Goal: Task Accomplishment & Management: Manage account settings

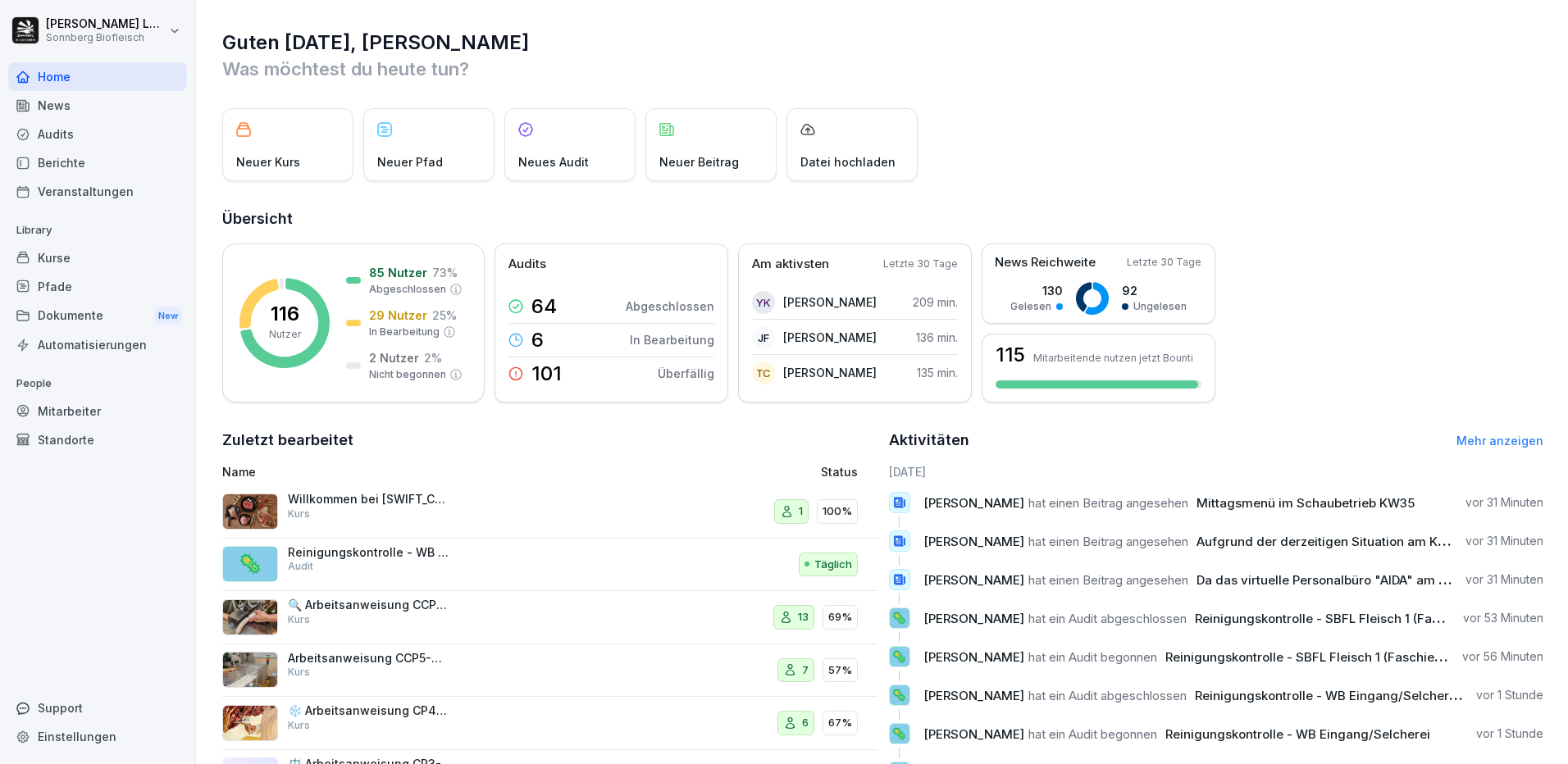
click at [74, 170] on div "Berichte" at bounding box center [98, 162] width 179 height 29
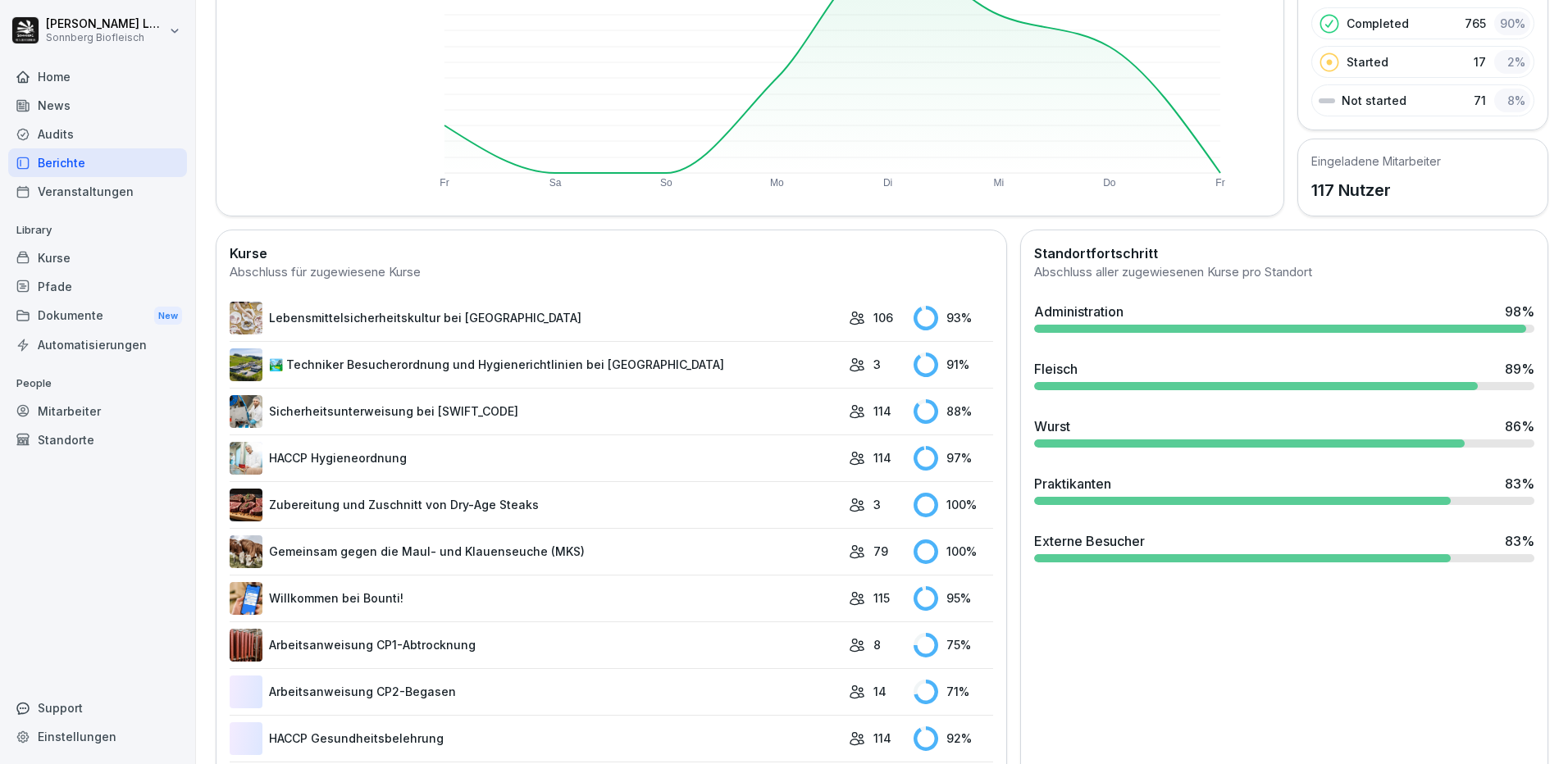
scroll to position [328, 0]
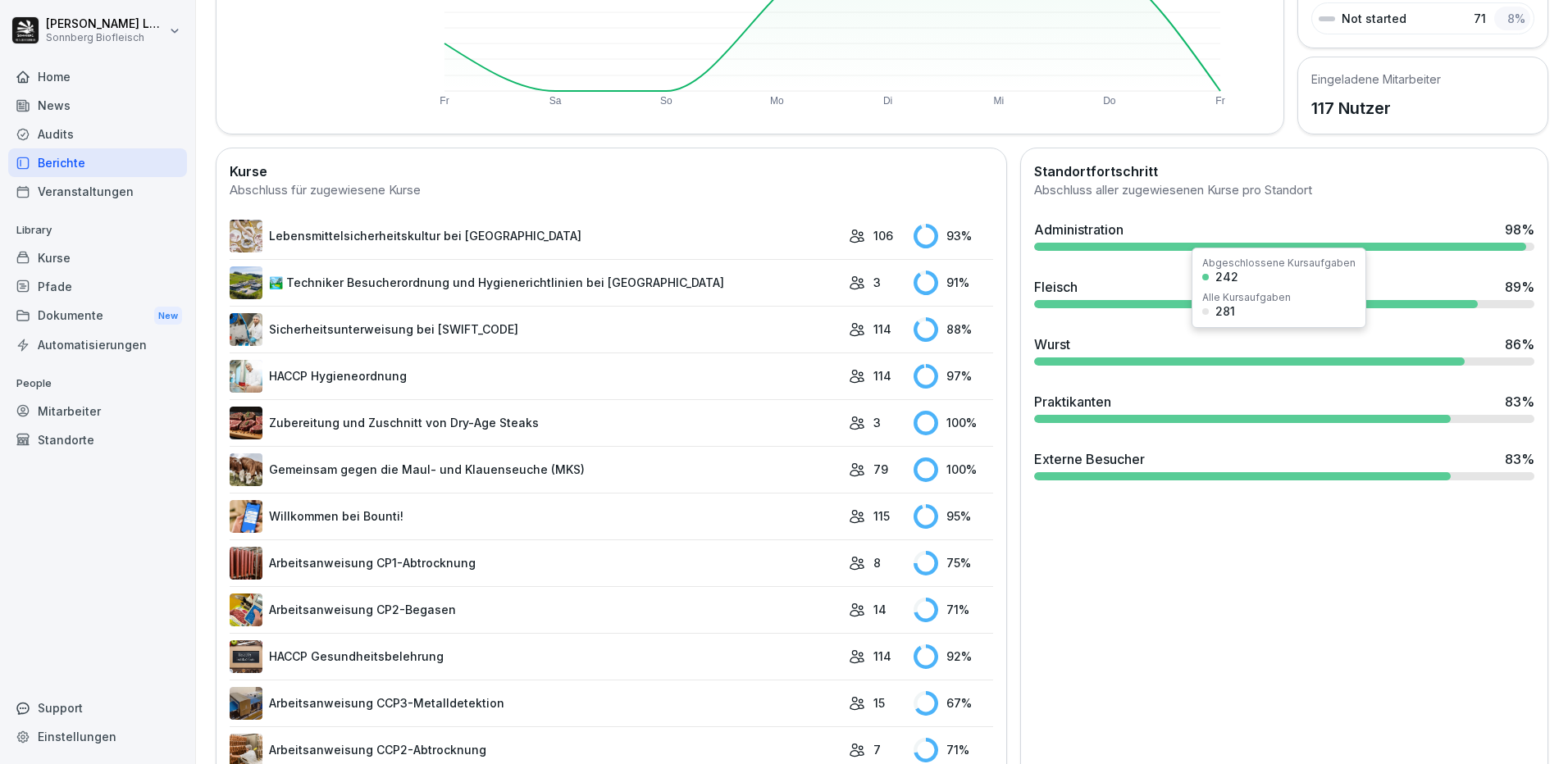
click at [1120, 362] on div at bounding box center [1249, 361] width 430 height 9
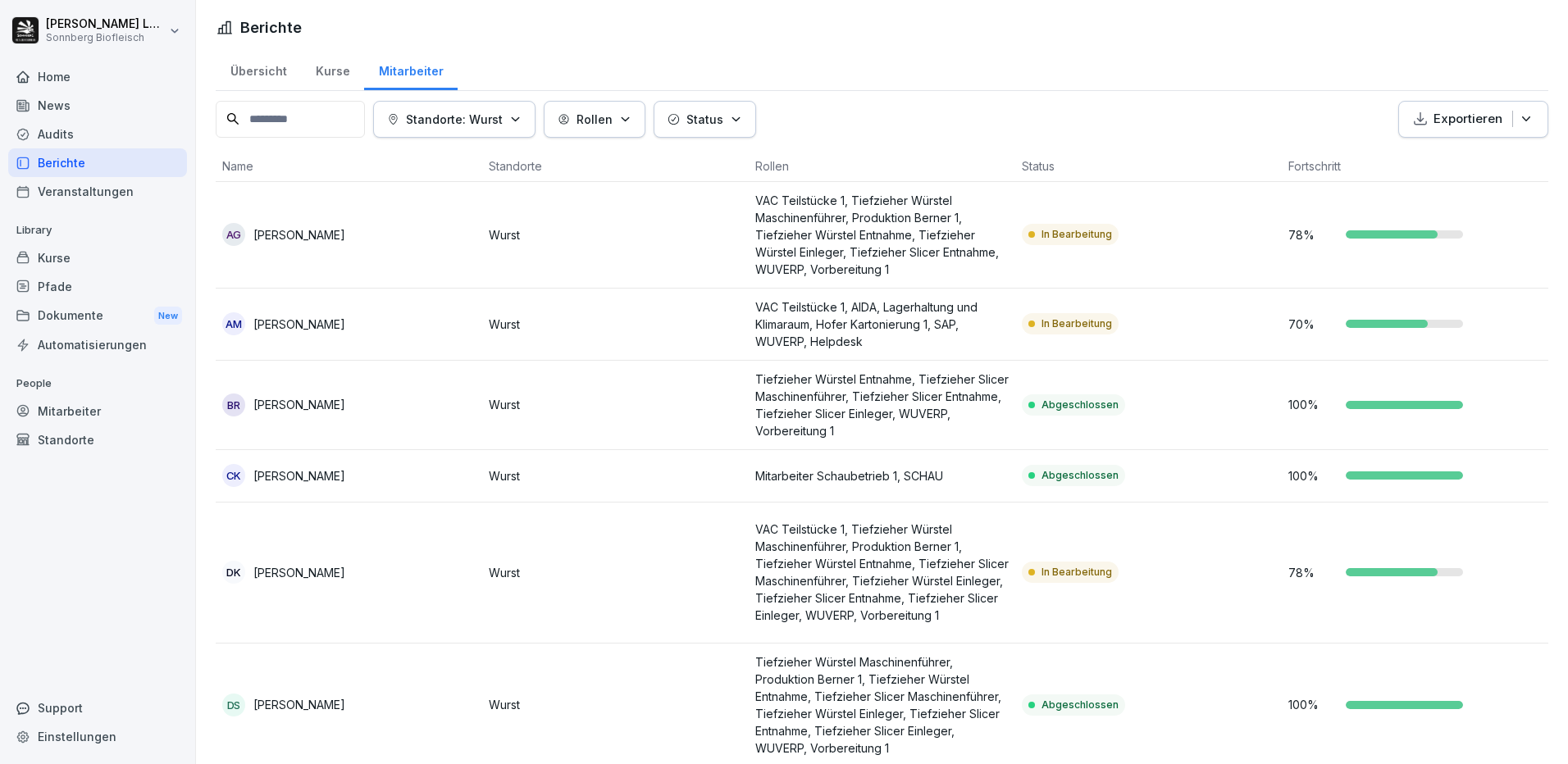
click at [603, 333] on p "Wurst" at bounding box center [615, 324] width 254 height 17
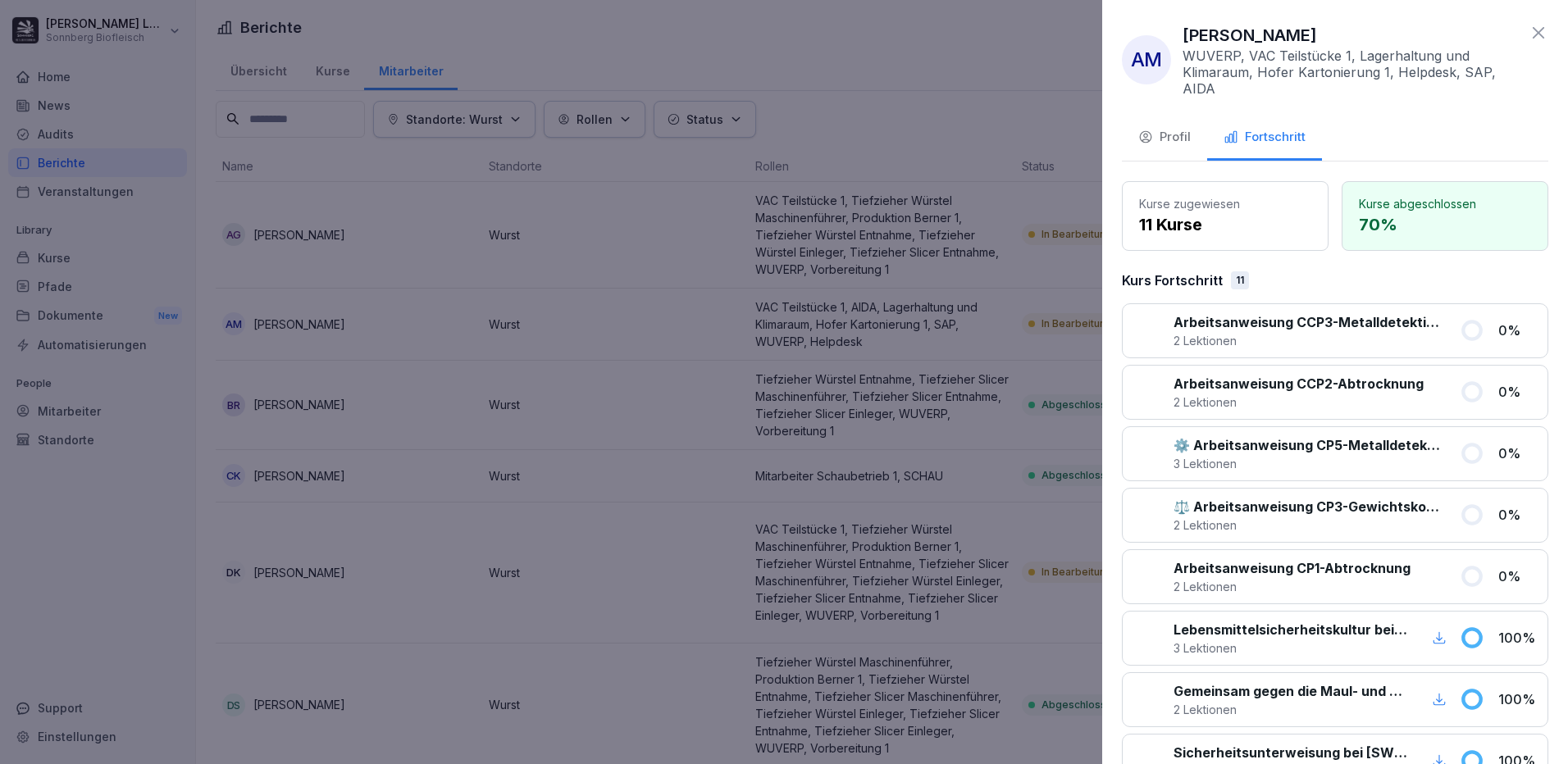
scroll to position [82, 0]
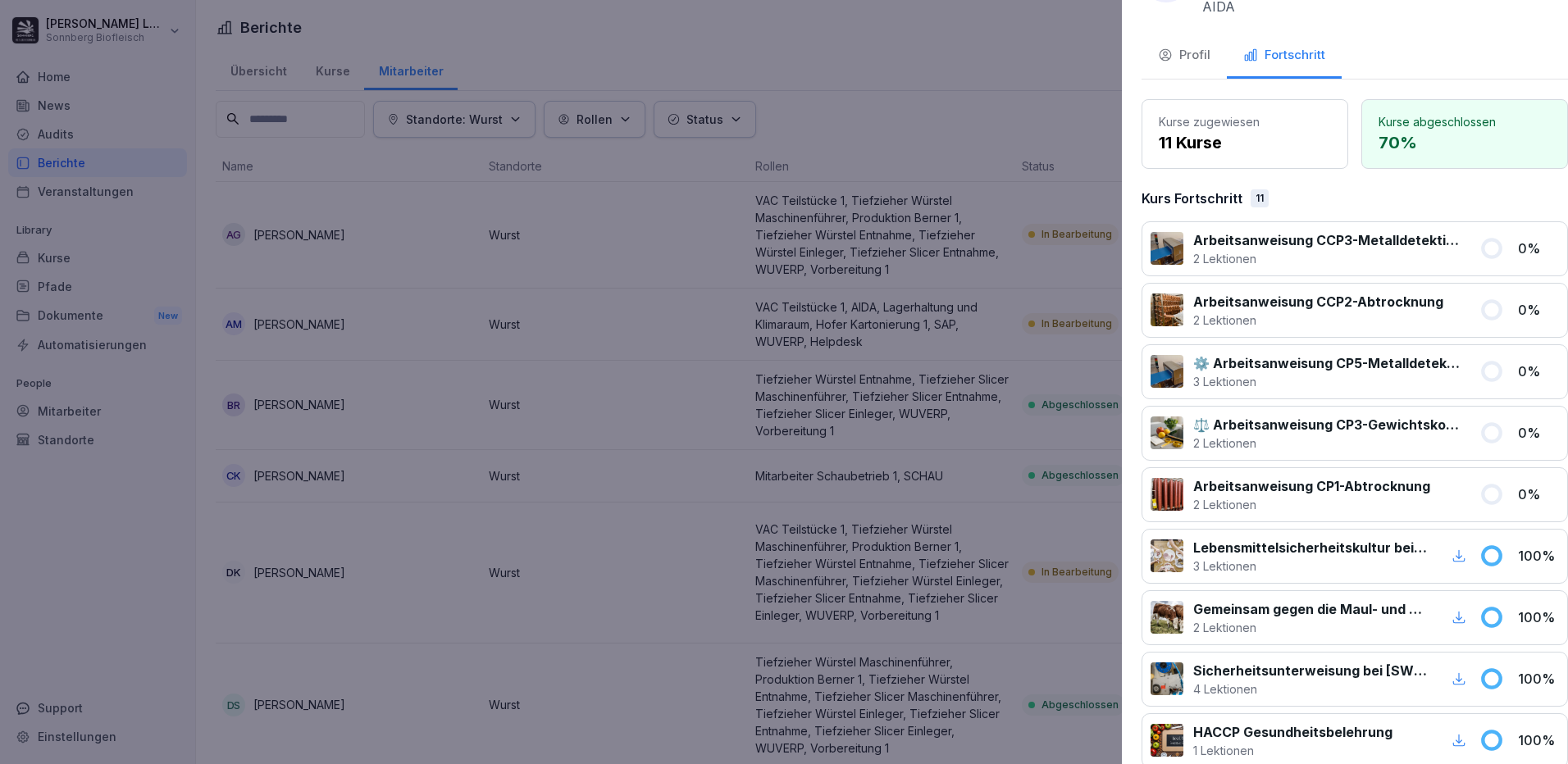
click at [433, 402] on div at bounding box center [784, 382] width 1568 height 764
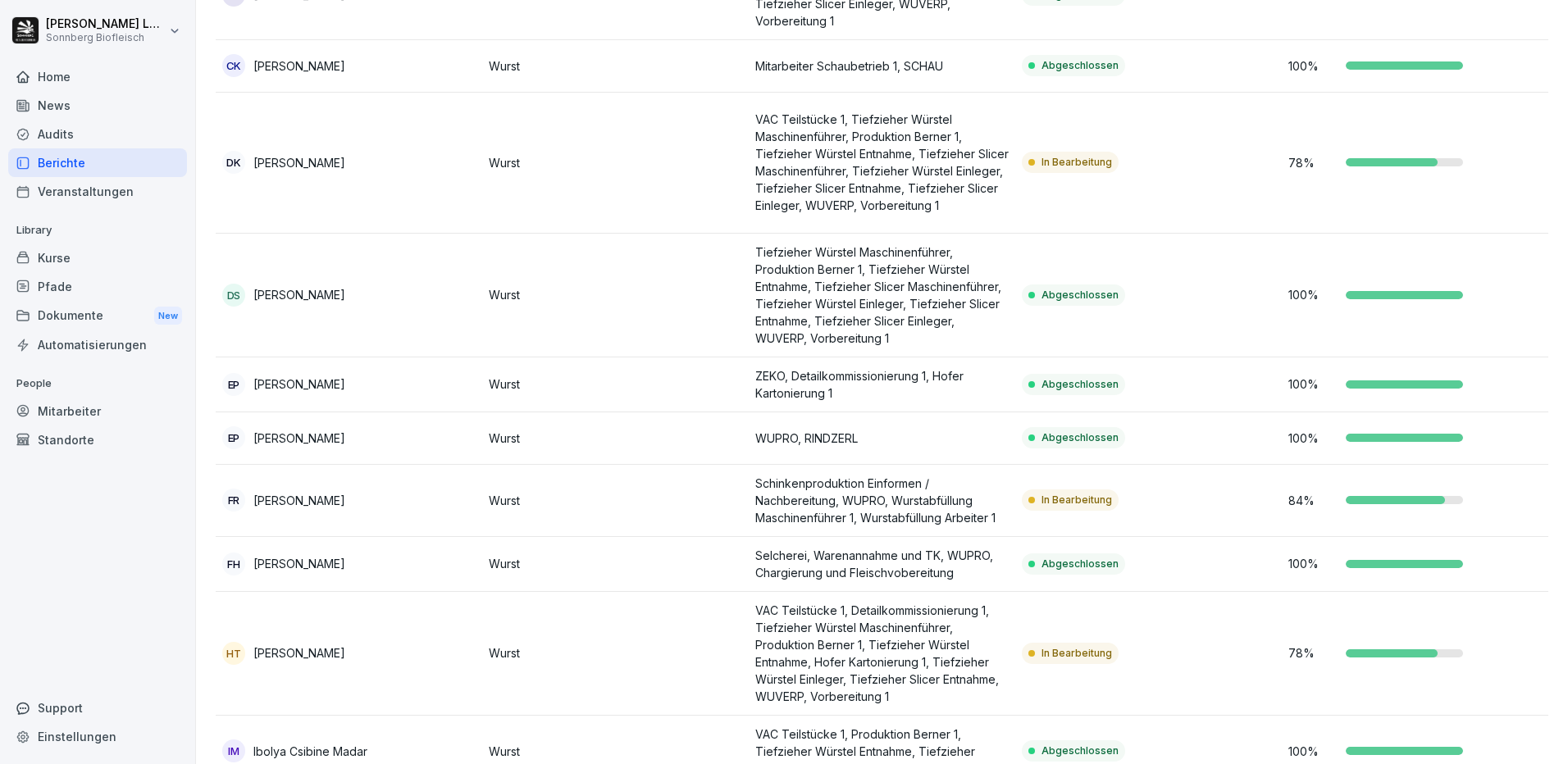
scroll to position [574, 0]
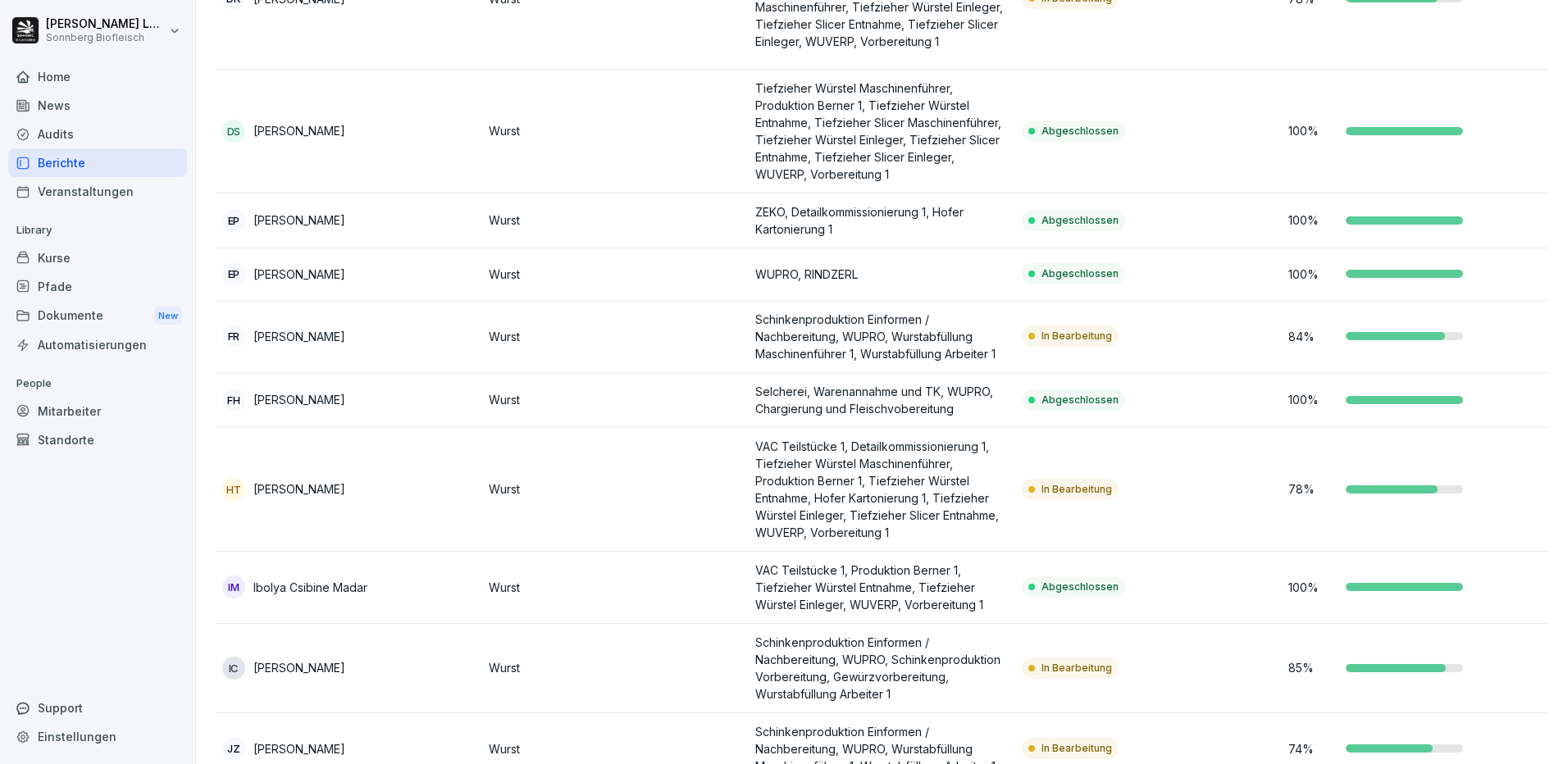
click at [362, 346] on div "FR Filip Racik" at bounding box center [349, 336] width 254 height 23
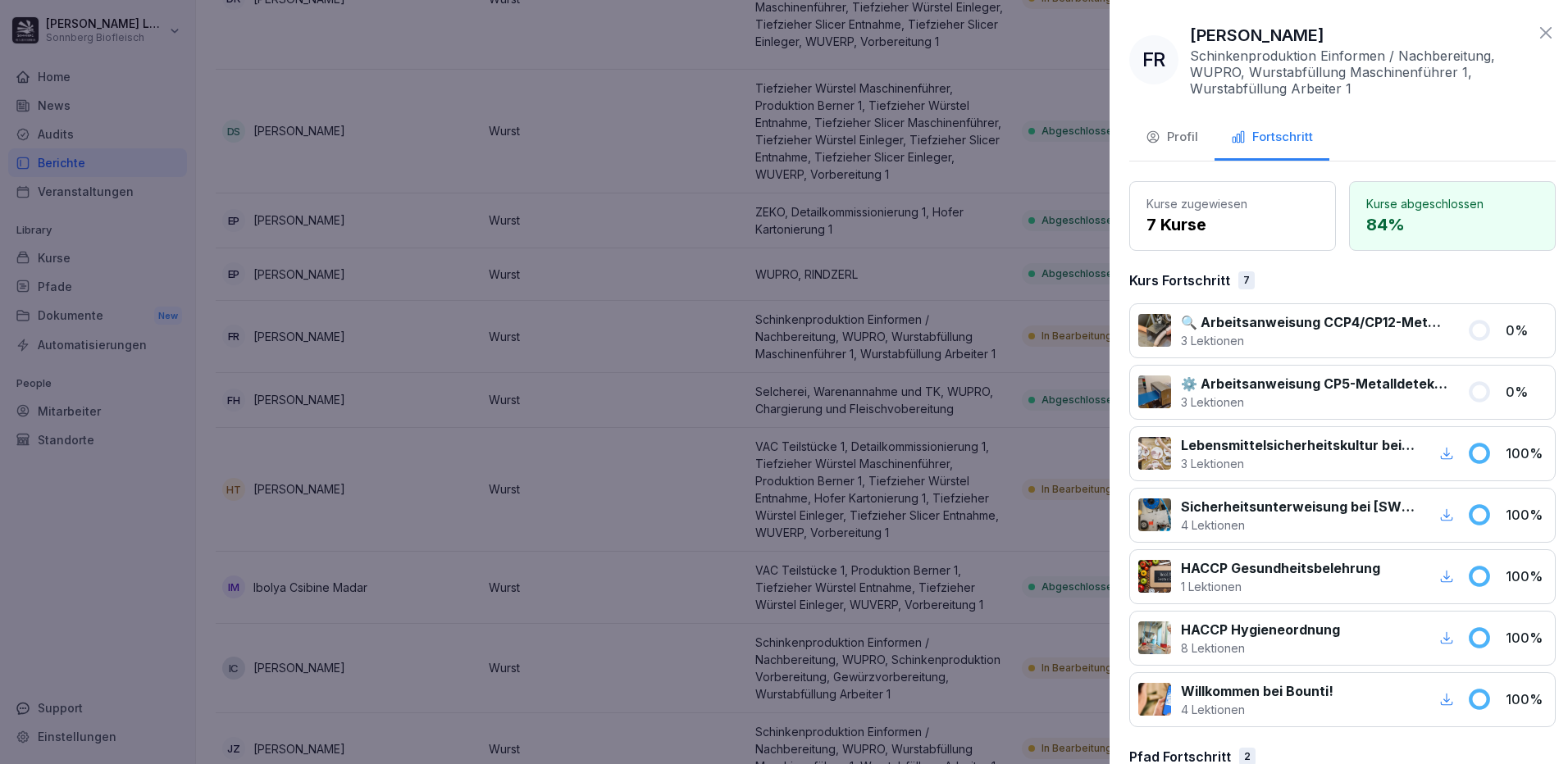
click at [601, 472] on div at bounding box center [784, 382] width 1568 height 764
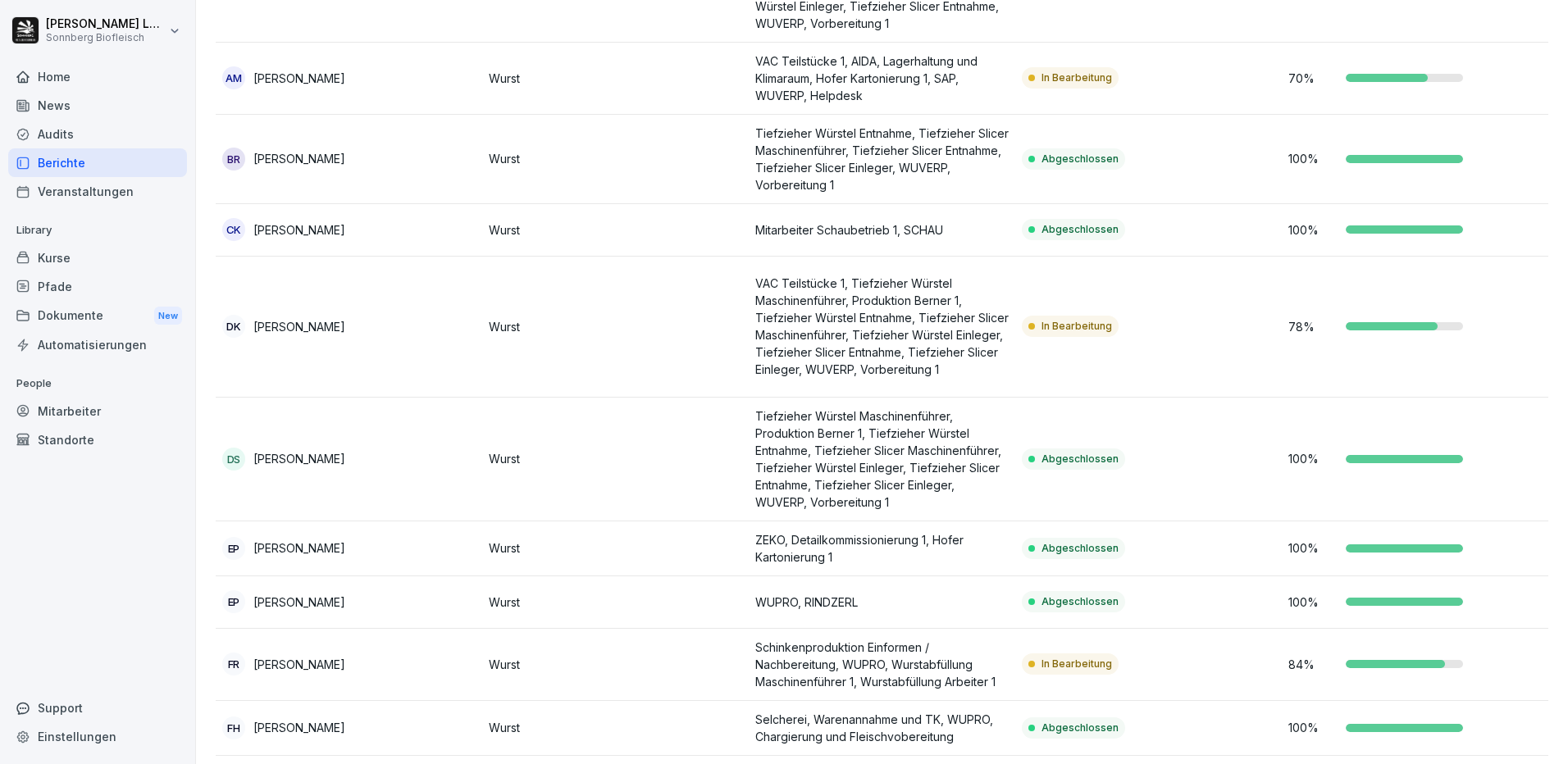
scroll to position [0, 0]
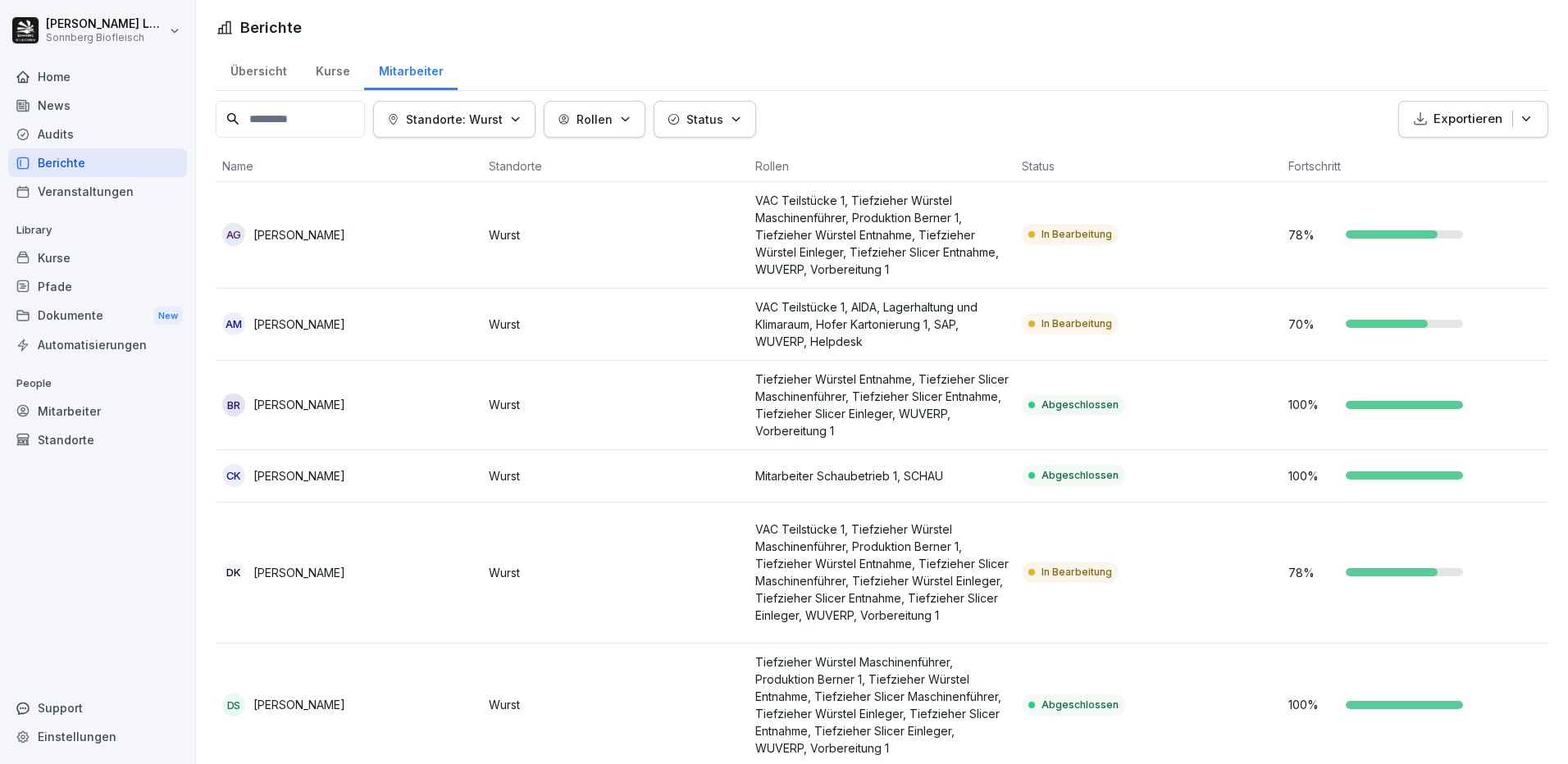
click at [278, 132] on input at bounding box center [290, 119] width 149 height 37
type input "*"
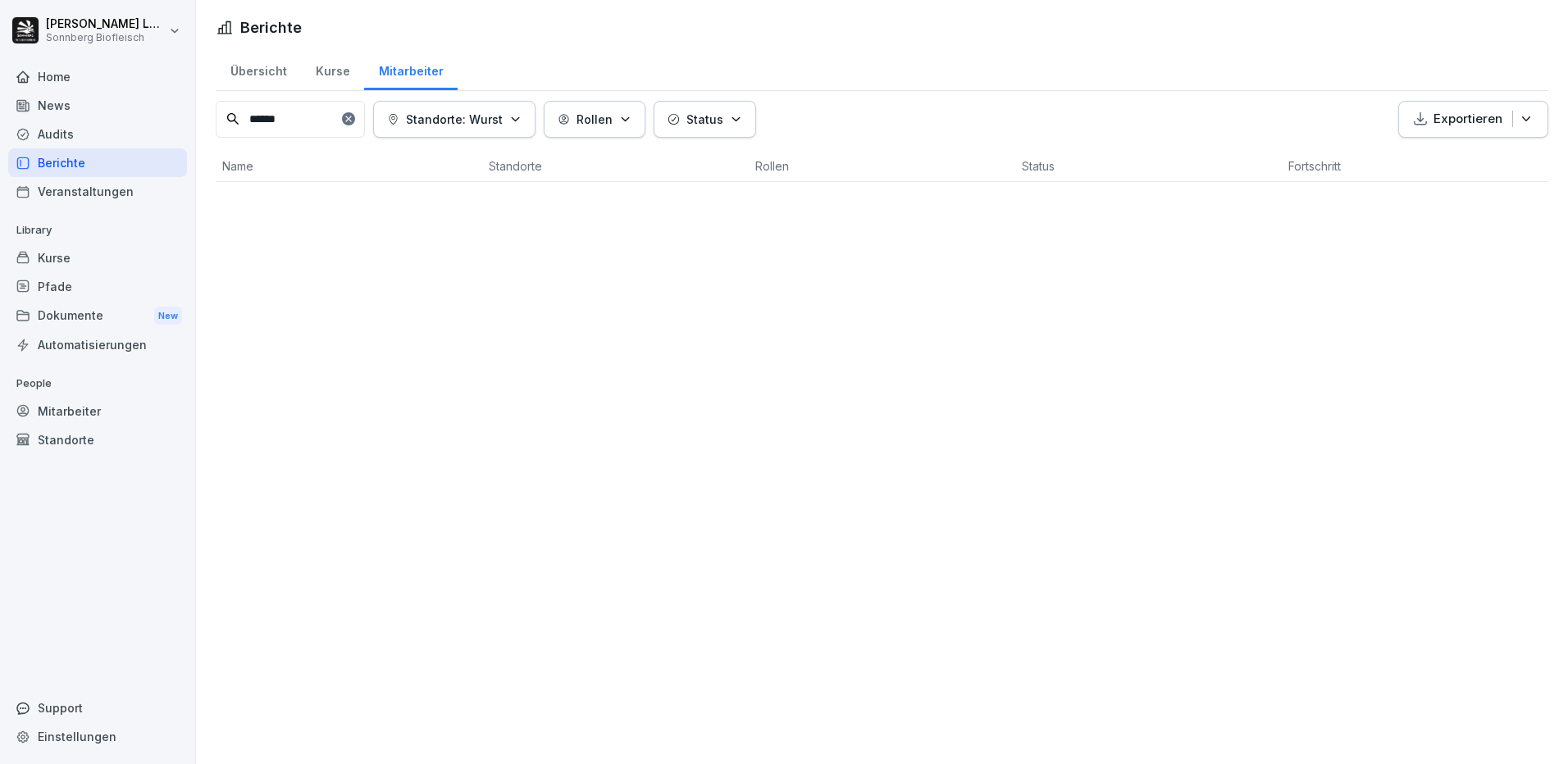
click at [451, 121] on p "Standorte: Wurst" at bounding box center [454, 119] width 97 height 17
click at [409, 343] on button "button" at bounding box center [403, 337] width 15 height 15
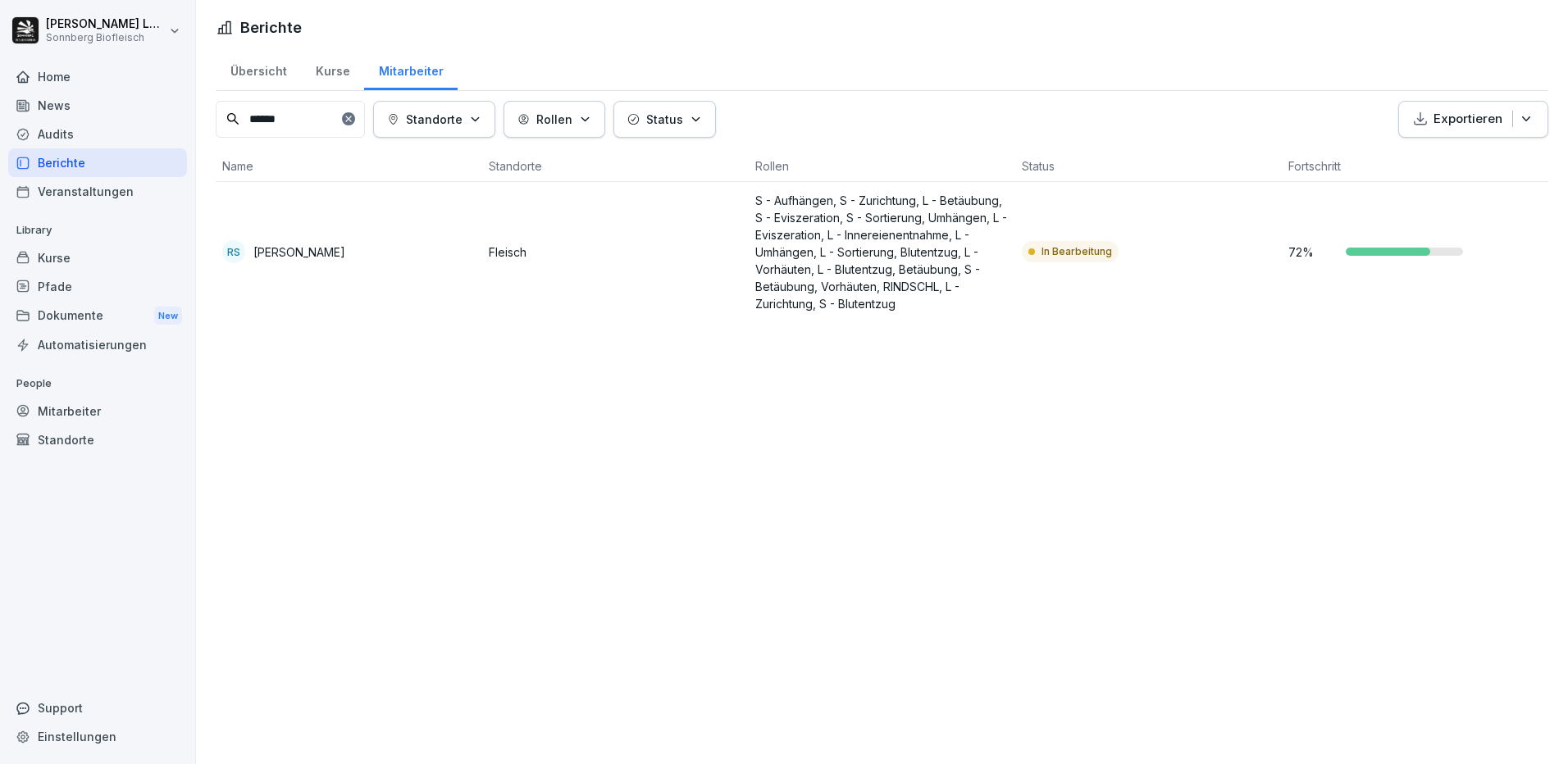
click at [751, 504] on html "Anna-Maria Lumetsberger Sonnberg Biofleisch Home News Audits Berichte Veranstal…" at bounding box center [784, 382] width 1568 height 764
click at [801, 258] on p "S - Aufhängen, S - Zurichtung, L - Betäubung, S - Eviszeration, S - Sortierung,…" at bounding box center [882, 252] width 254 height 121
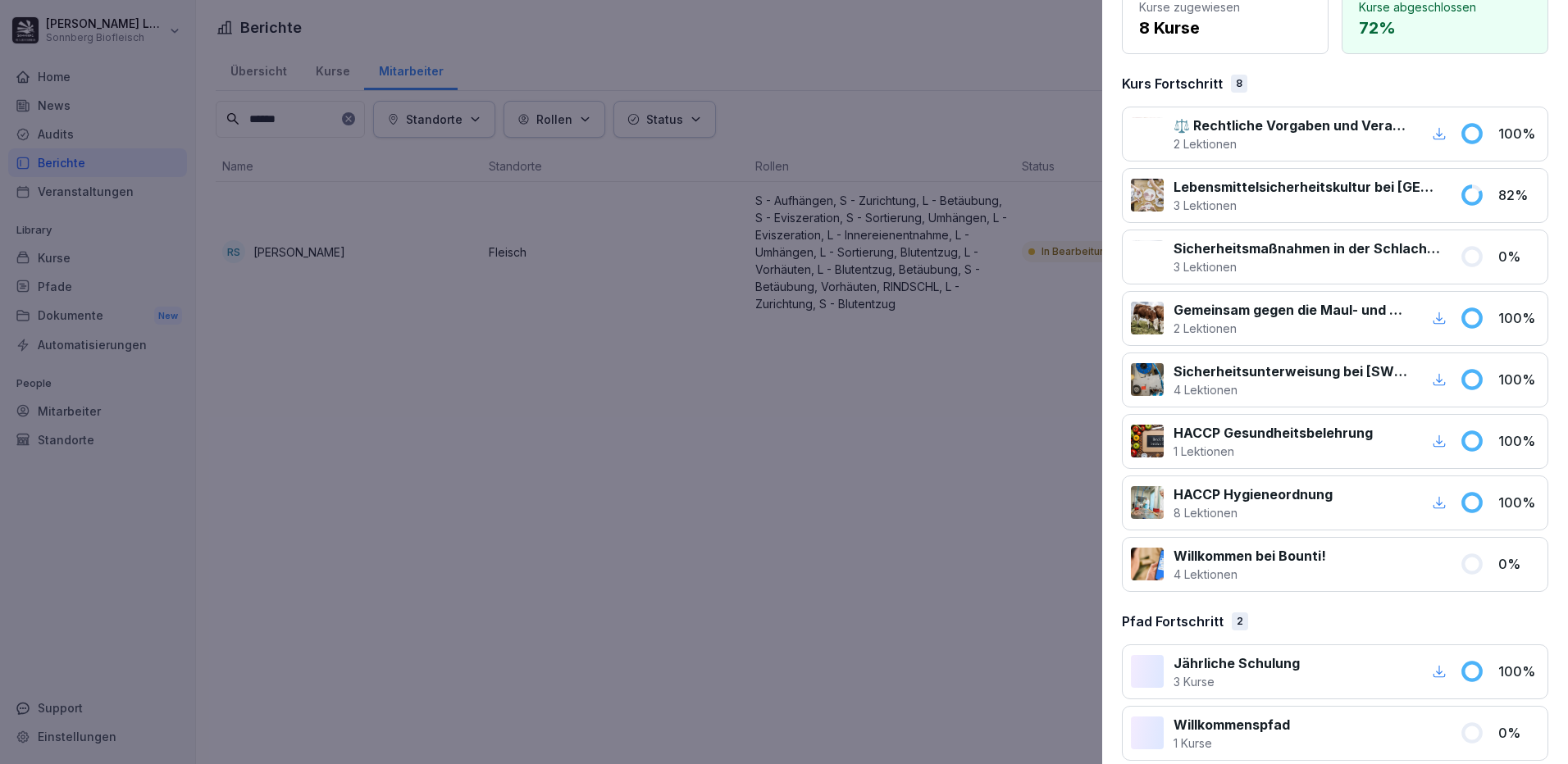
scroll to position [266, 0]
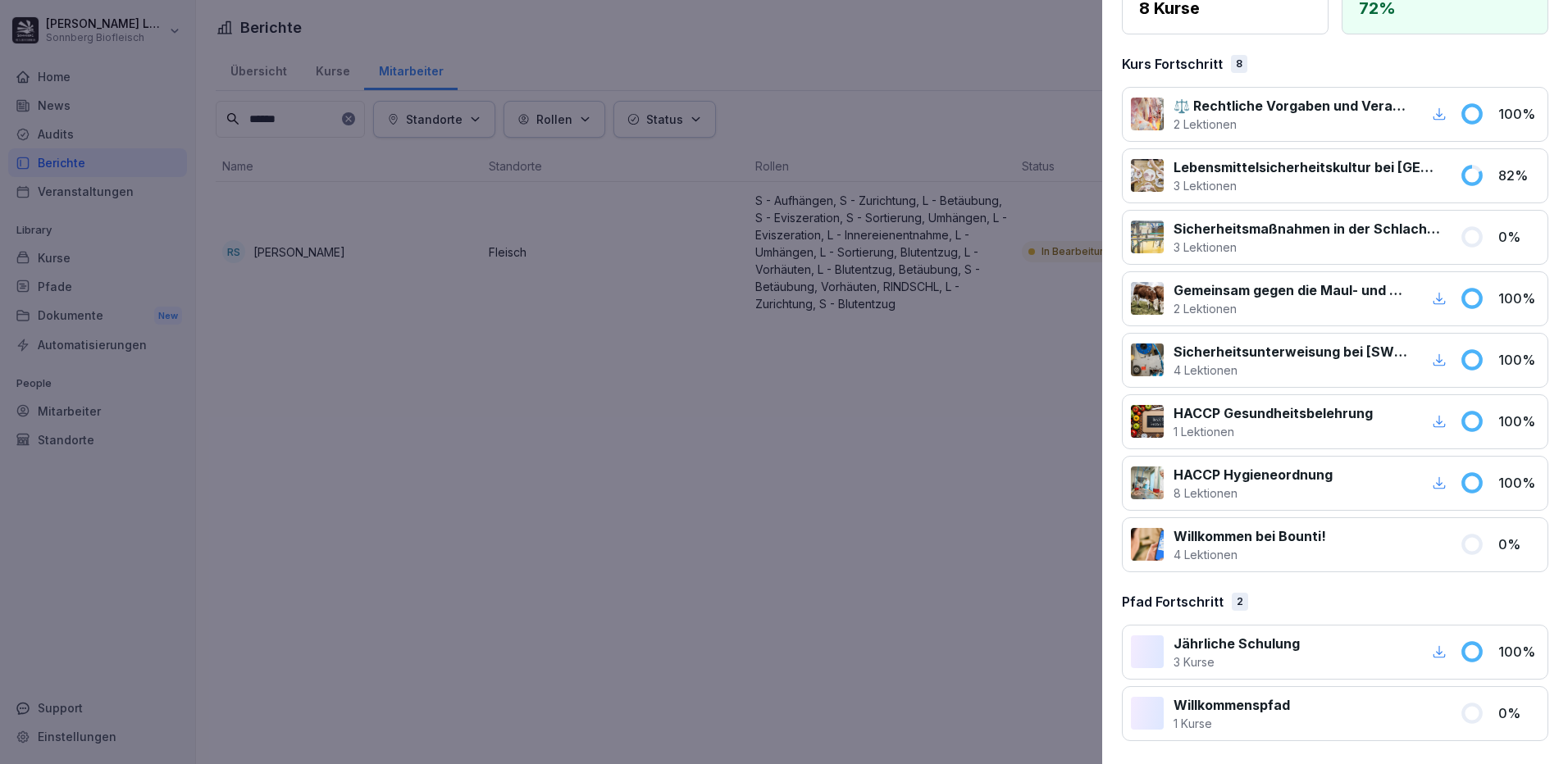
click at [758, 472] on div at bounding box center [784, 382] width 1568 height 764
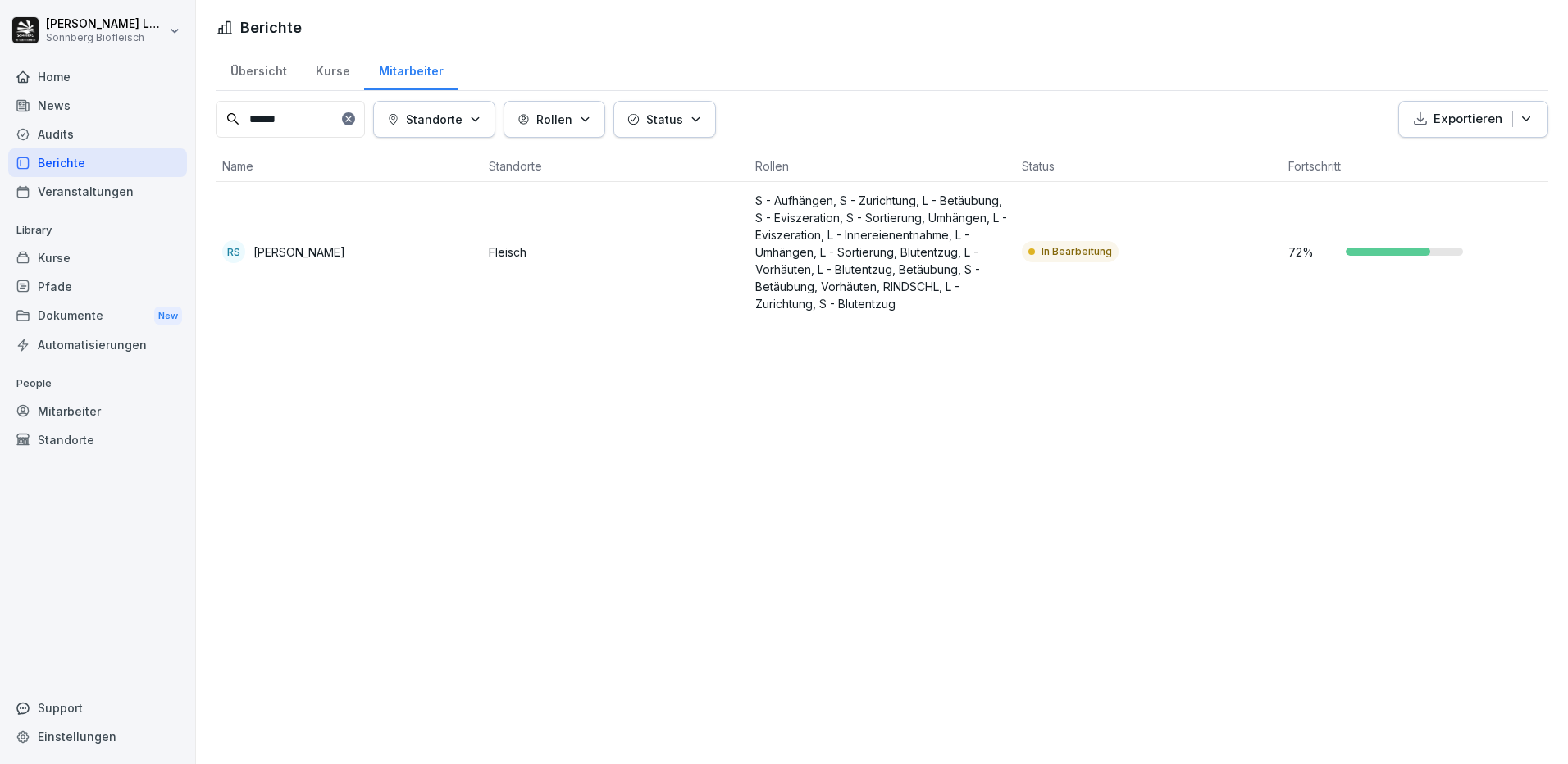
click at [809, 261] on p "S - Aufhängen, S - Zurichtung, L - Betäubung, S - Eviszeration, S - Sortierung,…" at bounding box center [882, 252] width 254 height 121
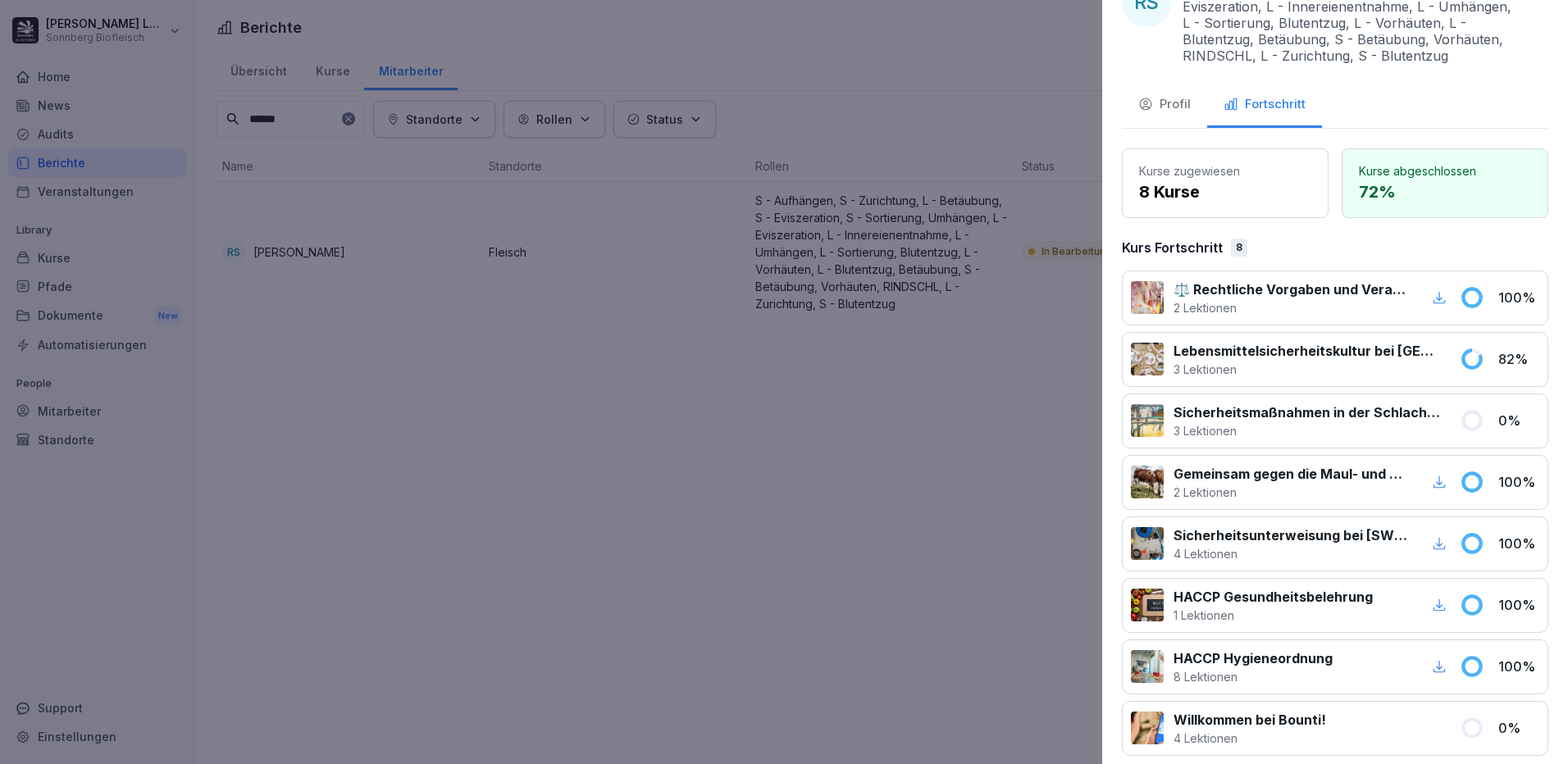
scroll to position [164, 0]
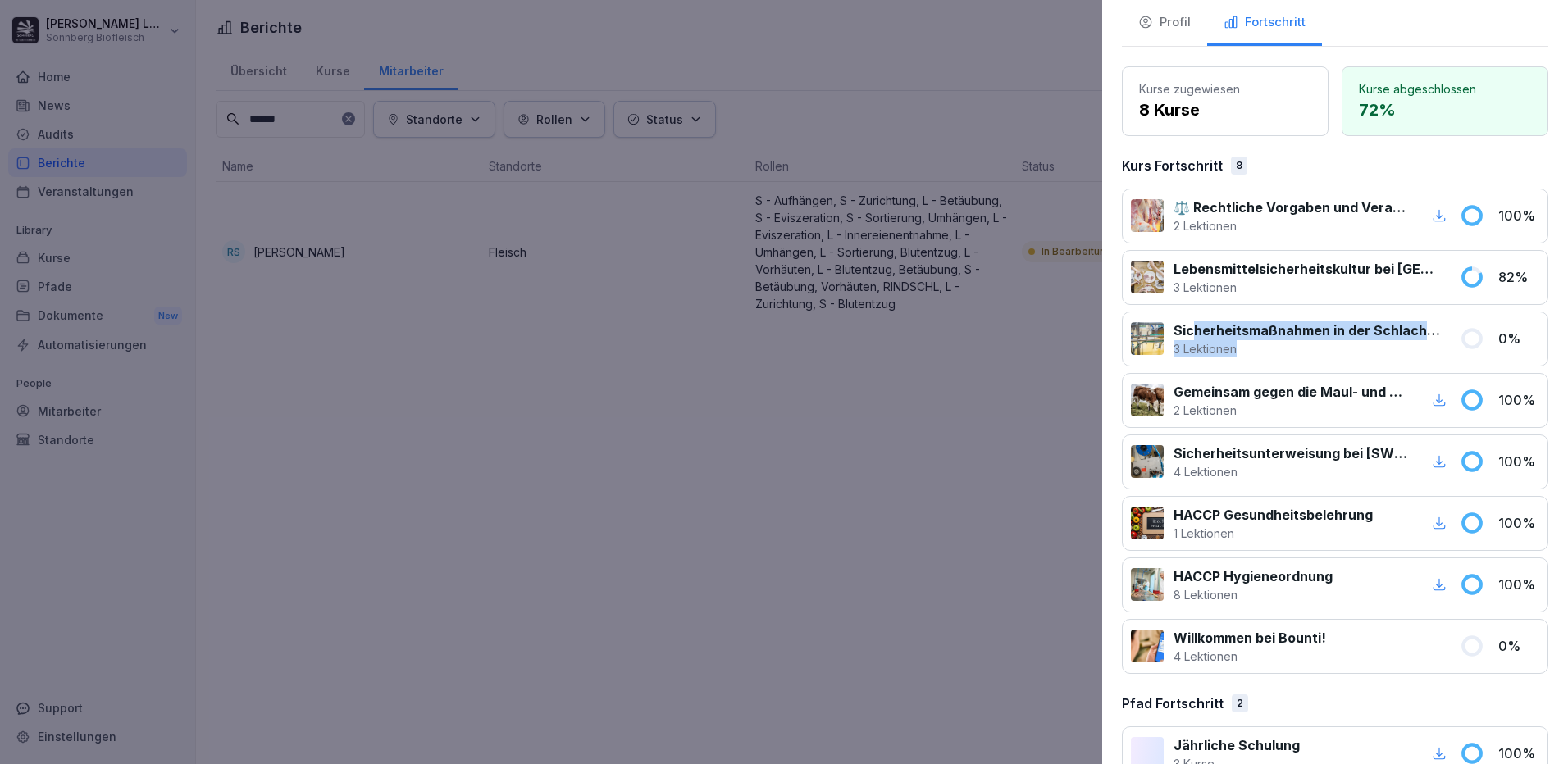
drag, startPoint x: 1191, startPoint y: 323, endPoint x: 1435, endPoint y: 318, distance: 244.1
click at [1435, 318] on div "Sicherheitsmaßnahmen in der Schlachtung und Zerlegung 3 Lektionen 0 %" at bounding box center [1334, 339] width 427 height 55
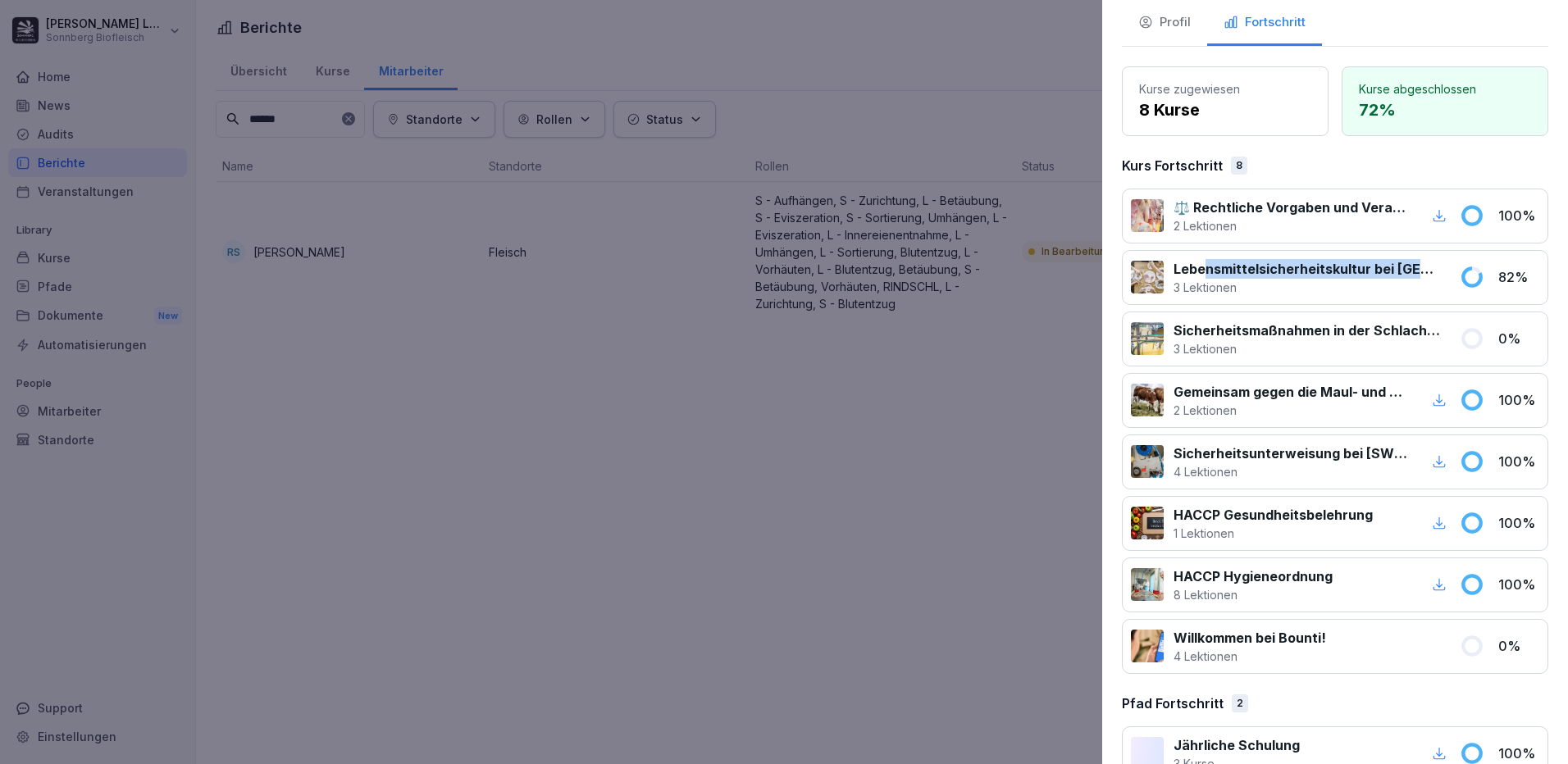
drag, startPoint x: 1207, startPoint y: 268, endPoint x: 1421, endPoint y: 259, distance: 214.2
click at [1421, 259] on p "Lebensmittelsicherheitskultur bei Sonnberg" at bounding box center [1307, 269] width 266 height 20
drag, startPoint x: 1180, startPoint y: 640, endPoint x: 1356, endPoint y: 608, distance: 178.9
click at [1356, 608] on div "⚖️ Rechtliche Vorgaben und Verantwortung bei der Schlachtung 2 Lektionen 100 % …" at bounding box center [1334, 430] width 427 height 486
drag, startPoint x: 1356, startPoint y: 608, endPoint x: 836, endPoint y: 563, distance: 521.9
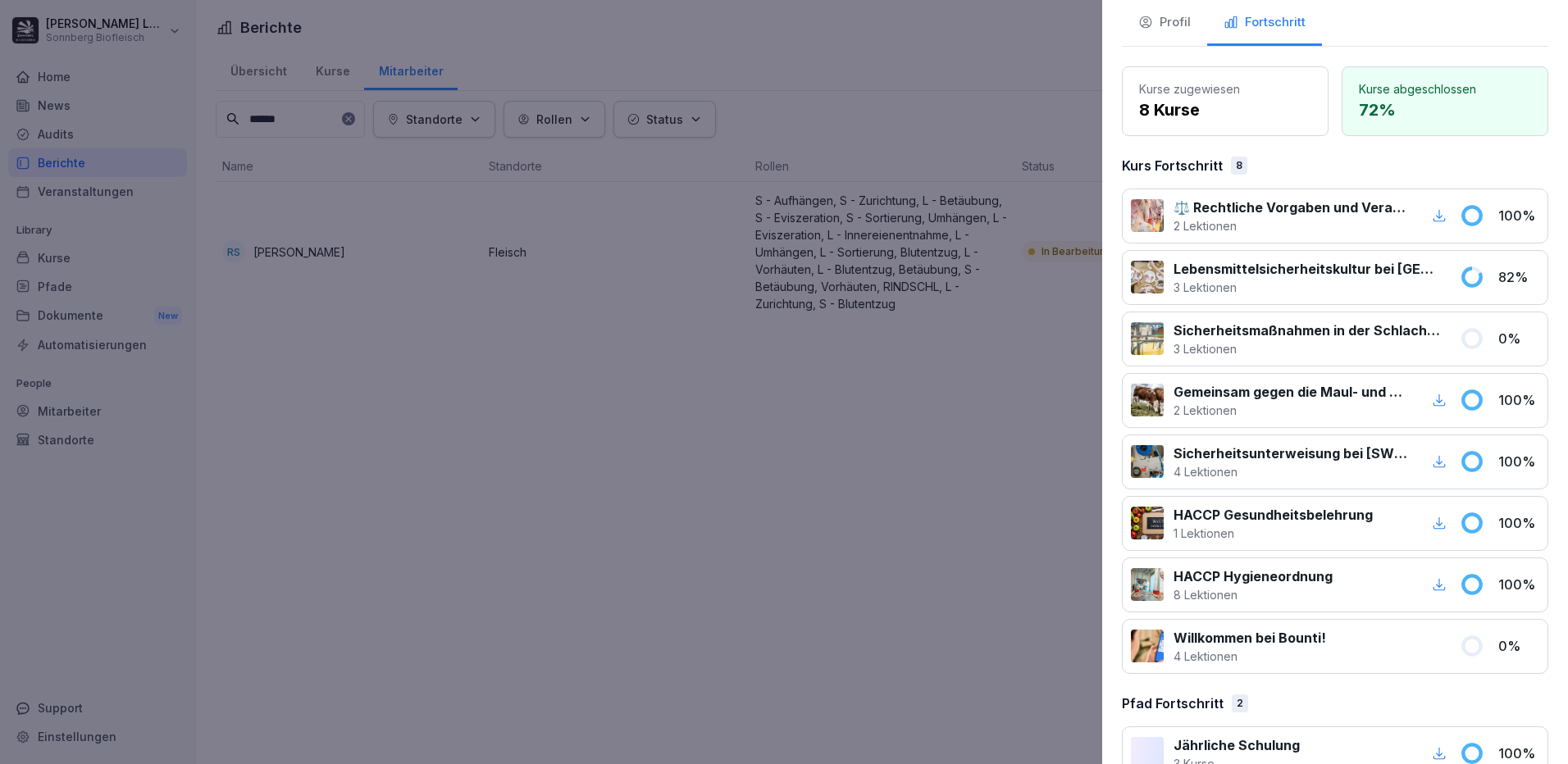
click at [836, 563] on div at bounding box center [784, 382] width 1568 height 764
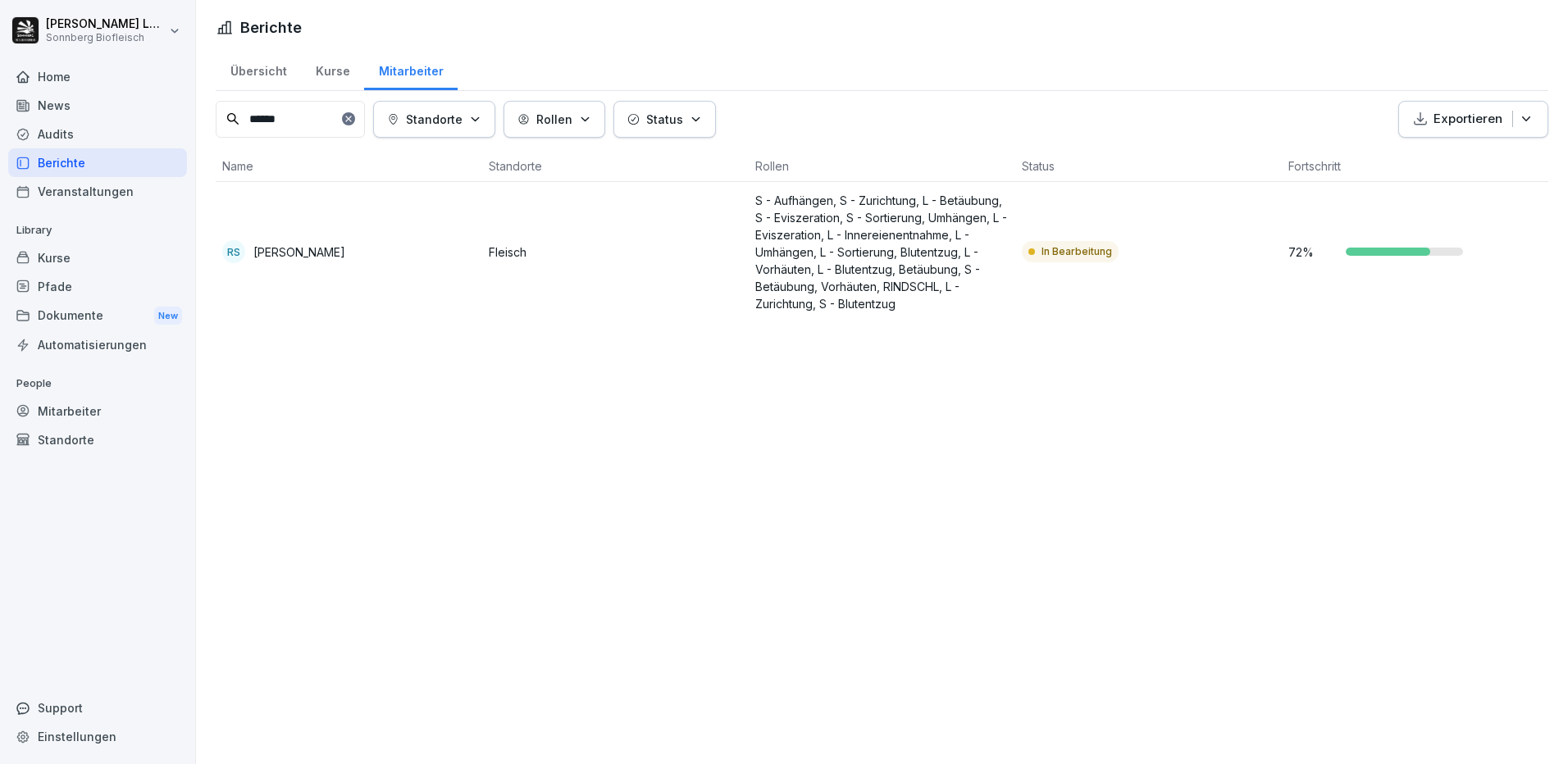
drag, startPoint x: 290, startPoint y: 117, endPoint x: 145, endPoint y: 99, distance: 146.1
click at [145, 99] on div "Anna-Maria Lumetsberger Sonnberg Biofleisch Home News Audits Berichte Veranstal…" at bounding box center [784, 382] width 1568 height 764
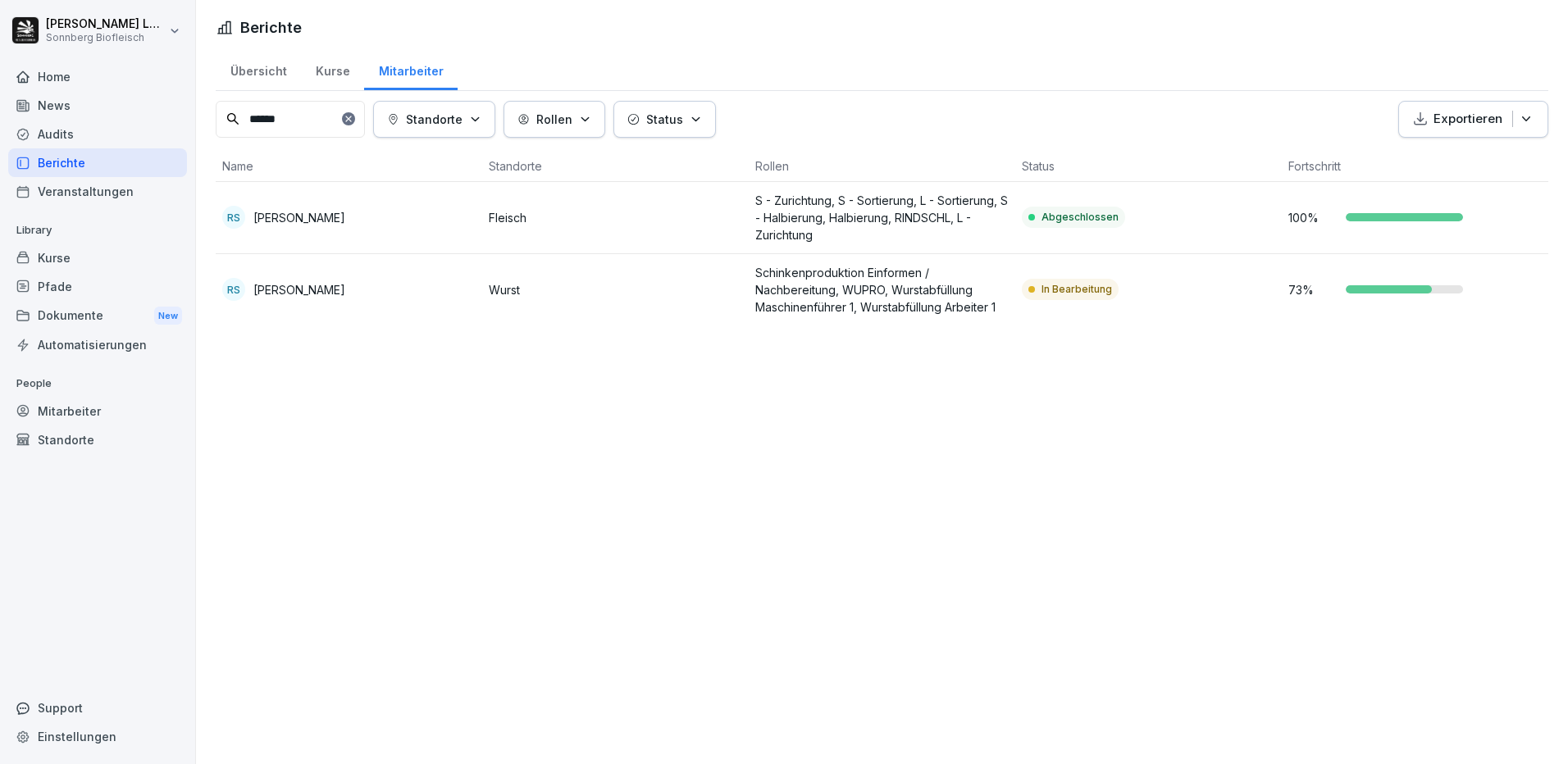
click at [468, 300] on div "RS Robert Skacha" at bounding box center [349, 290] width 254 height 23
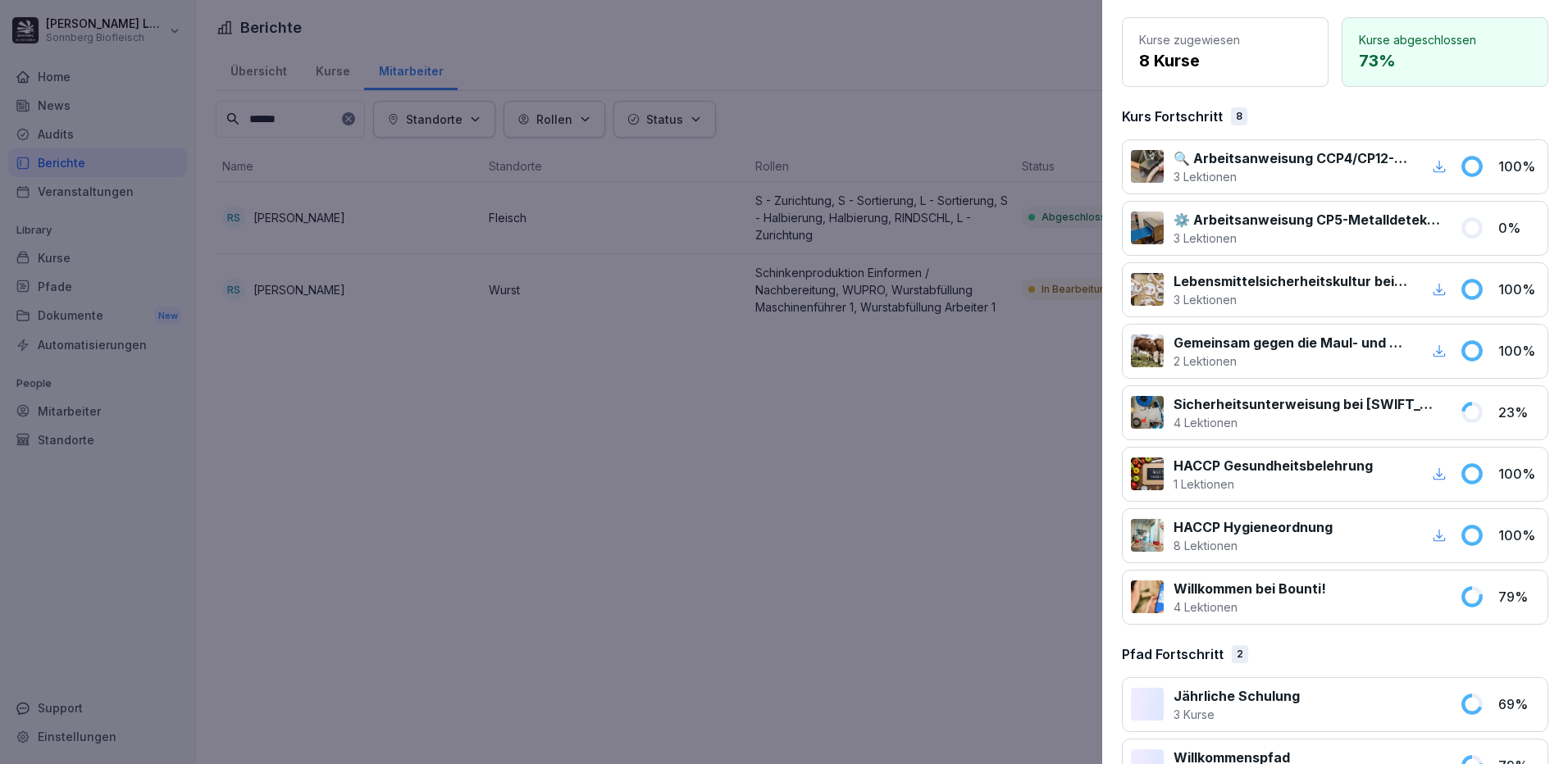
scroll to position [217, 0]
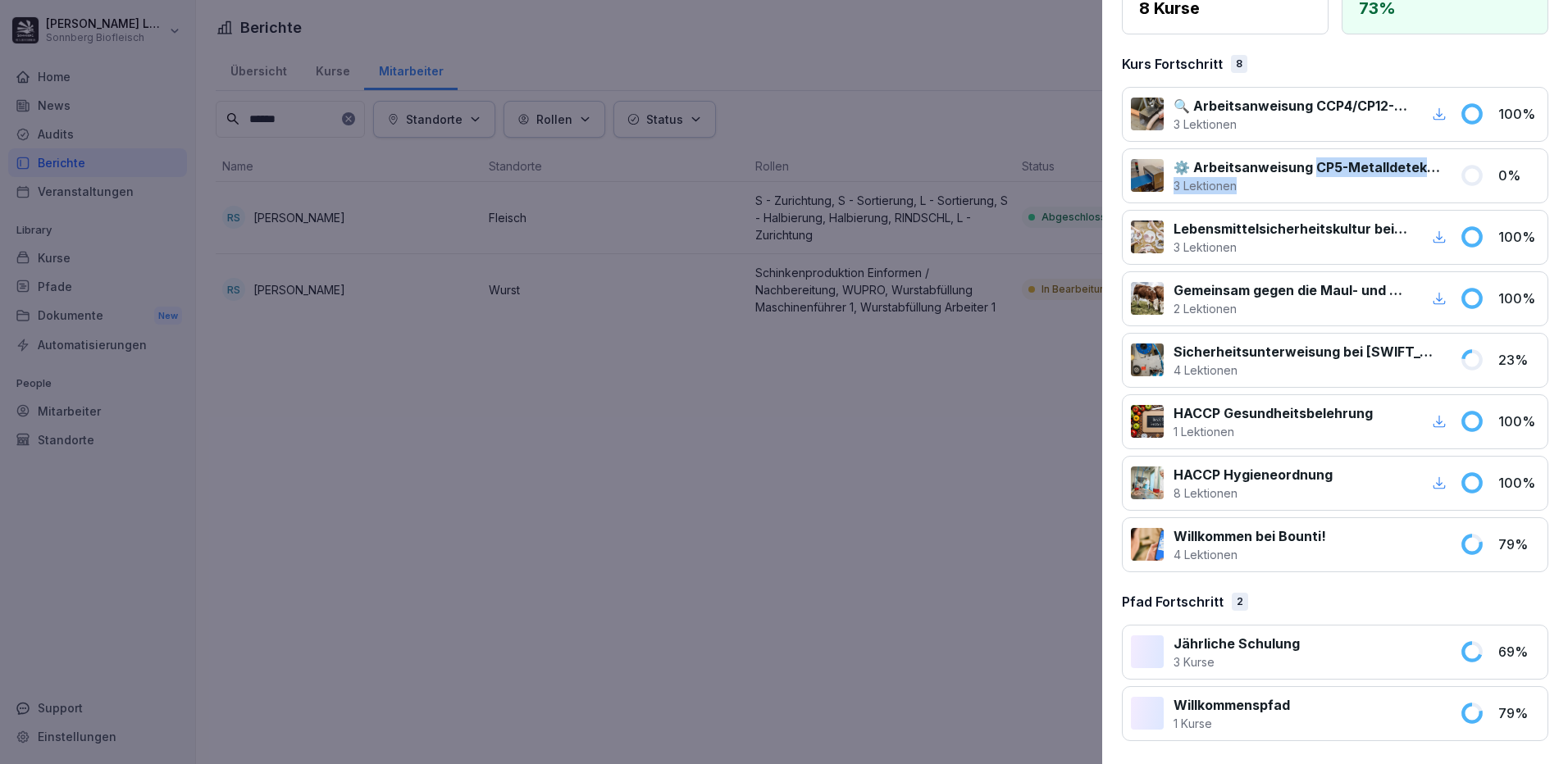
drag, startPoint x: 1314, startPoint y: 170, endPoint x: 1431, endPoint y: 145, distance: 119.6
click at [1431, 145] on div "🔍 Arbeitsanweisung CCP4/CP12-Metalldetektion Füller 3 Lektionen 100 % ⚙️ Arbeit…" at bounding box center [1334, 329] width 427 height 486
drag, startPoint x: 1431, startPoint y: 145, endPoint x: 1413, endPoint y: 93, distance: 55.0
click at [1413, 93] on div "🔍 Arbeitsanweisung CCP4/CP12-Metalldetektion Füller 3 Lektionen 100 %" at bounding box center [1334, 114] width 427 height 55
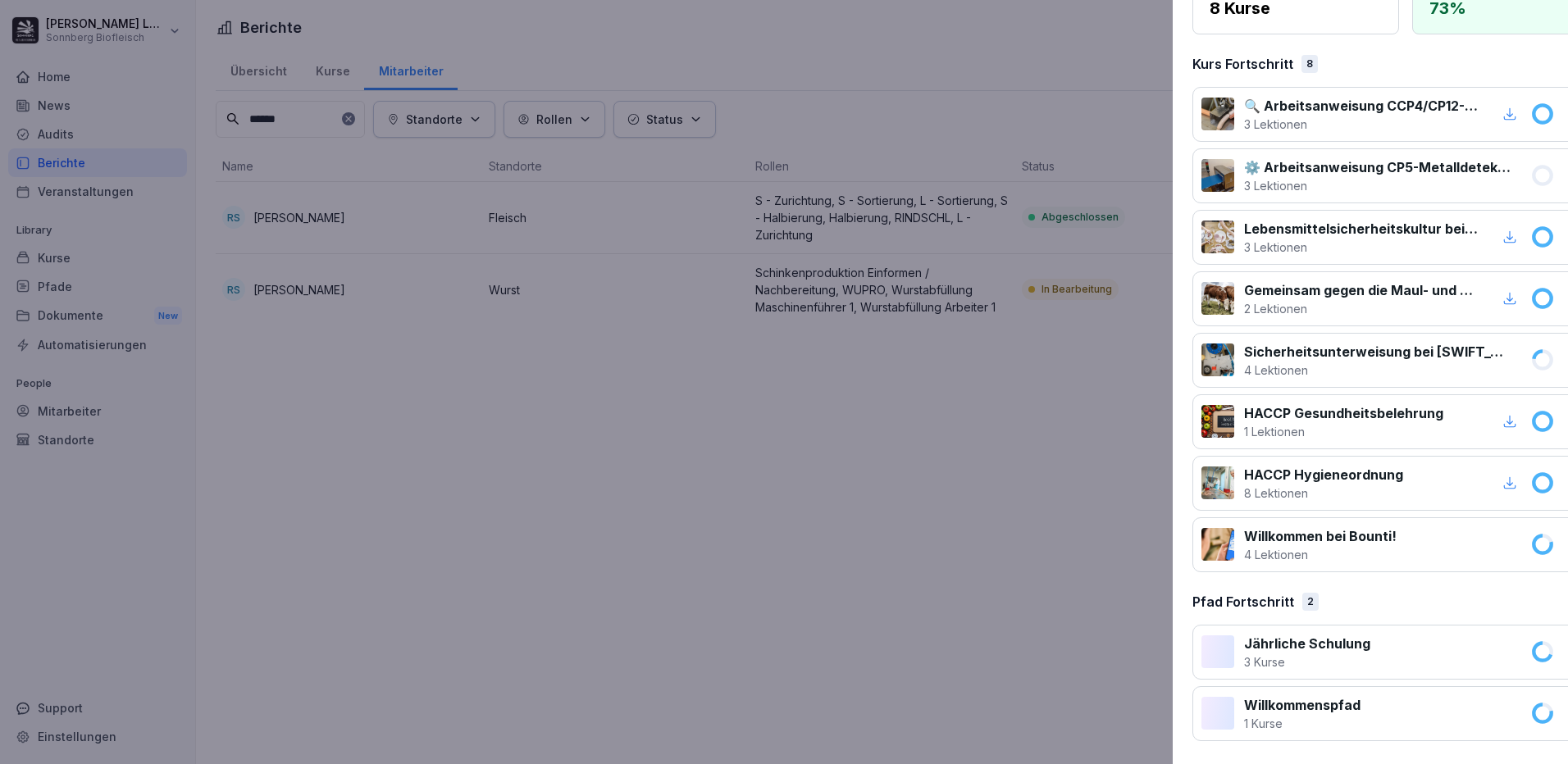
click at [774, 500] on div at bounding box center [784, 382] width 1568 height 764
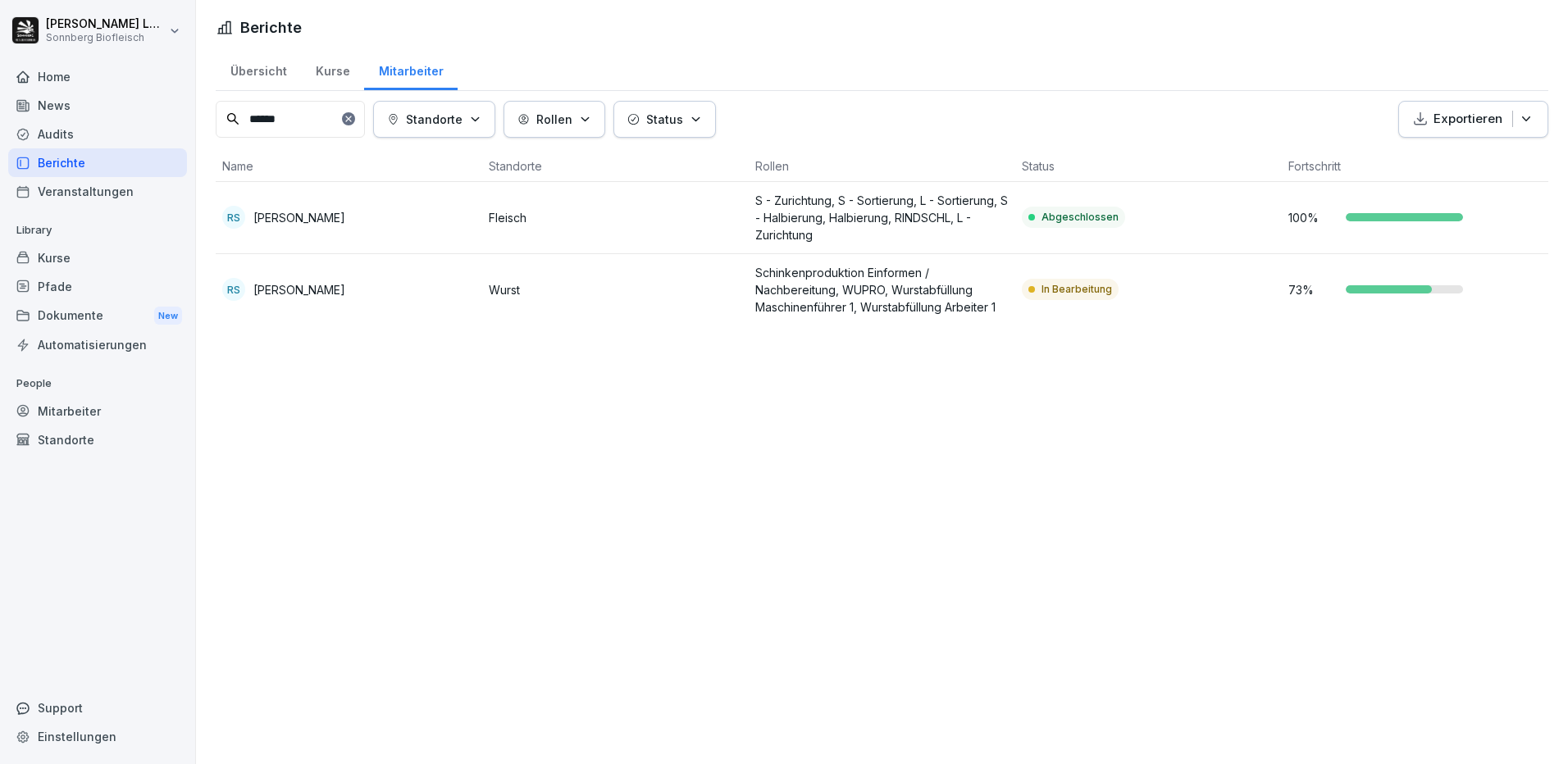
drag, startPoint x: 316, startPoint y: 121, endPoint x: 208, endPoint y: 109, distance: 108.7
click at [208, 109] on div "Übersicht Kurse Mitarbeiter ****** Standorte Rollen Status Exportieren Name Sta…" at bounding box center [882, 193] width 1372 height 290
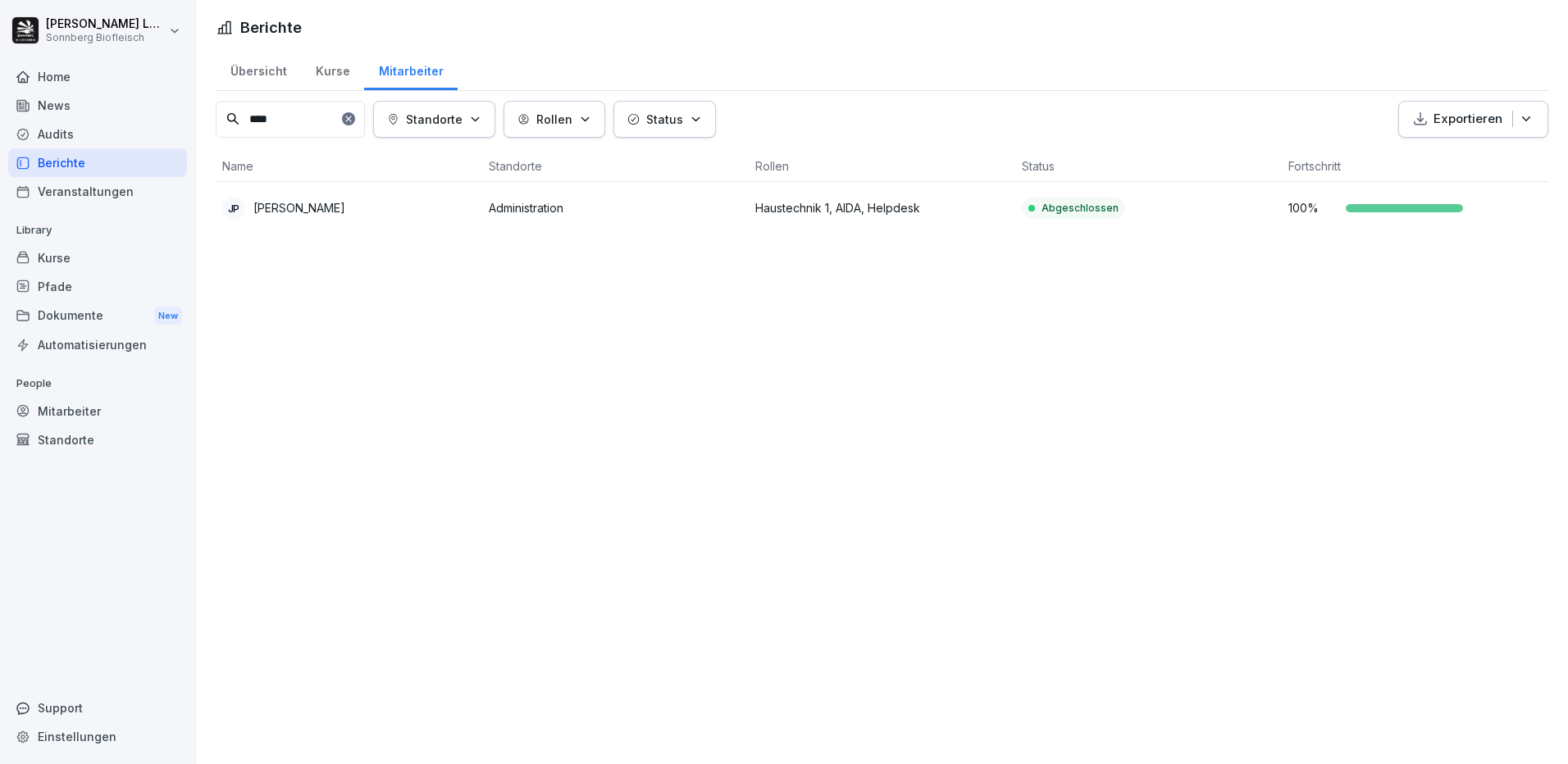
click at [431, 229] on td "JP Johann Pichlbauer" at bounding box center [349, 208] width 266 height 52
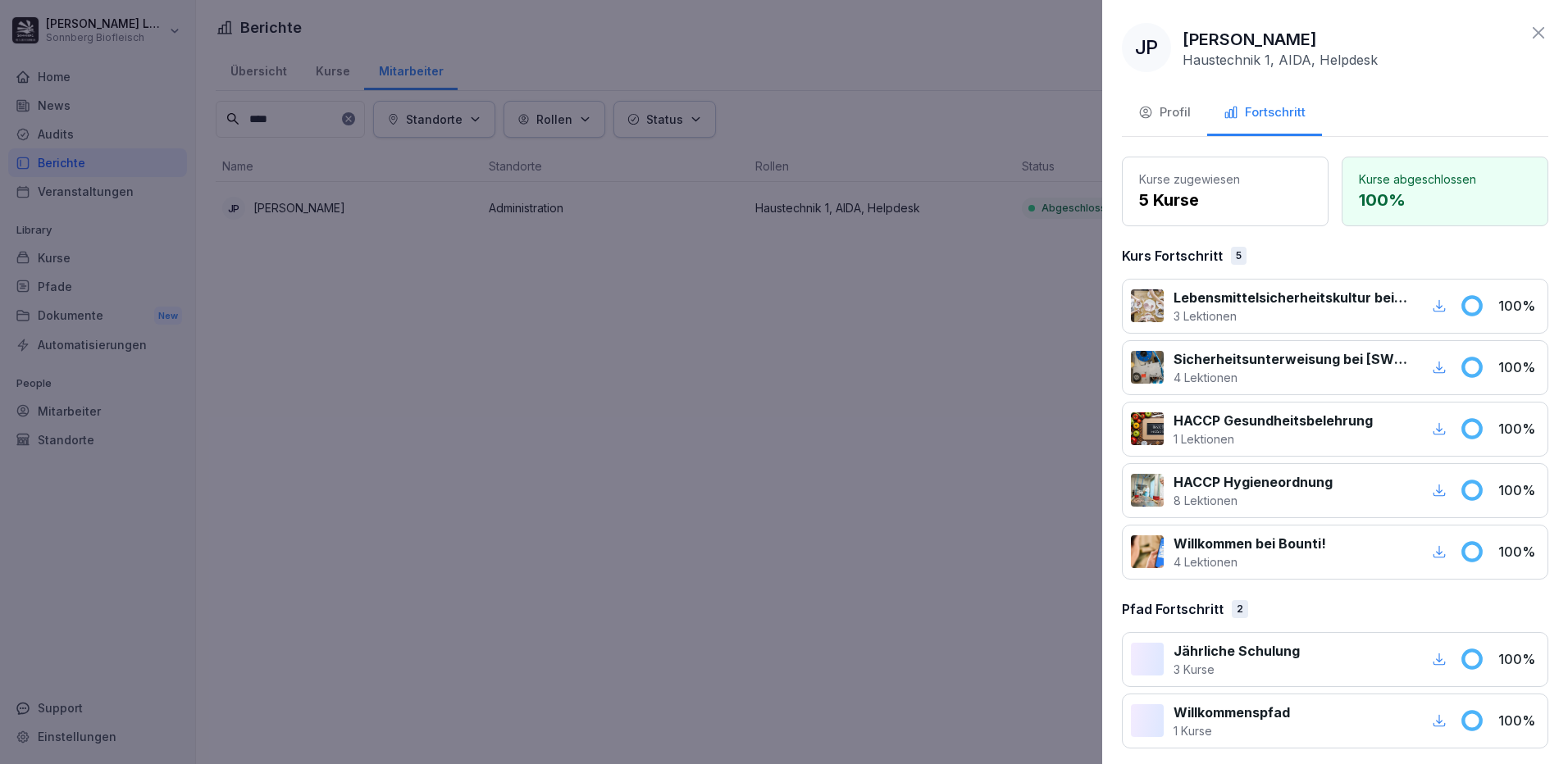
scroll to position [8, 0]
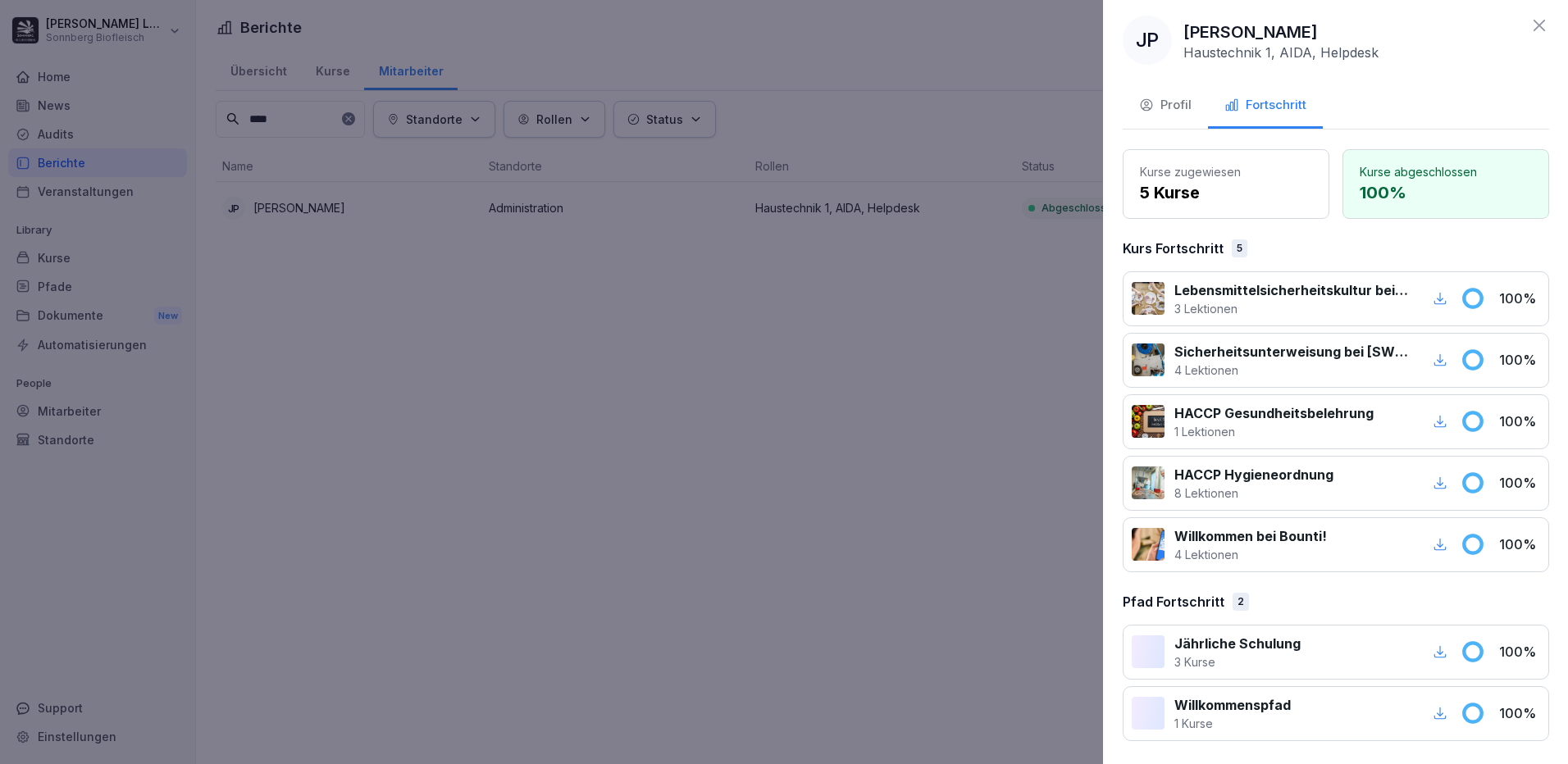
click at [614, 386] on div at bounding box center [784, 382] width 1568 height 764
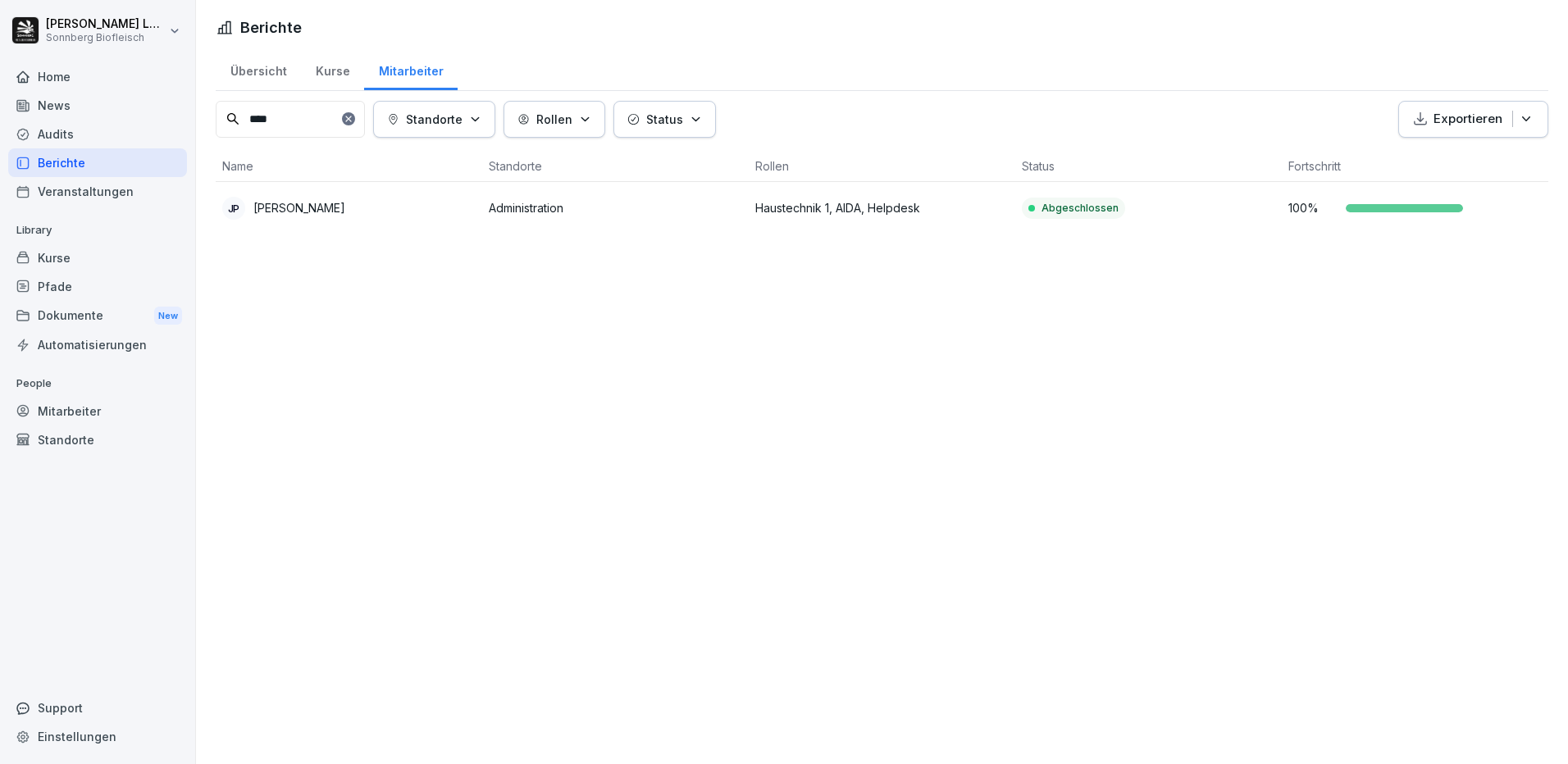
drag, startPoint x: 299, startPoint y: 117, endPoint x: 79, endPoint y: 85, distance: 222.3
click at [79, 85] on div "Anna-Maria Lumetsberger Sonnberg Biofleisch Home News Audits Berichte Veranstal…" at bounding box center [784, 382] width 1568 height 764
type input "*"
click at [345, 212] on p "[PERSON_NAME]" at bounding box center [299, 209] width 92 height 17
click at [422, 364] on div at bounding box center [784, 382] width 1568 height 764
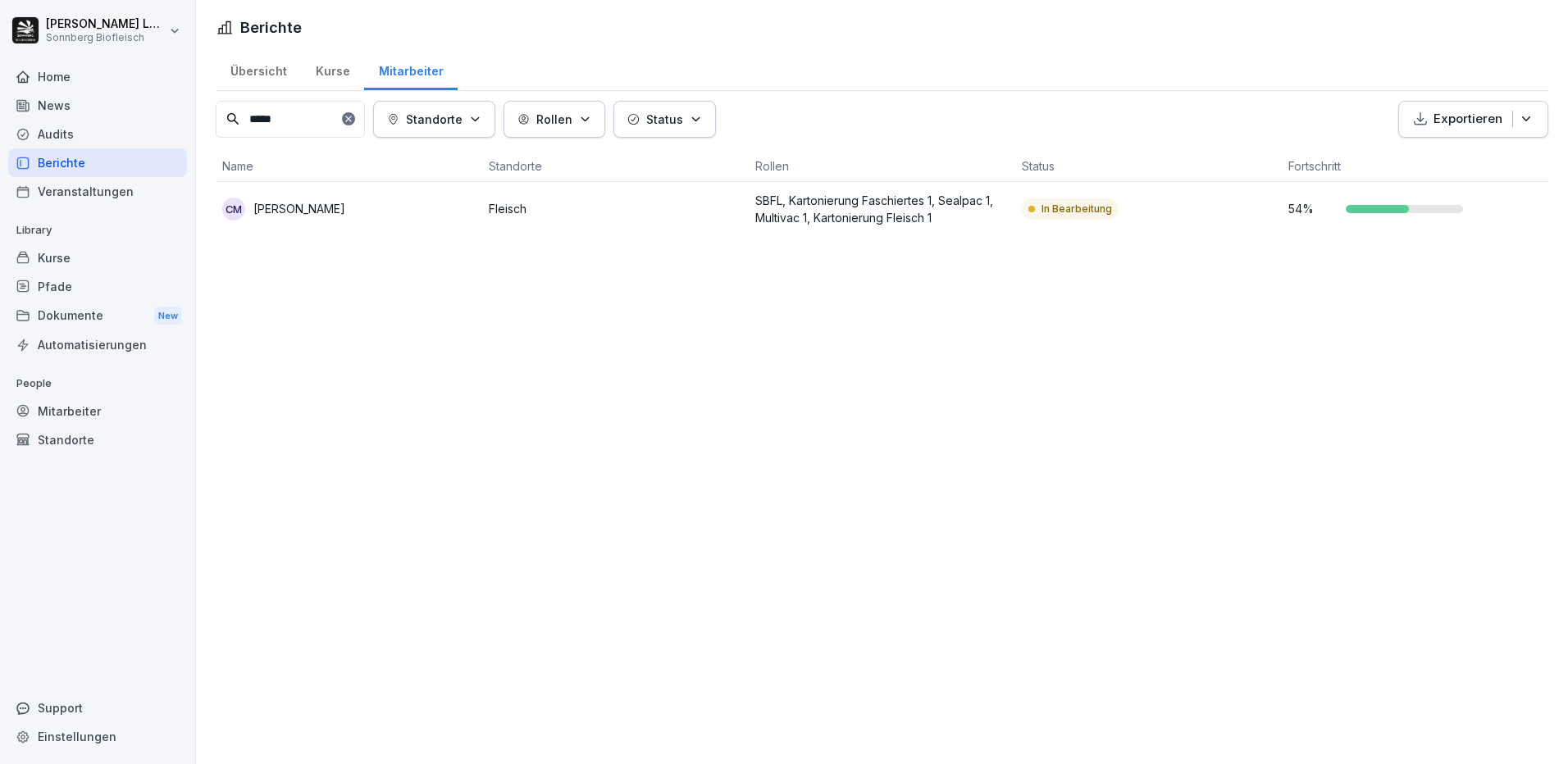
drag, startPoint x: 296, startPoint y: 119, endPoint x: 191, endPoint y: 109, distance: 105.5
click at [191, 109] on div "Anna-Maria Lumetsberger Sonnberg Biofleisch Home News Audits Berichte Veranstal…" at bounding box center [784, 382] width 1568 height 764
type input "*****"
click at [307, 203] on p "[PERSON_NAME]" at bounding box center [299, 209] width 92 height 17
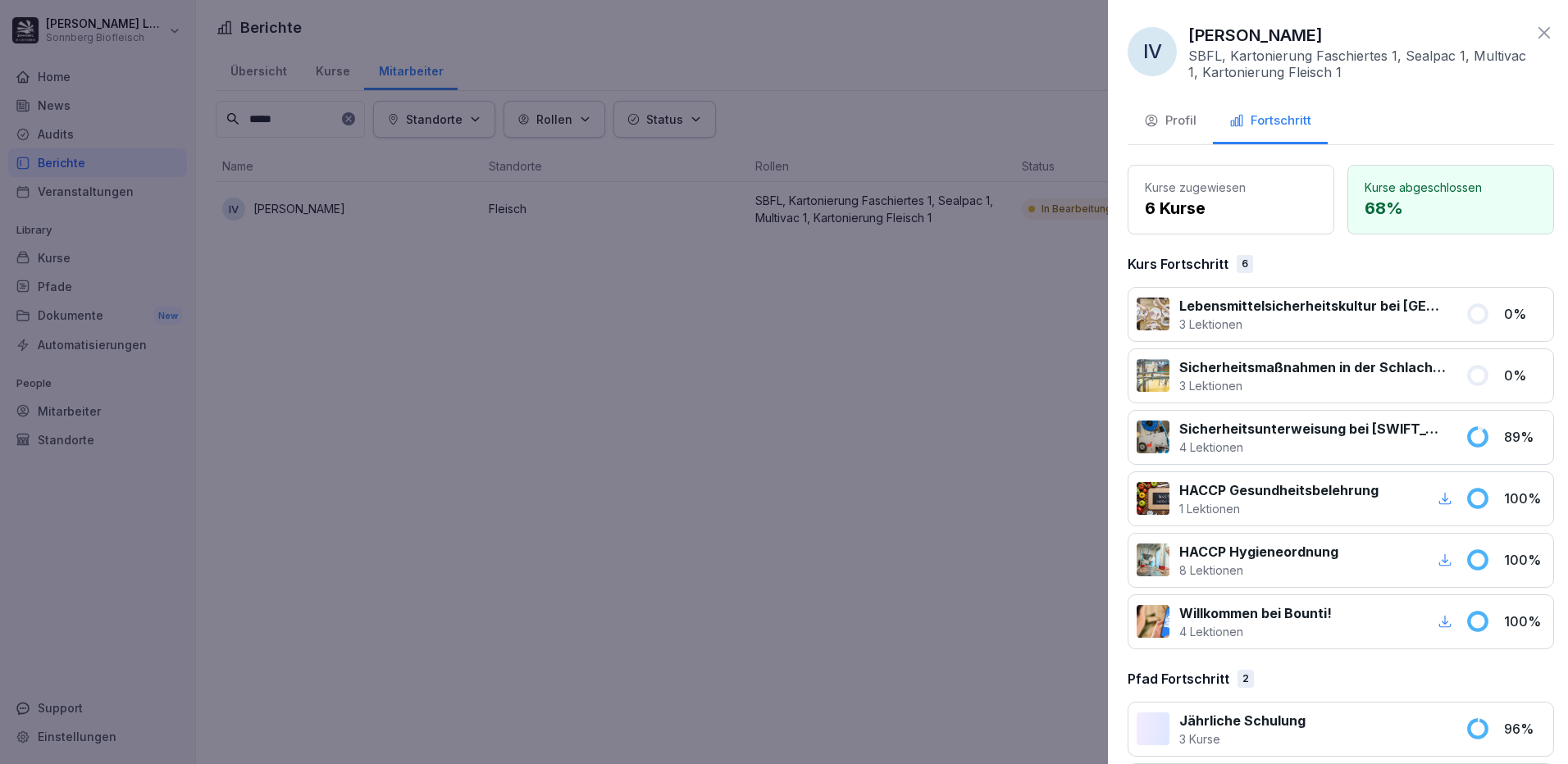
click at [813, 520] on div at bounding box center [784, 382] width 1568 height 764
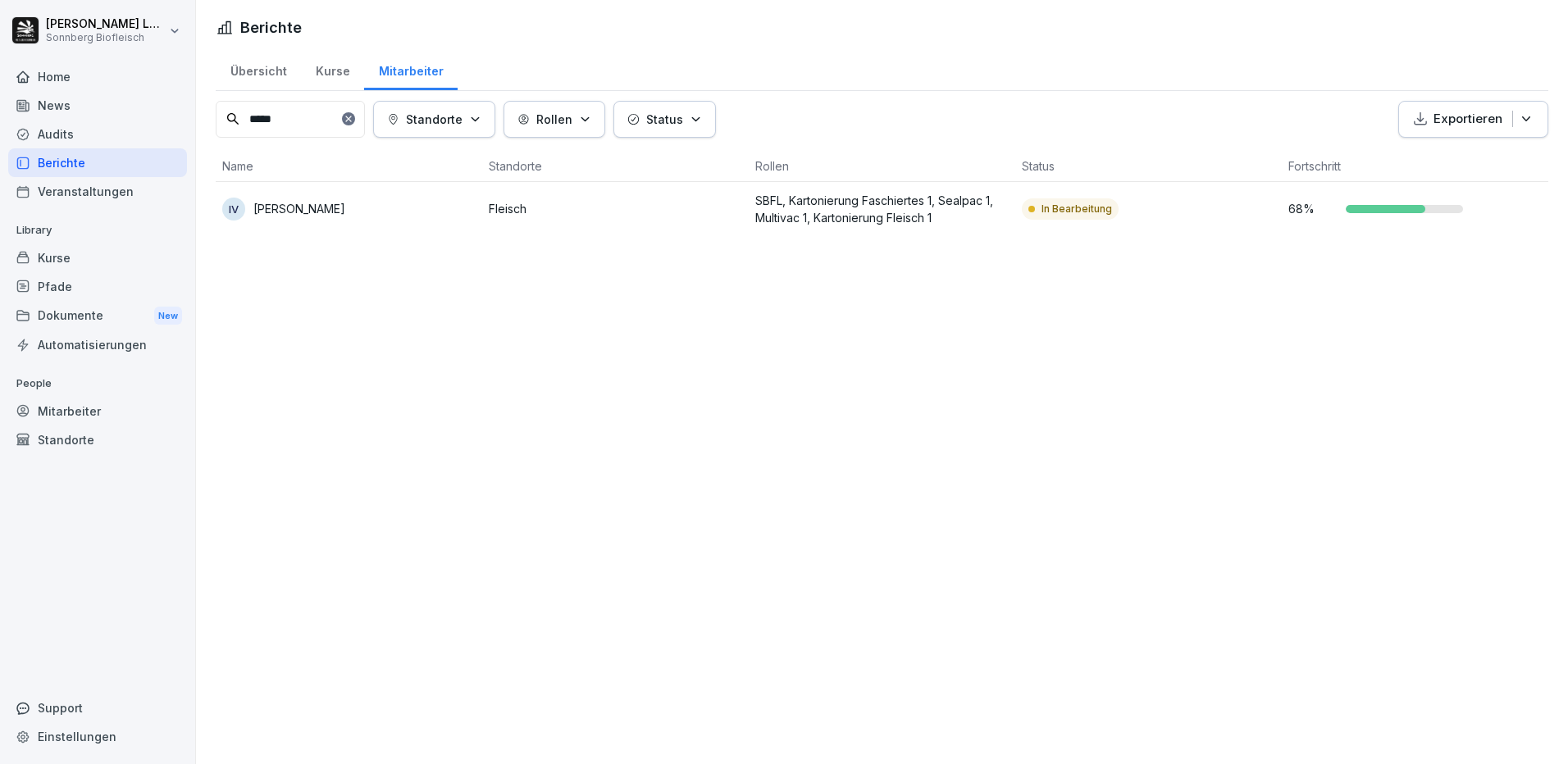
click at [354, 119] on icon at bounding box center [349, 119] width 10 height 10
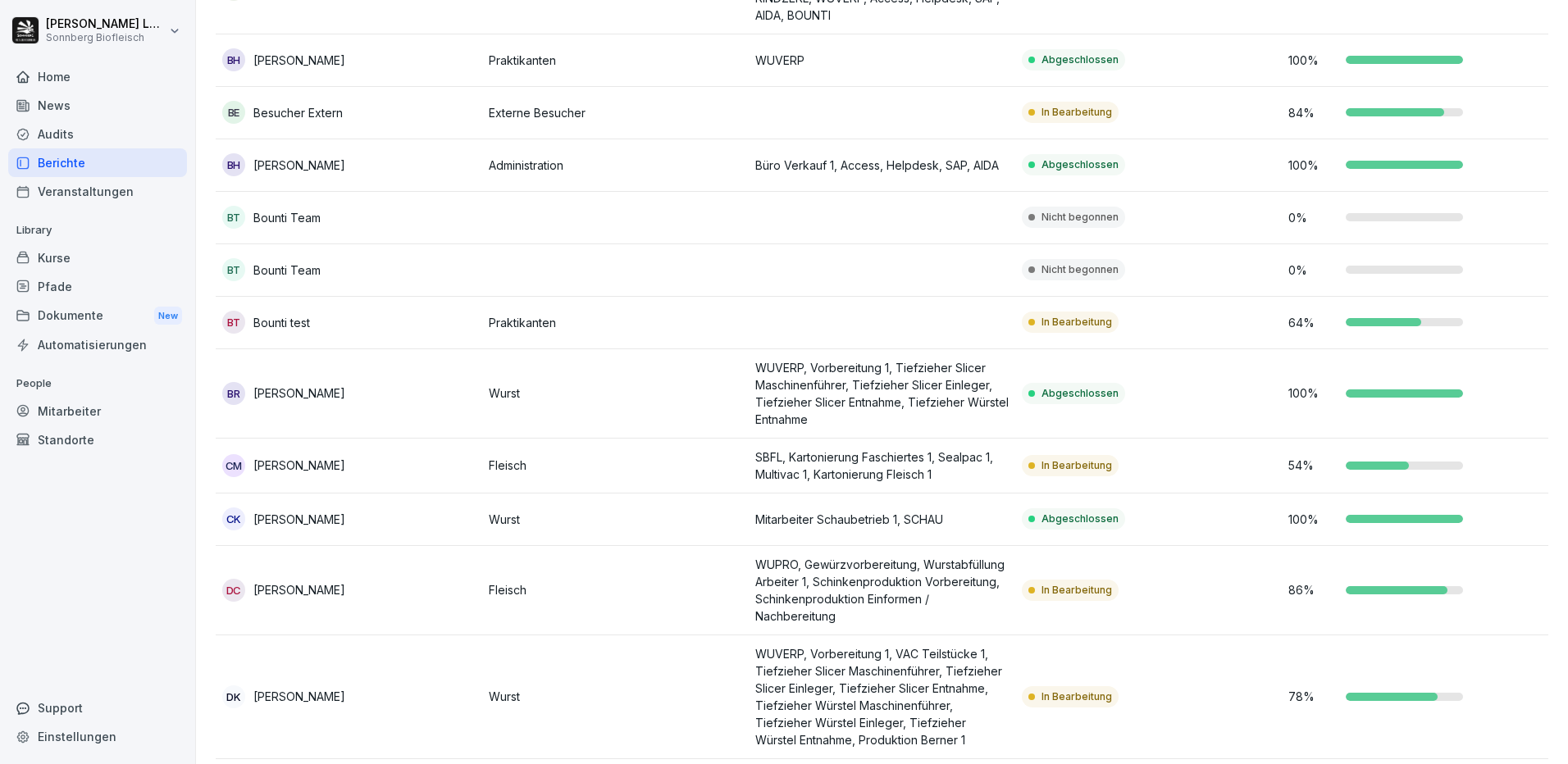
scroll to position [0, 0]
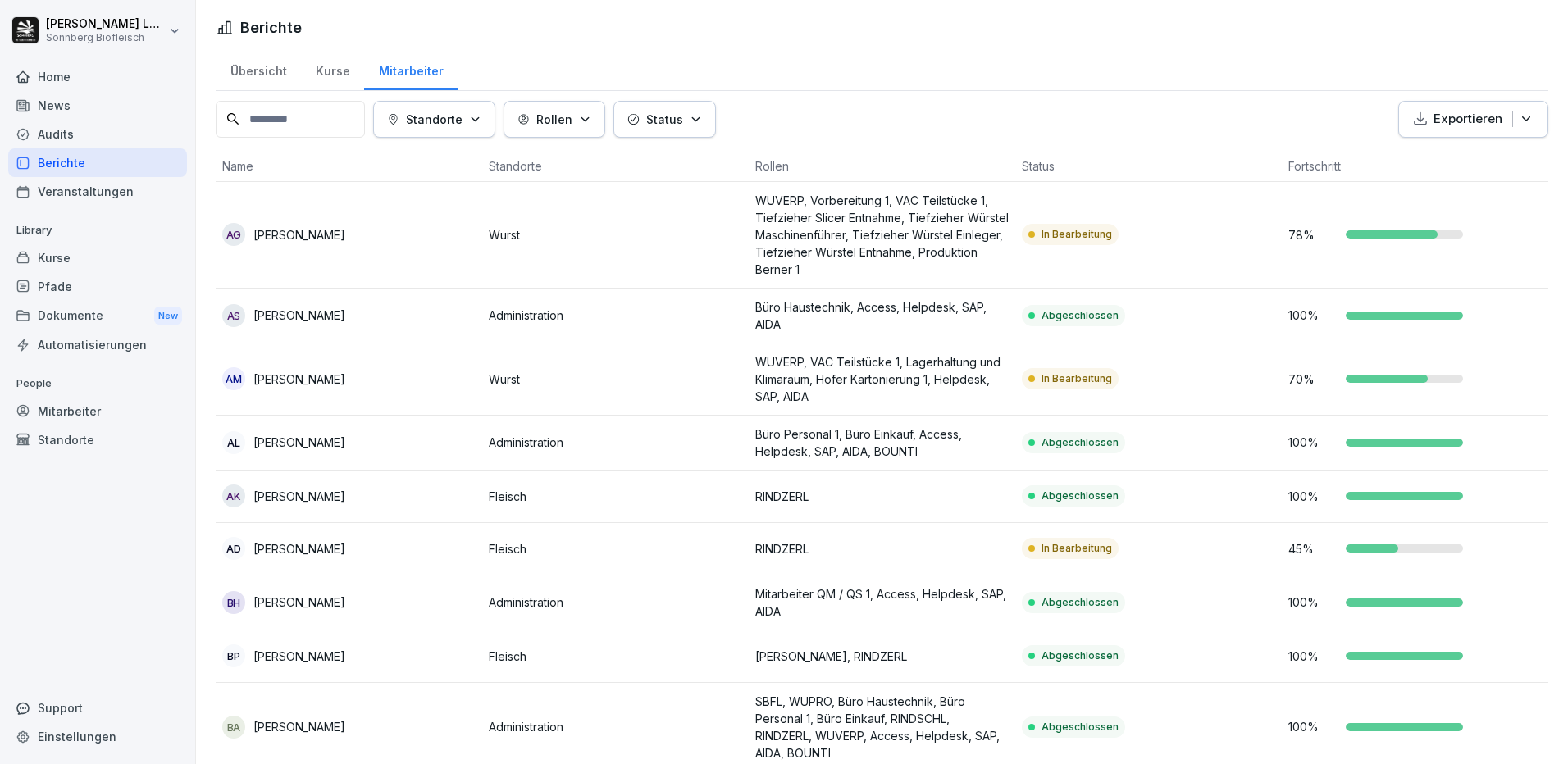
click at [48, 296] on div "Pfade" at bounding box center [98, 286] width 179 height 29
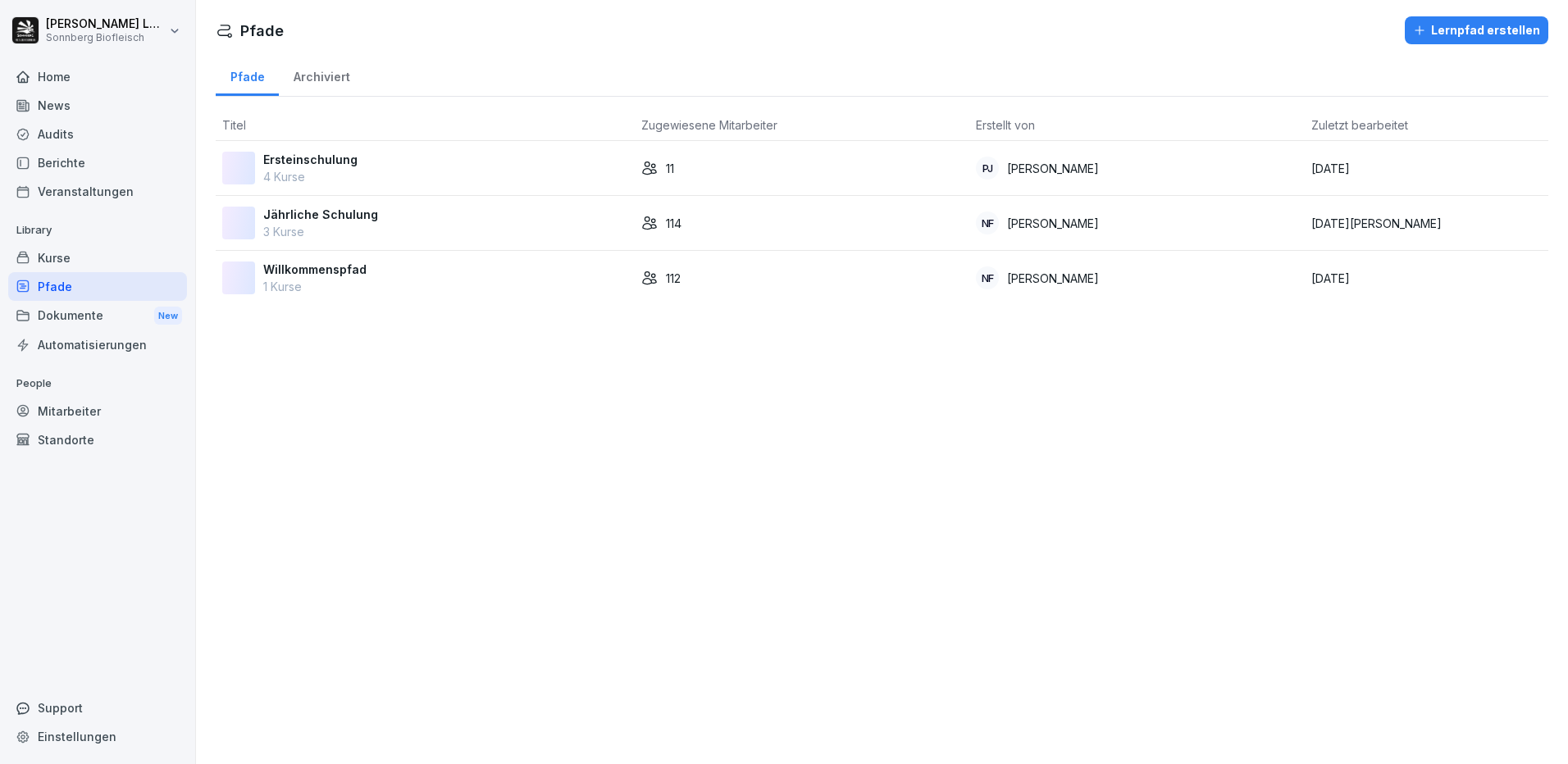
click at [349, 212] on p "Jährliche Schulung" at bounding box center [320, 215] width 115 height 17
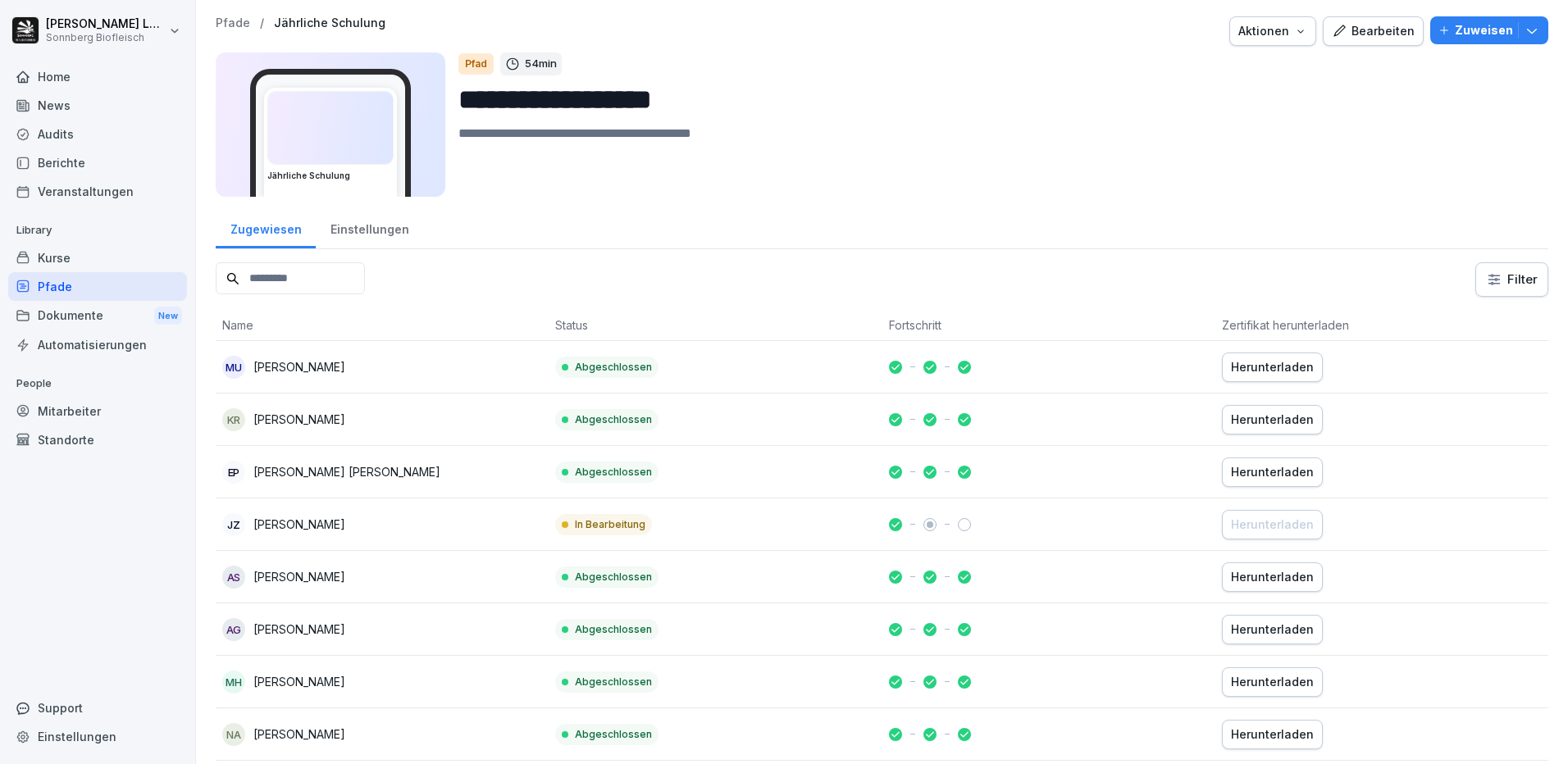
click at [325, 268] on input at bounding box center [290, 278] width 149 height 32
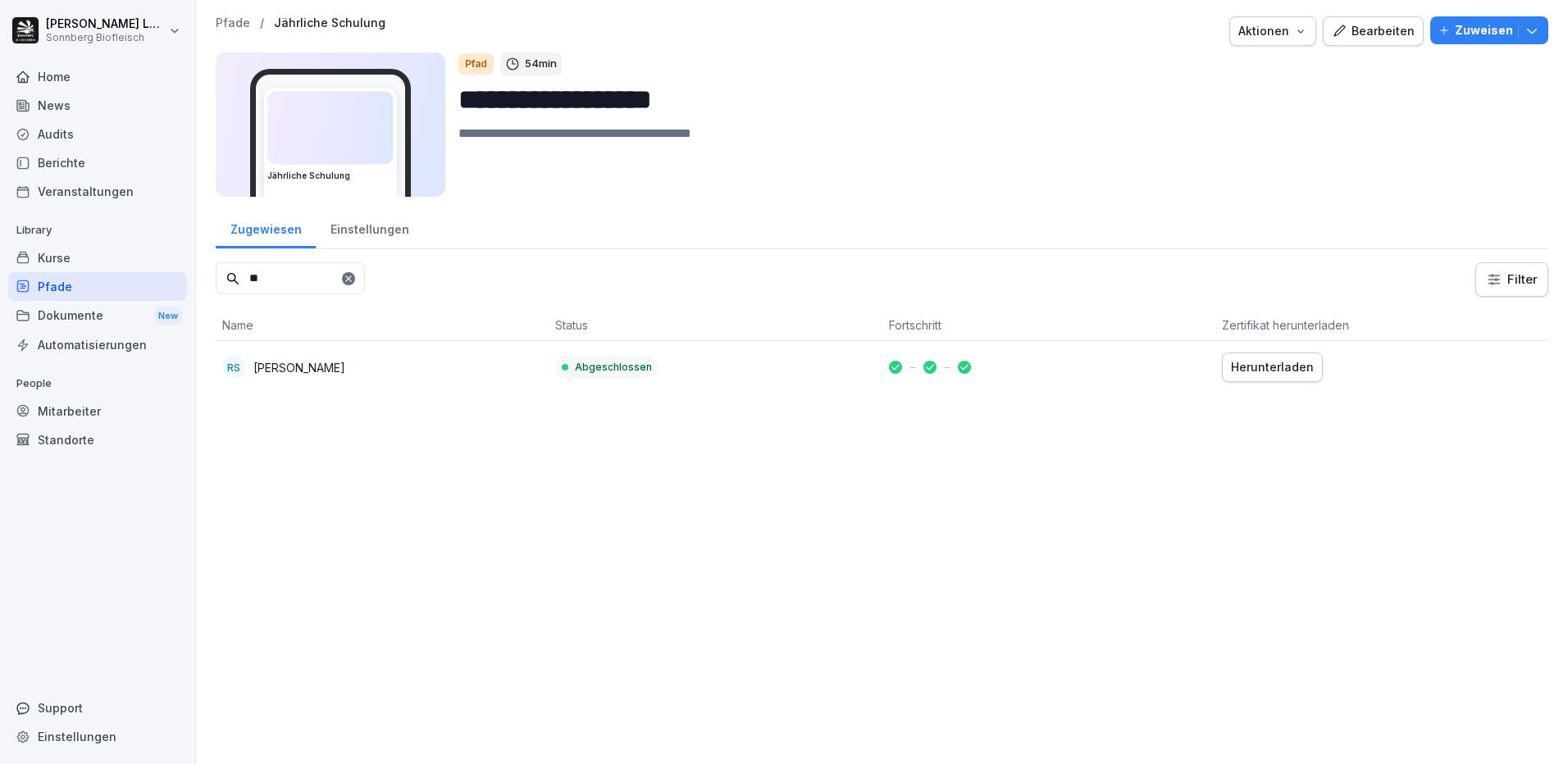
type input "*"
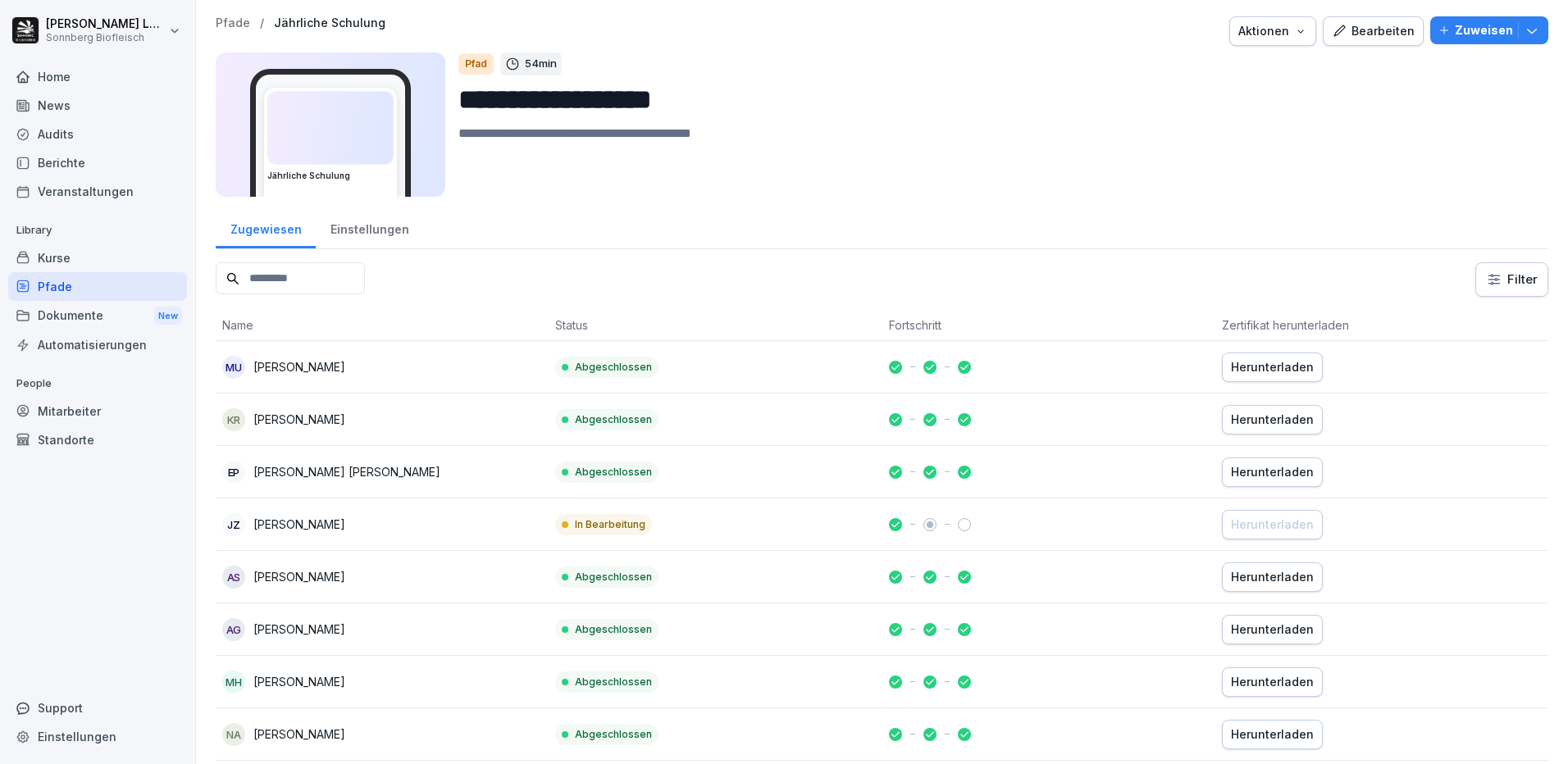
click at [105, 296] on div "Pfade" at bounding box center [98, 286] width 179 height 29
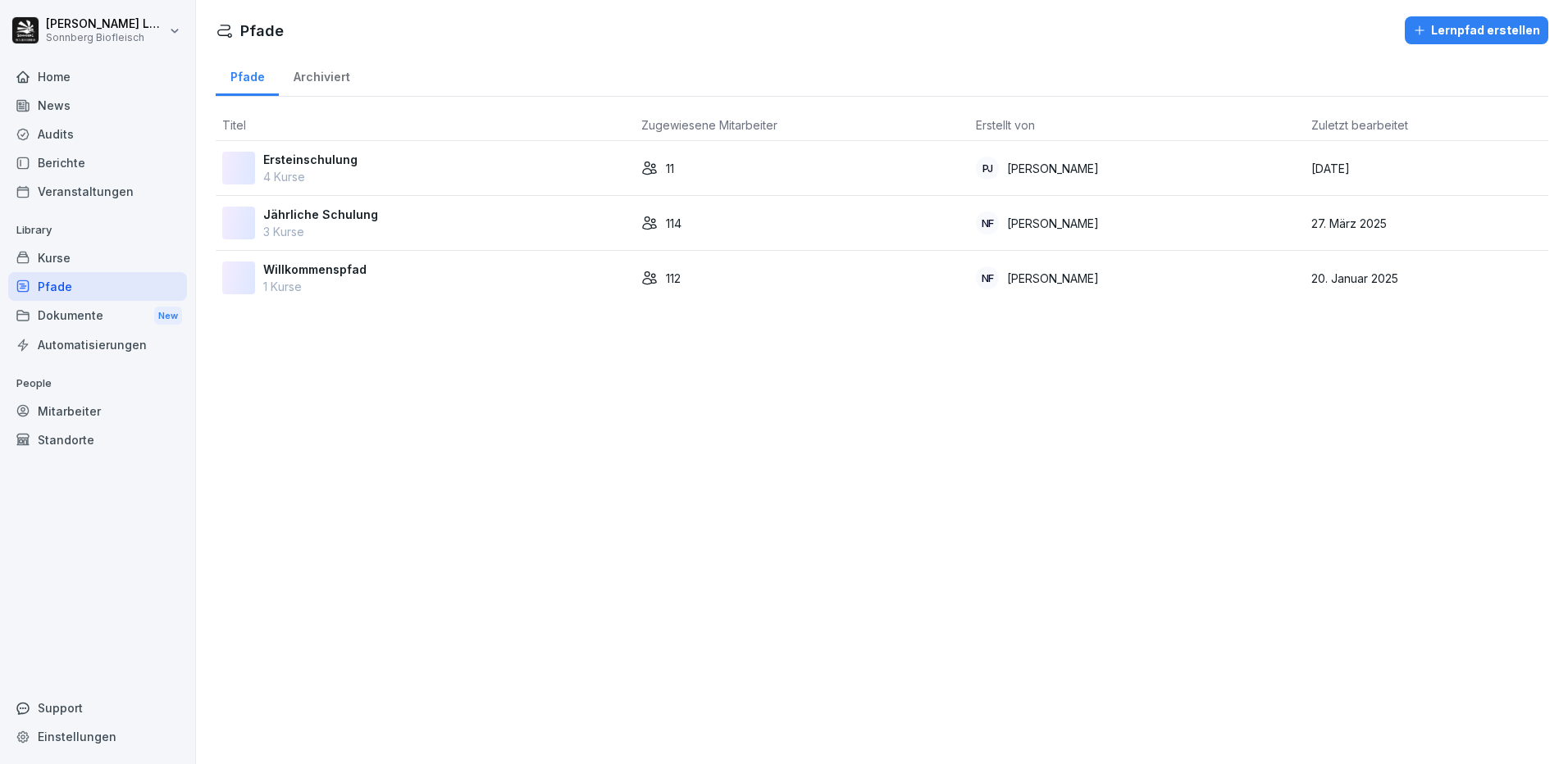
click at [383, 166] on div "Ersteinschulung 4 Kurse" at bounding box center [425, 168] width 406 height 34
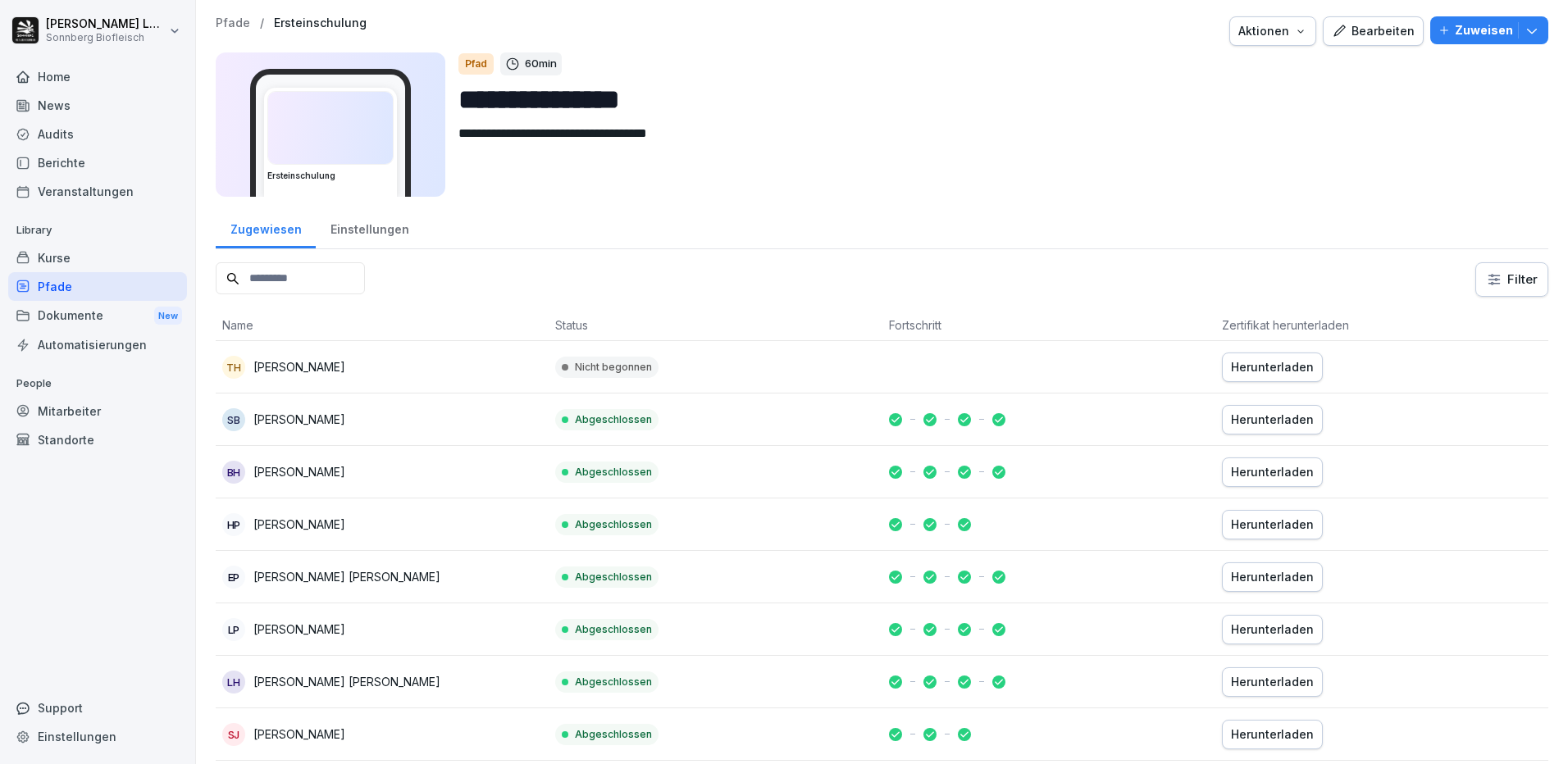
drag, startPoint x: 0, startPoint y: 0, endPoint x: 334, endPoint y: 274, distance: 432.0
click at [334, 274] on input at bounding box center [290, 278] width 149 height 32
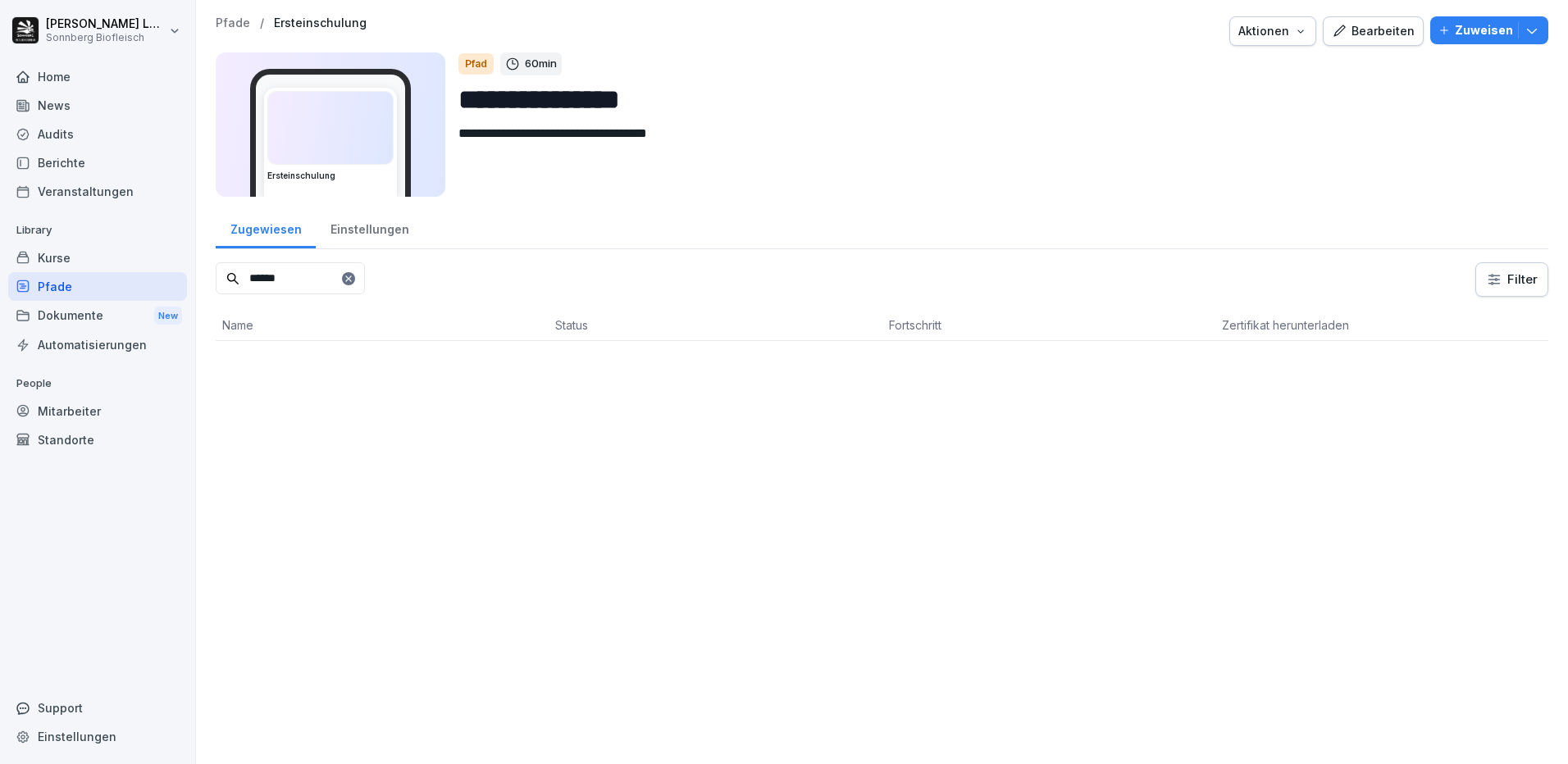
click at [328, 278] on input "******" at bounding box center [290, 278] width 149 height 32
type input "*"
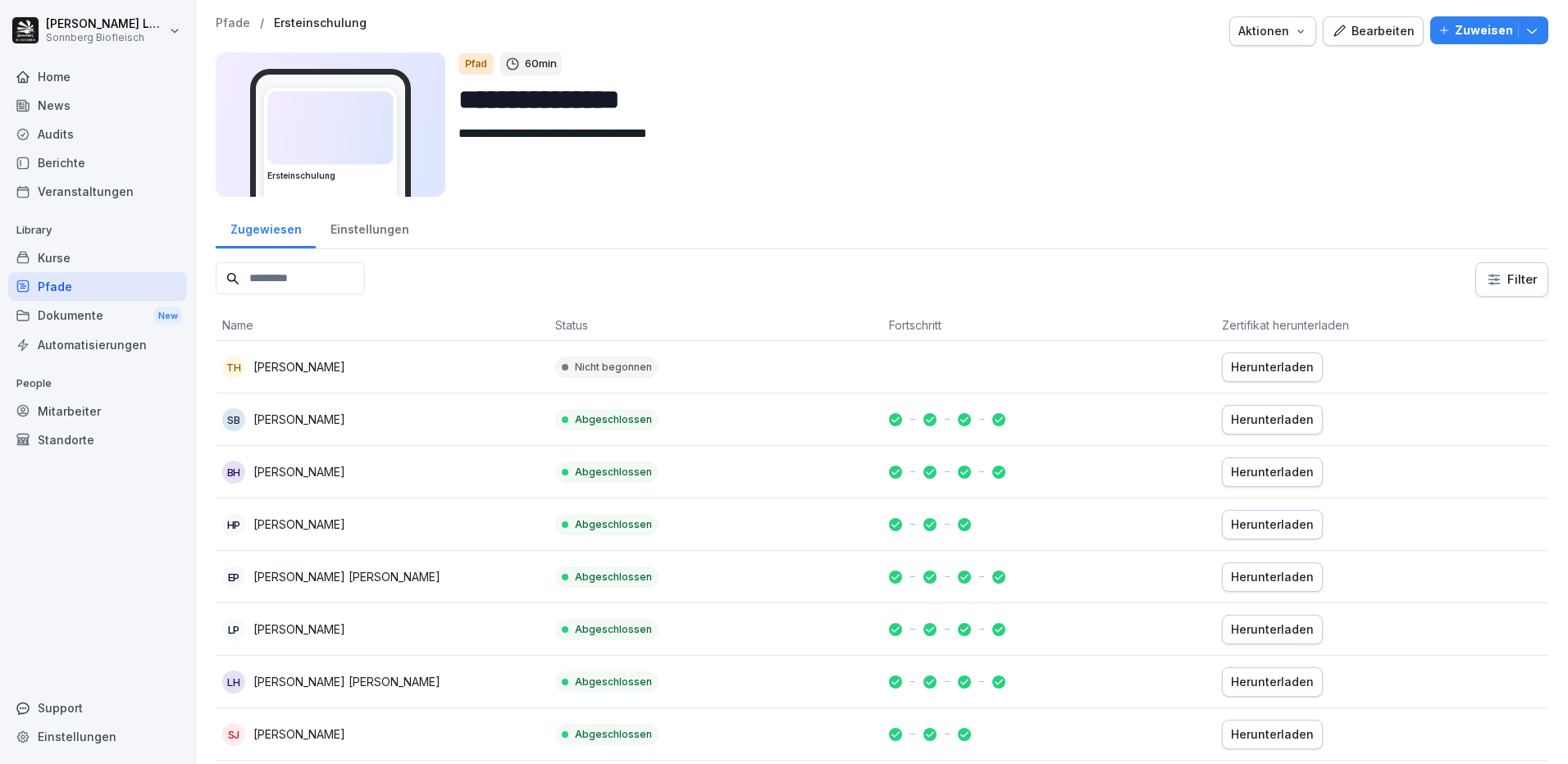
click at [103, 296] on div "Pfade" at bounding box center [98, 286] width 179 height 29
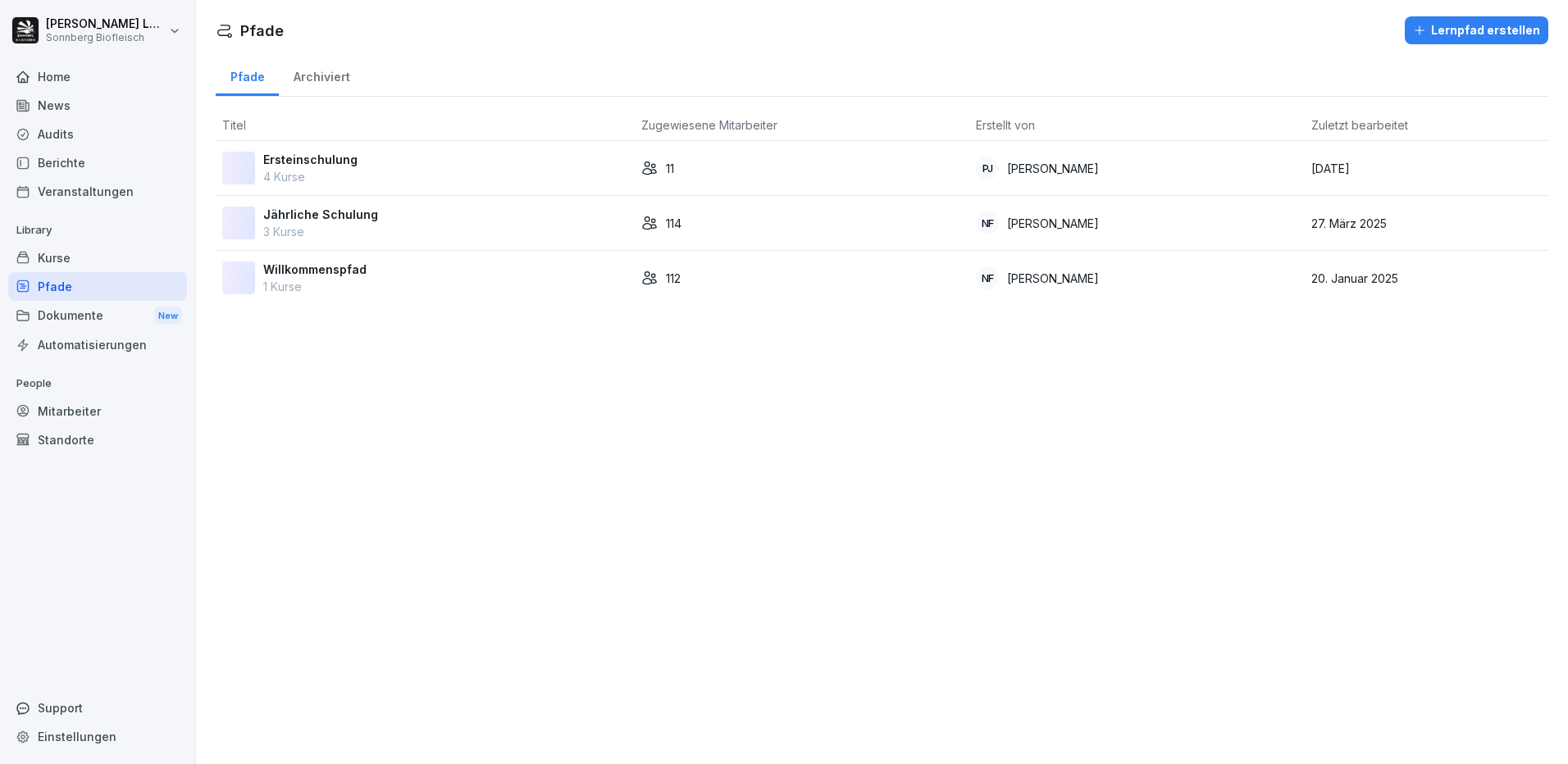
click at [363, 277] on div "Willkommenspfad 1 Kurse" at bounding box center [425, 277] width 406 height 34
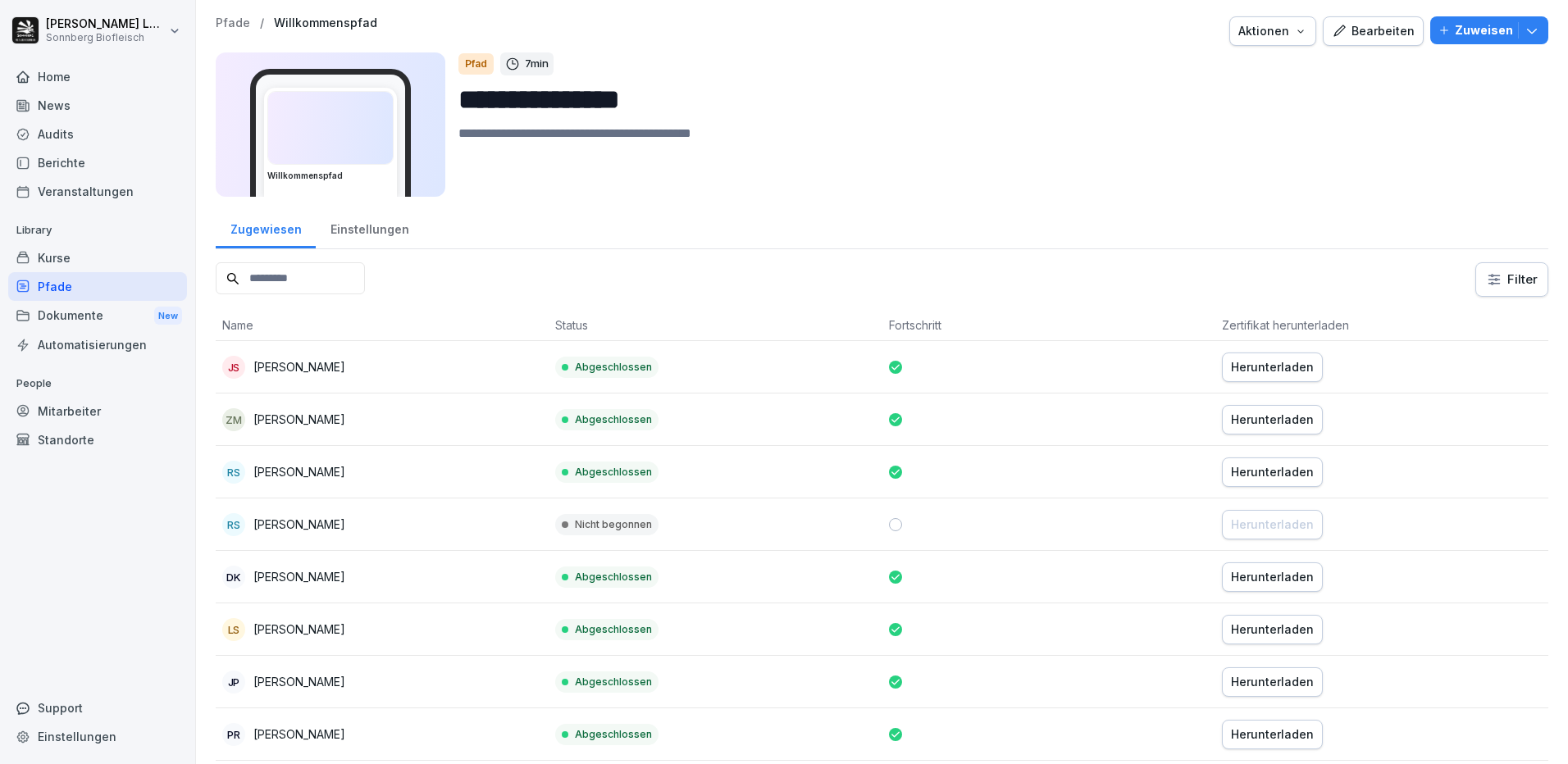
click at [337, 275] on input at bounding box center [290, 278] width 149 height 32
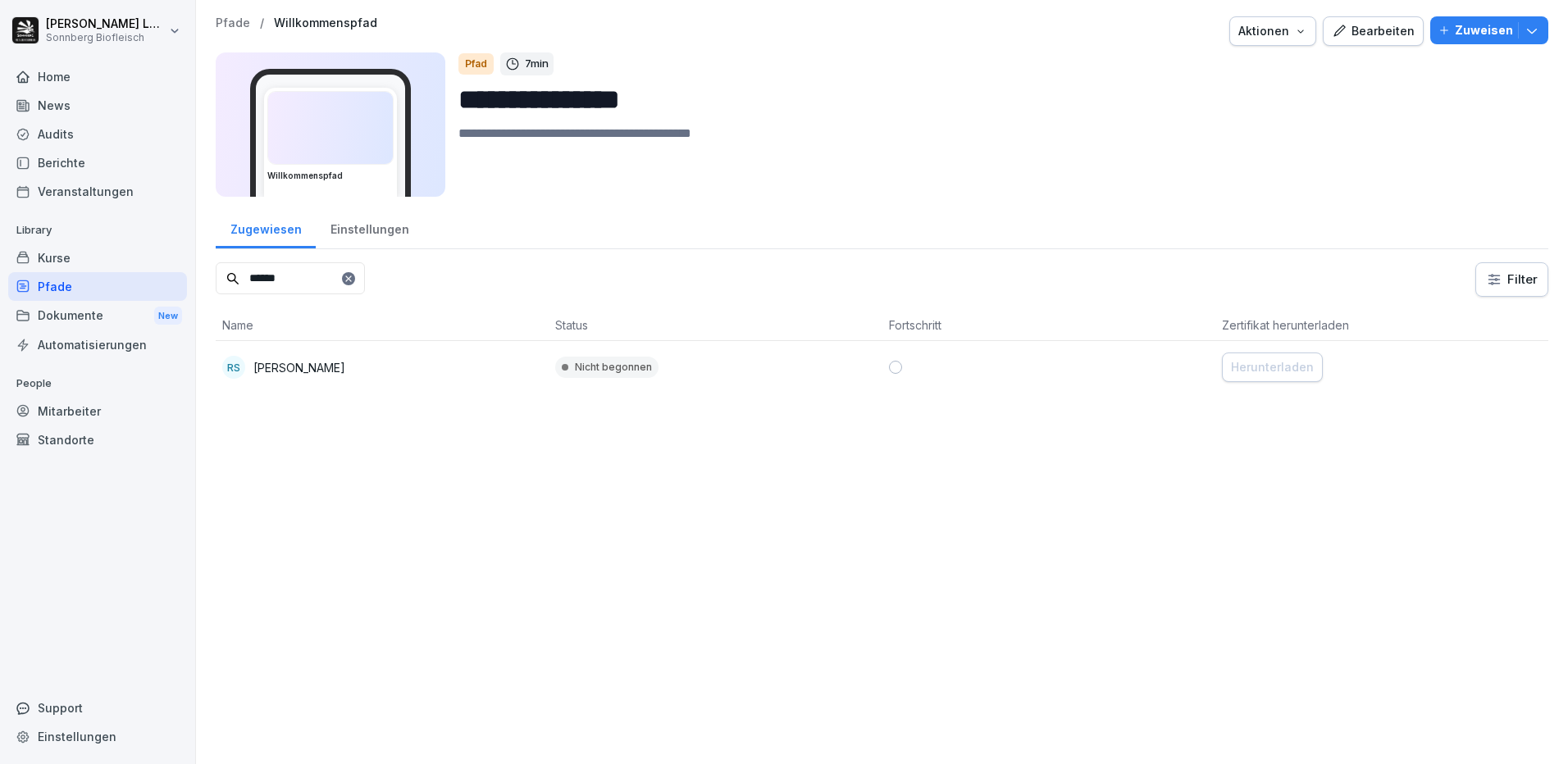
type input "******"
click at [354, 282] on icon at bounding box center [349, 278] width 10 height 10
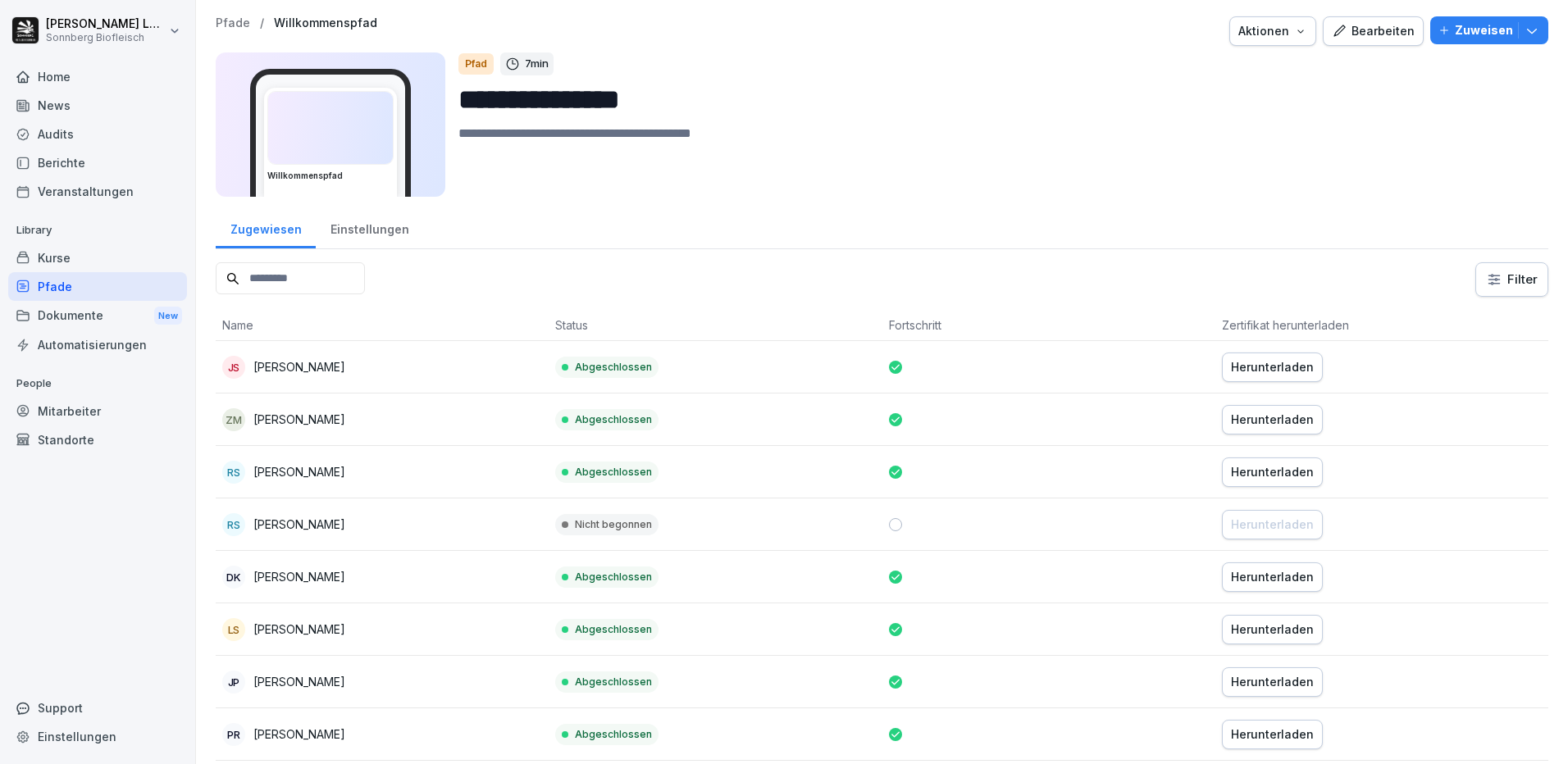
click at [308, 279] on input at bounding box center [290, 278] width 149 height 32
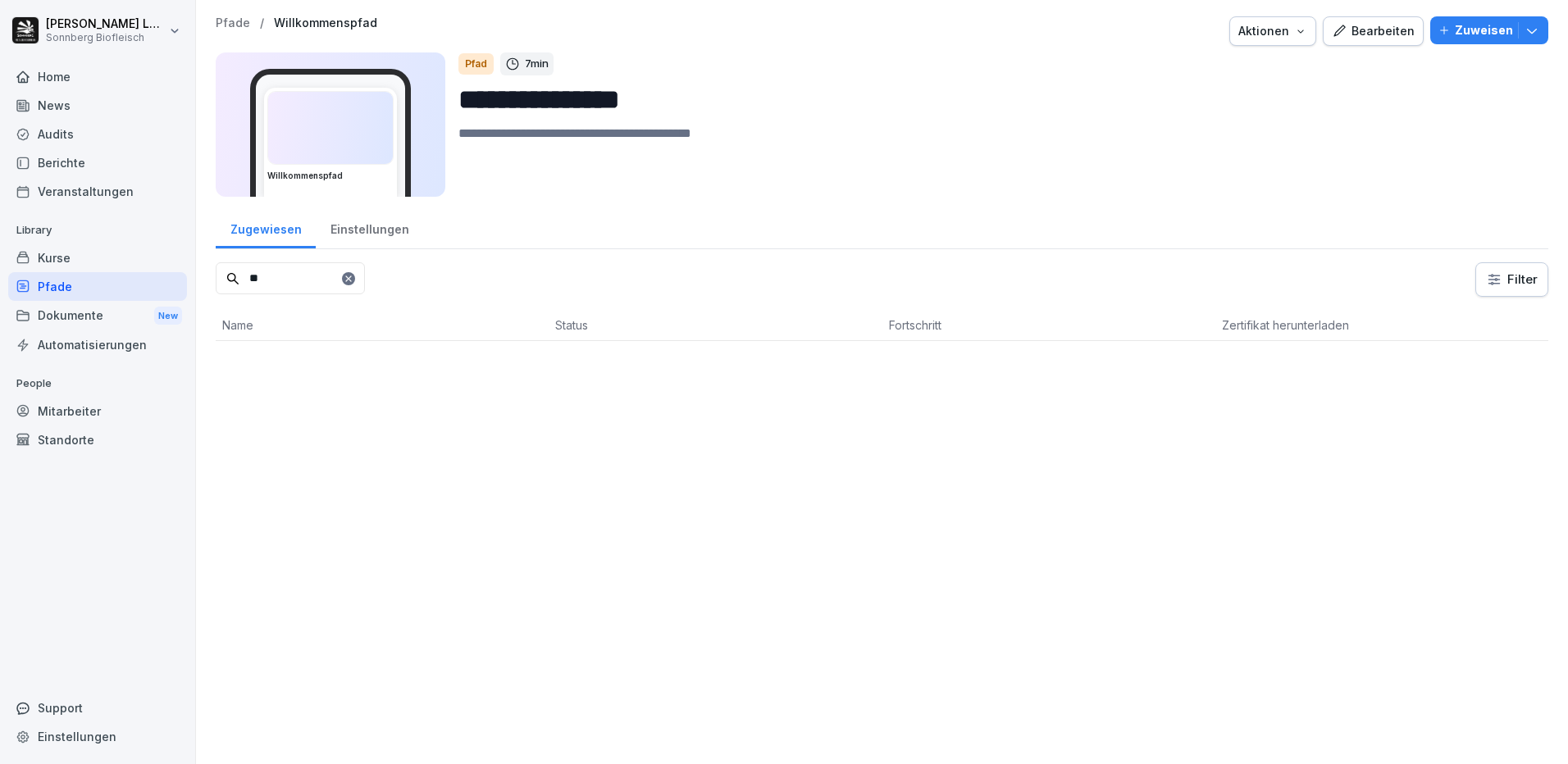
type input "*"
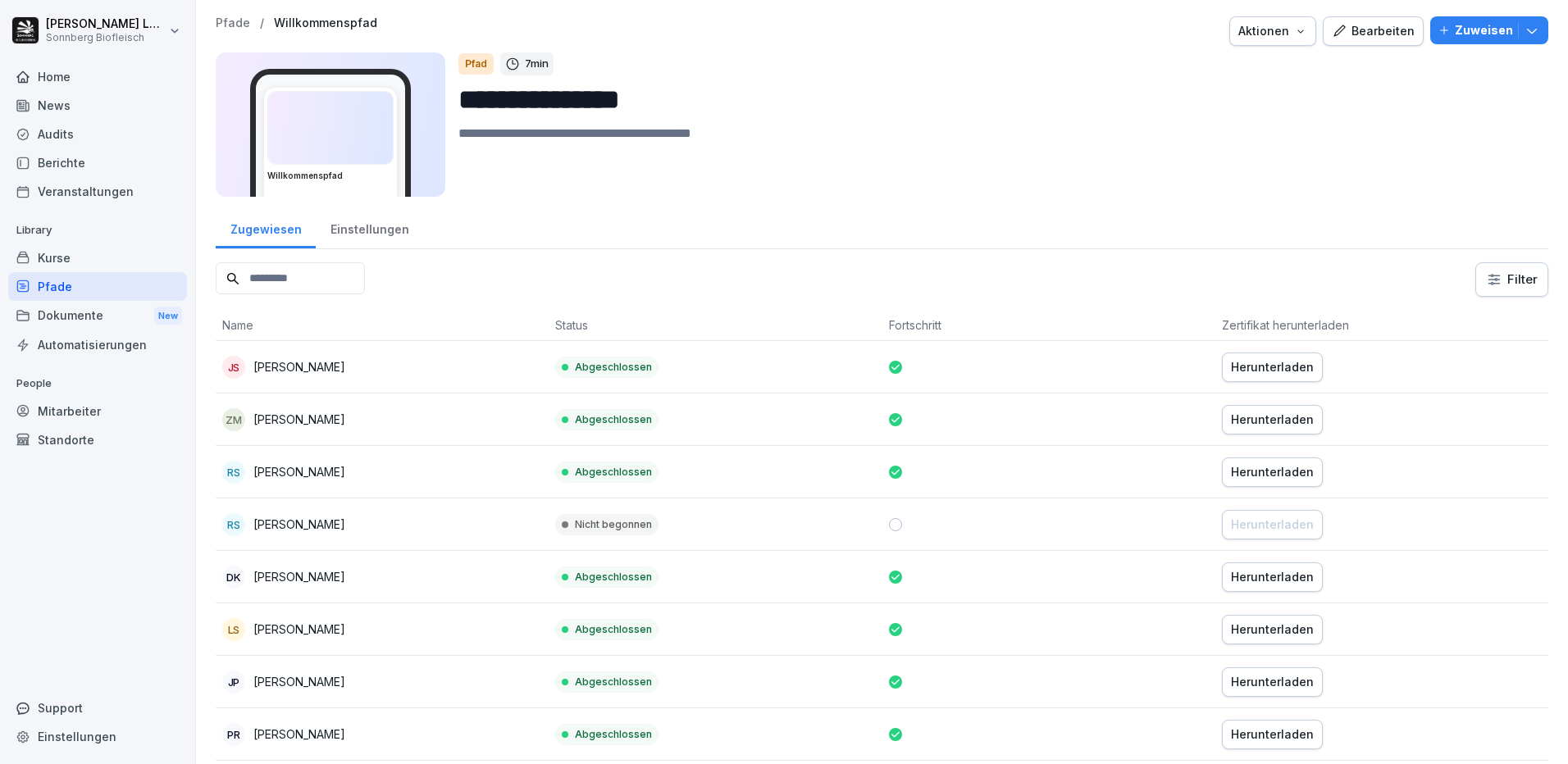
click at [99, 410] on div "Mitarbeiter" at bounding box center [98, 411] width 179 height 29
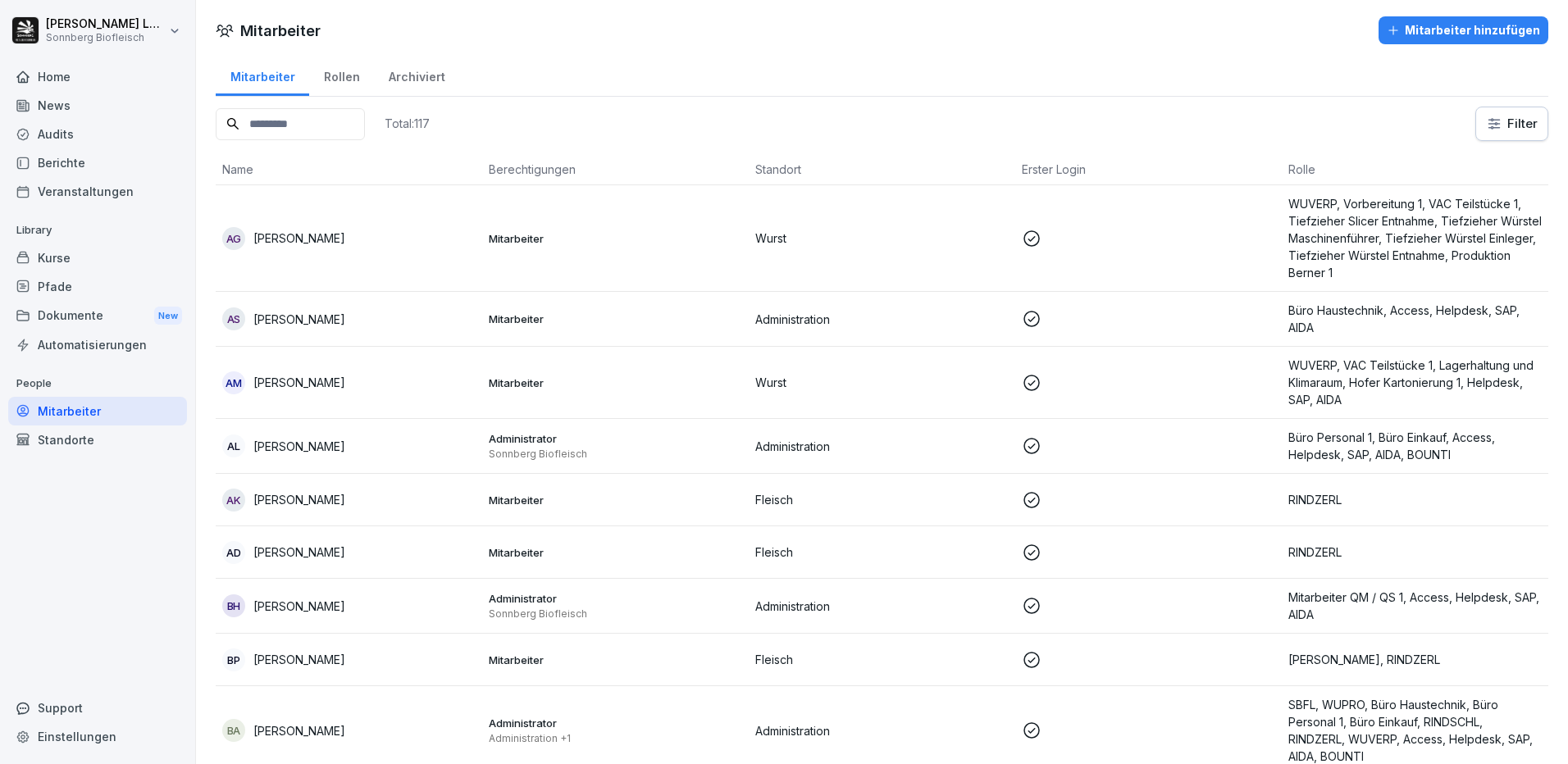
click at [346, 131] on input at bounding box center [290, 124] width 149 height 32
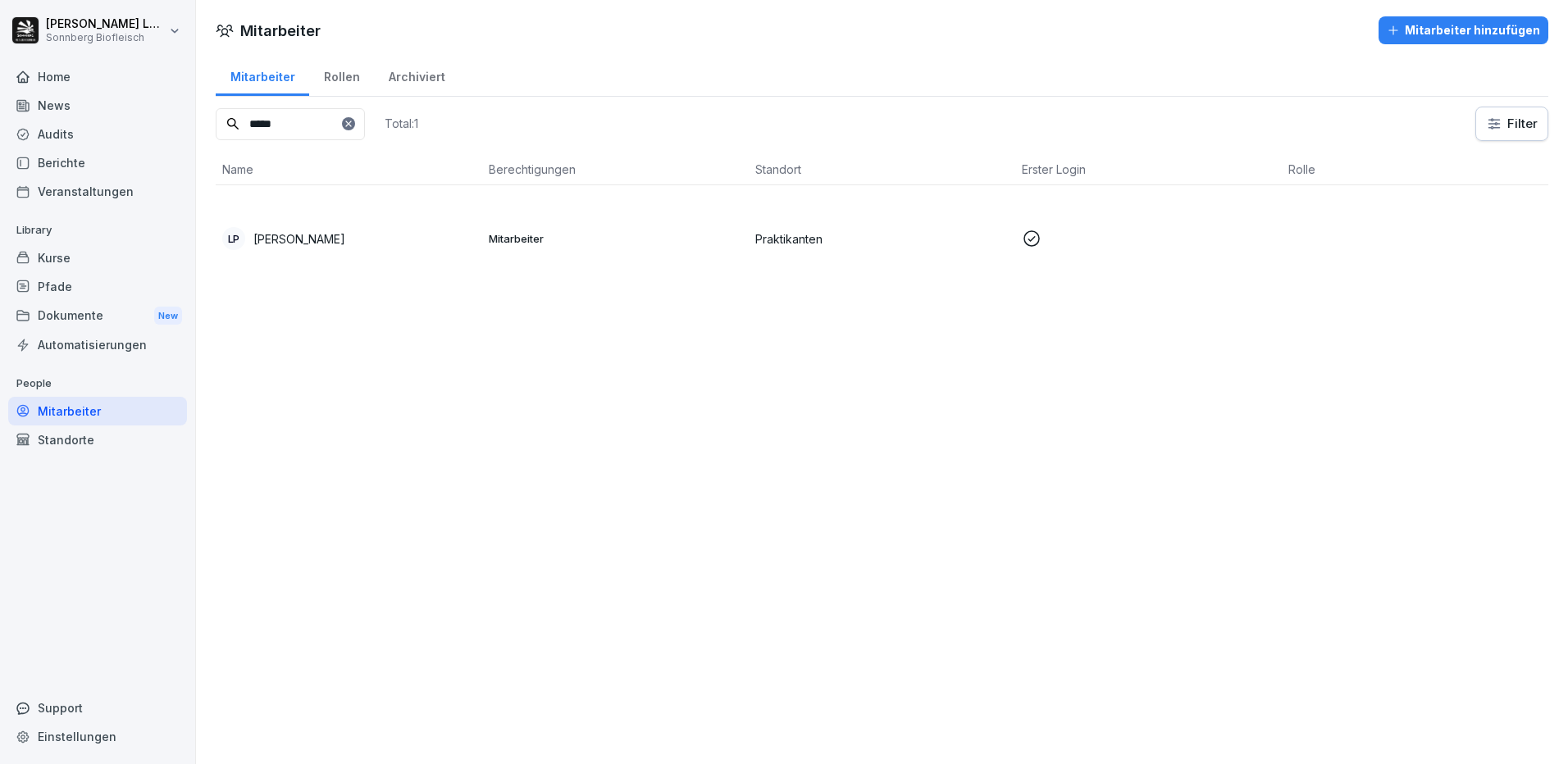
click at [344, 241] on div "LP Lena Piber" at bounding box center [349, 239] width 254 height 23
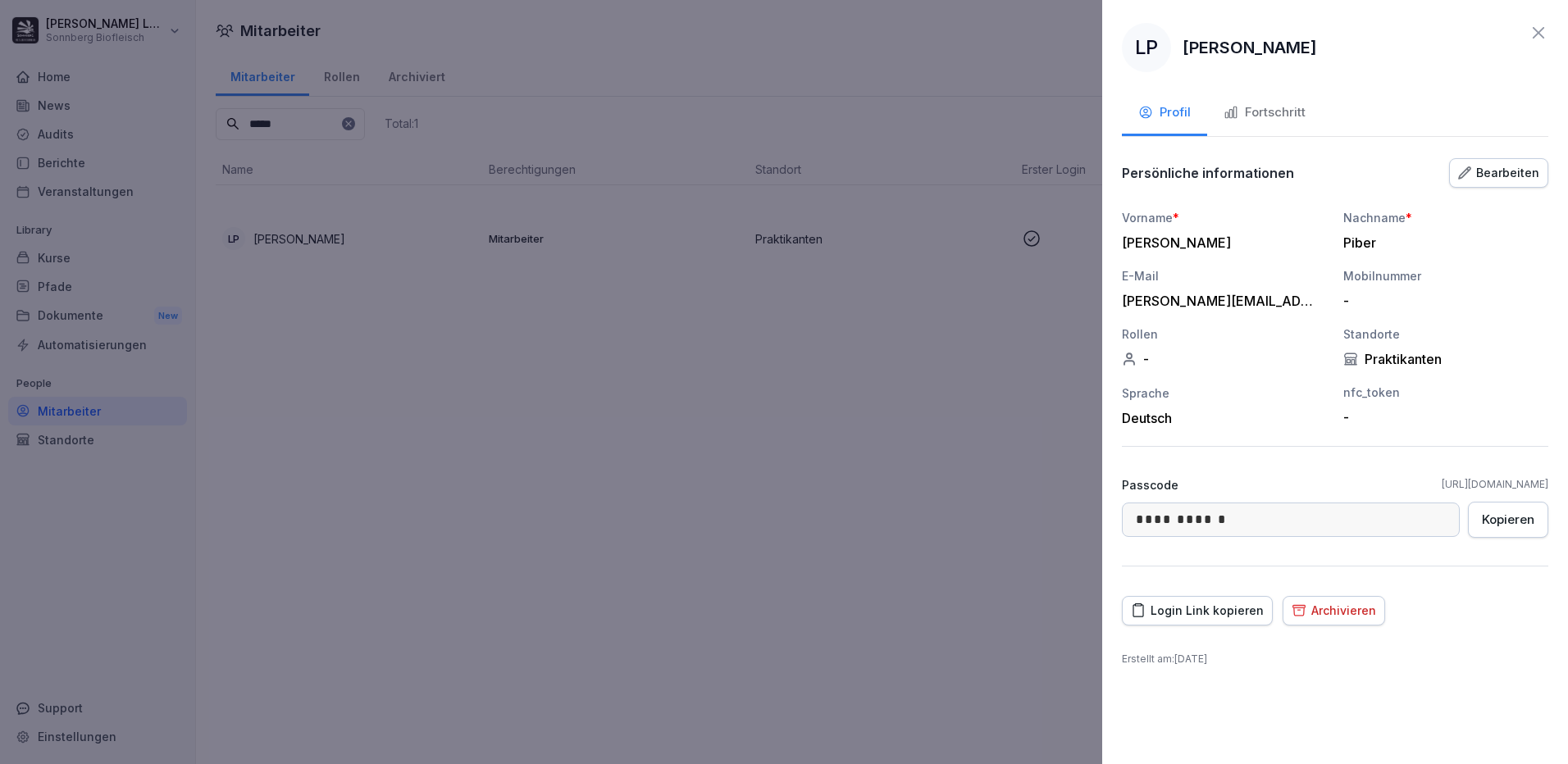
click at [1334, 611] on div "Archivieren" at bounding box center [1333, 610] width 85 height 18
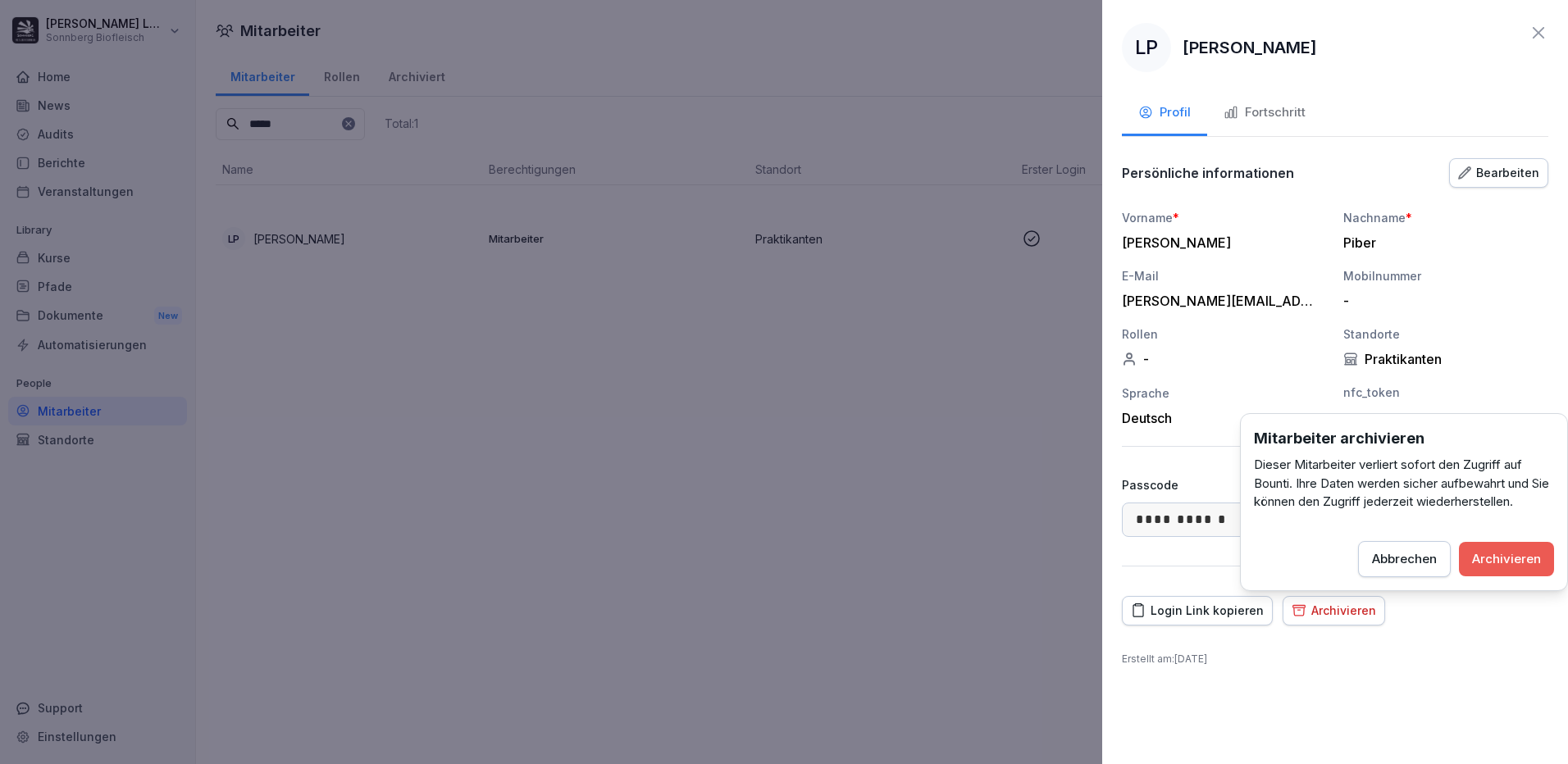
click at [1528, 557] on div "Archivieren" at bounding box center [1506, 559] width 68 height 18
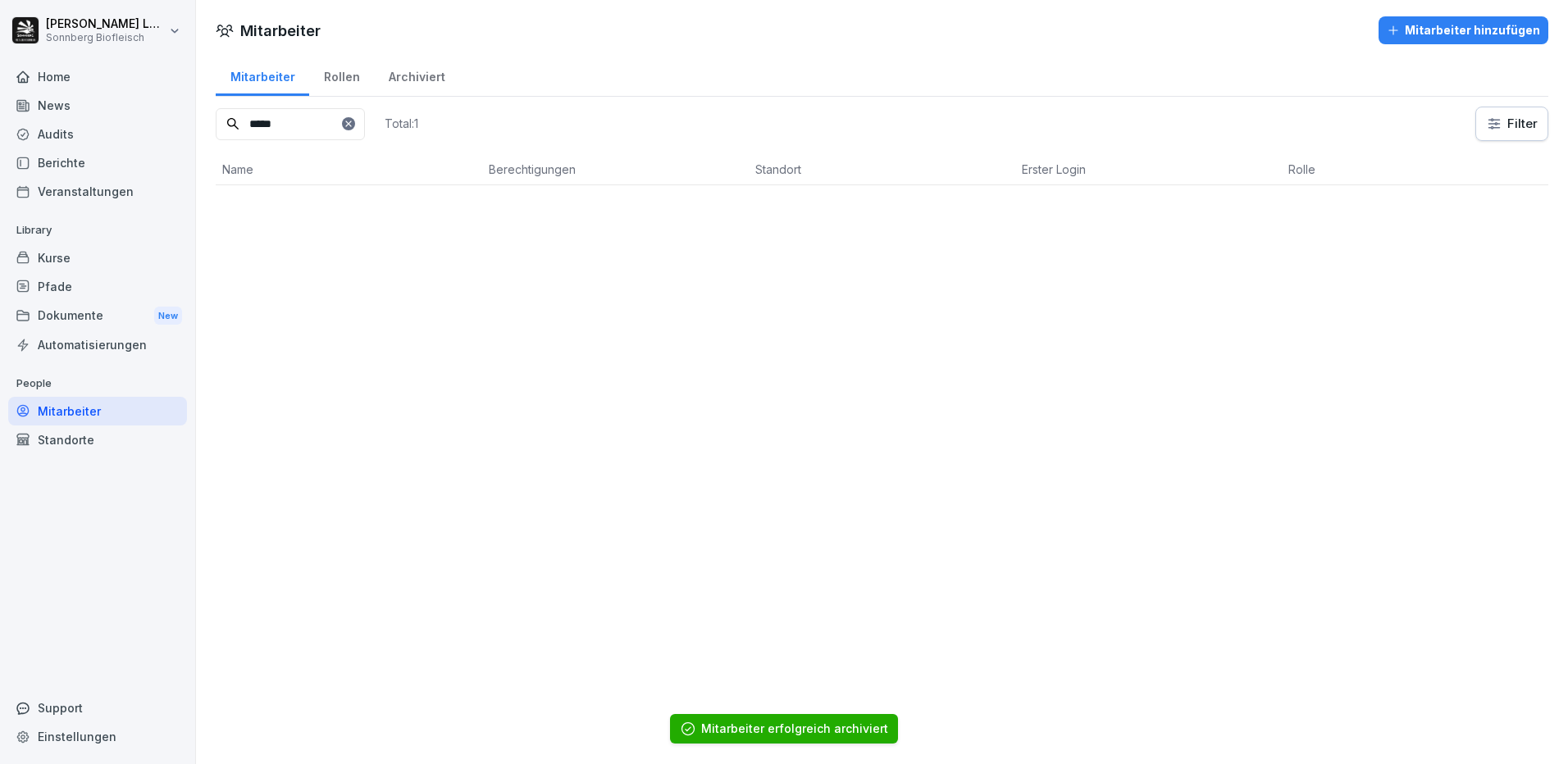
click at [333, 141] on div "***** Total: 1 Filter Name Berechtigungen Standort Erster Login Rolle" at bounding box center [882, 145] width 1332 height 79
drag, startPoint x: 269, startPoint y: 121, endPoint x: 181, endPoint y: 113, distance: 88.4
click at [181, 113] on div "Anna-Maria Lumetsberger Sonnberg Biofleisch Home News Audits Berichte Veranstal…" at bounding box center [784, 382] width 1568 height 764
type input "*****"
click at [332, 230] on p "Benjamin Hölzl" at bounding box center [299, 239] width 92 height 17
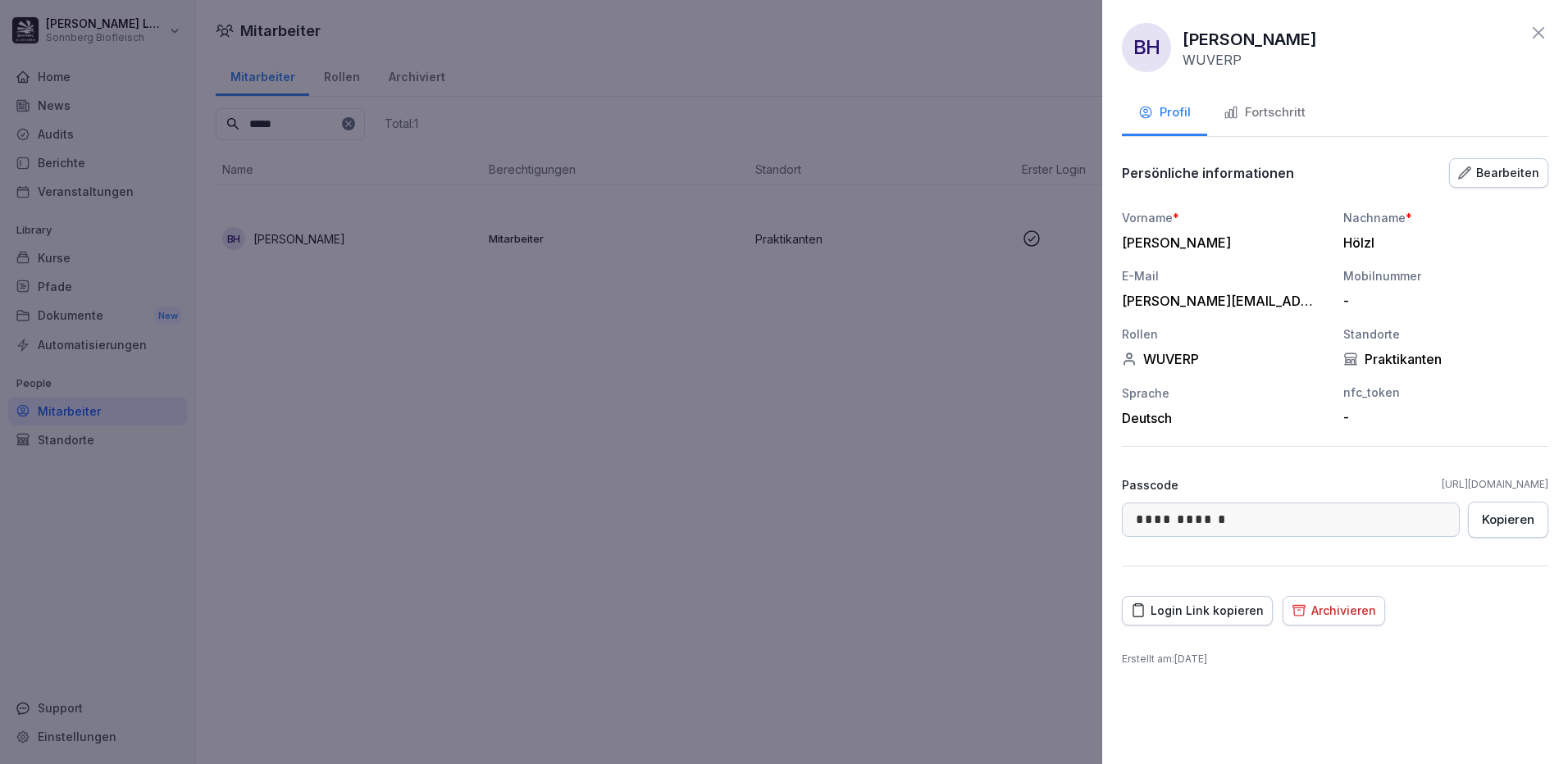
click at [1359, 607] on div "Archivieren" at bounding box center [1333, 610] width 85 height 18
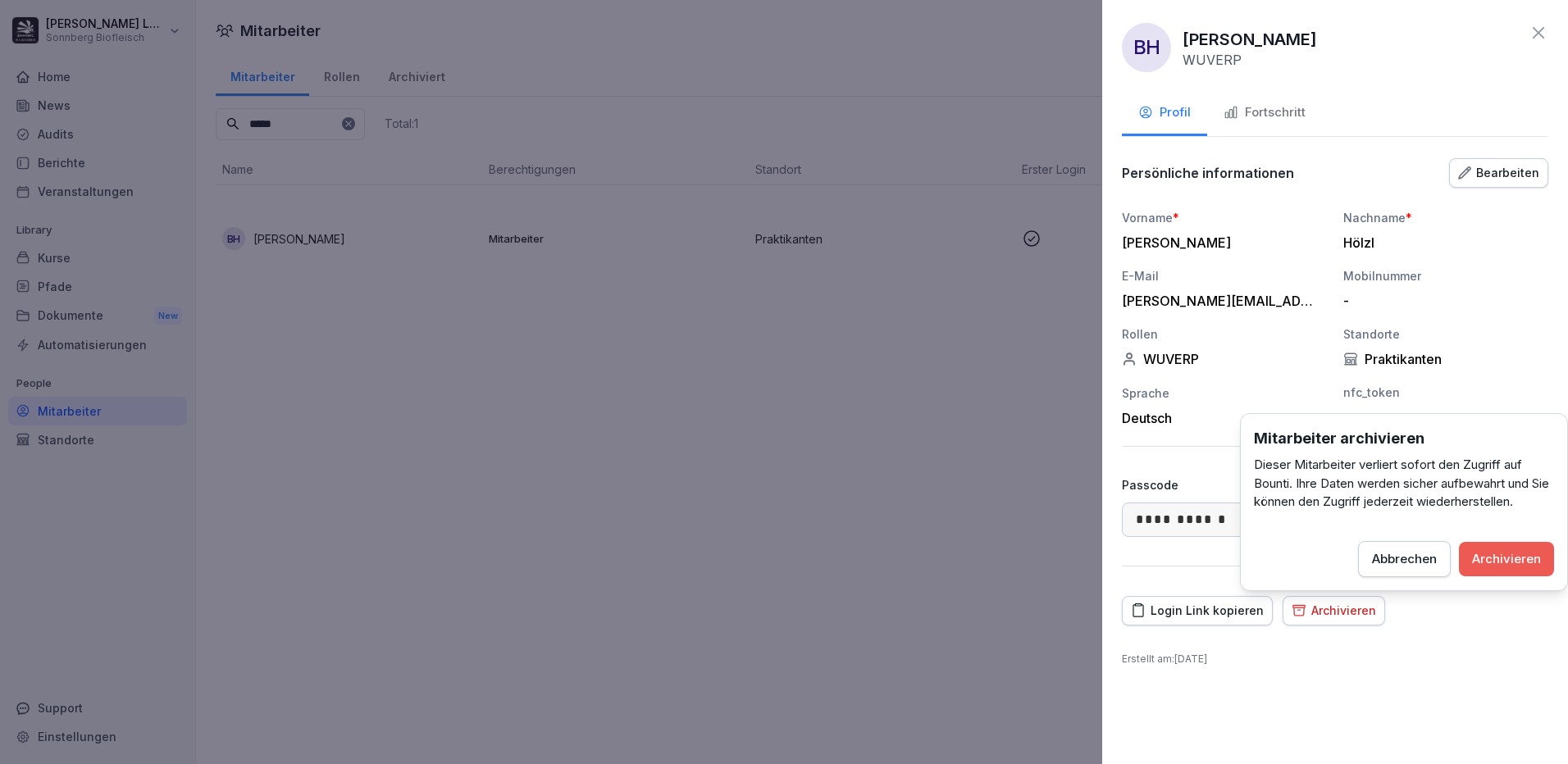
click at [1501, 560] on div "Archivieren" at bounding box center [1506, 559] width 68 height 18
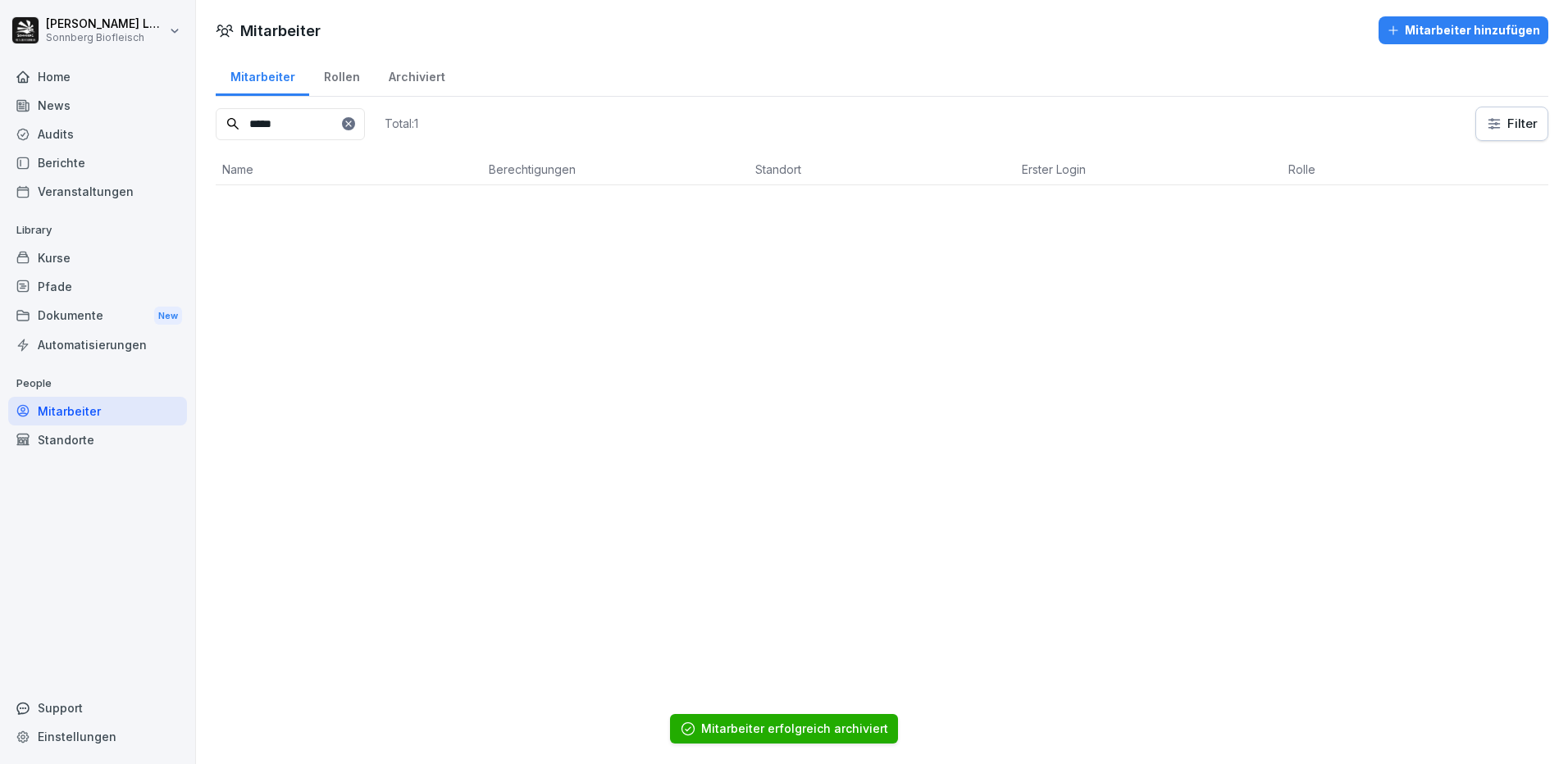
click at [331, 129] on input "*****" at bounding box center [290, 124] width 149 height 32
click at [354, 120] on icon at bounding box center [349, 124] width 10 height 10
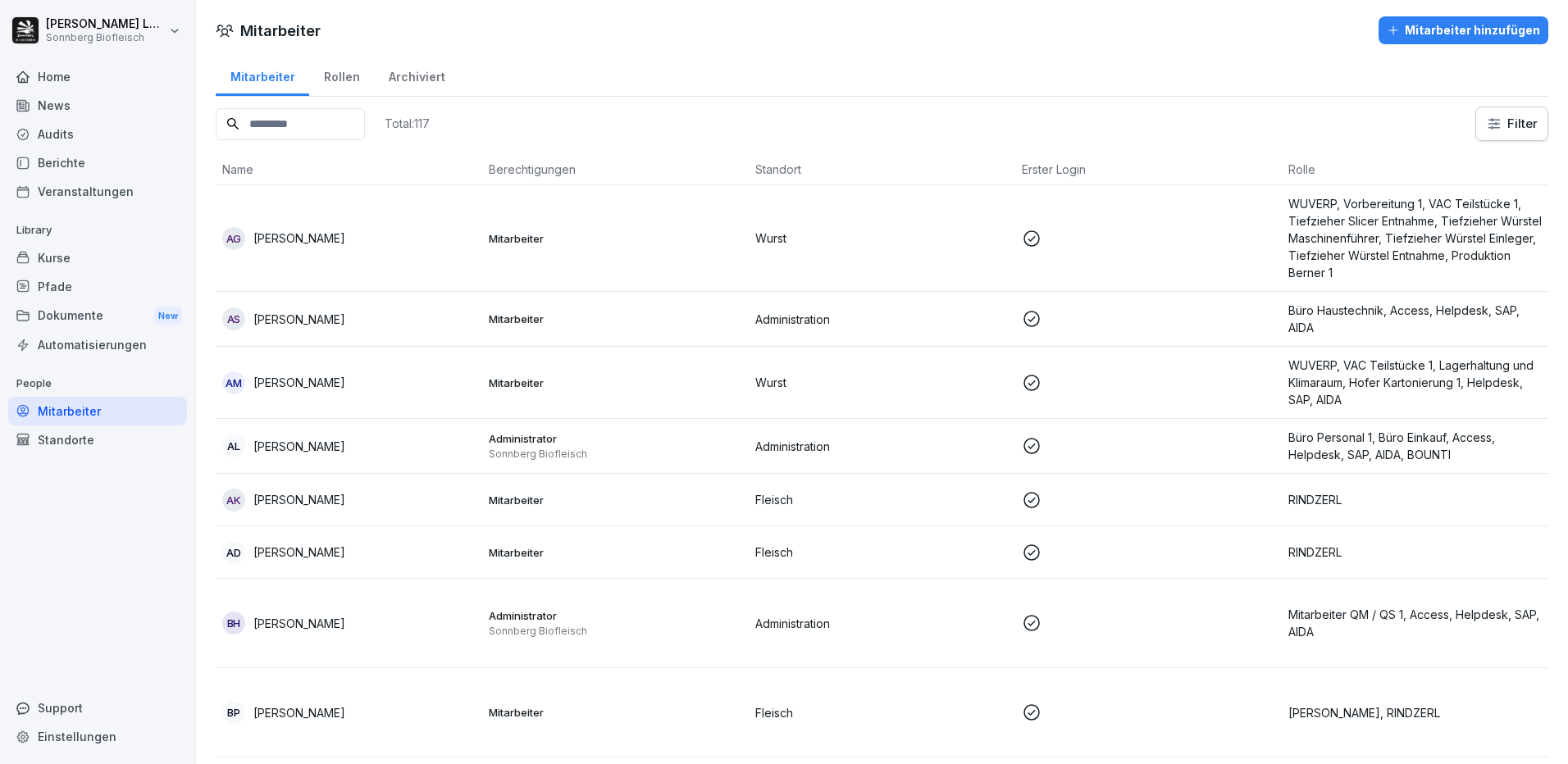
scroll to position [574, 0]
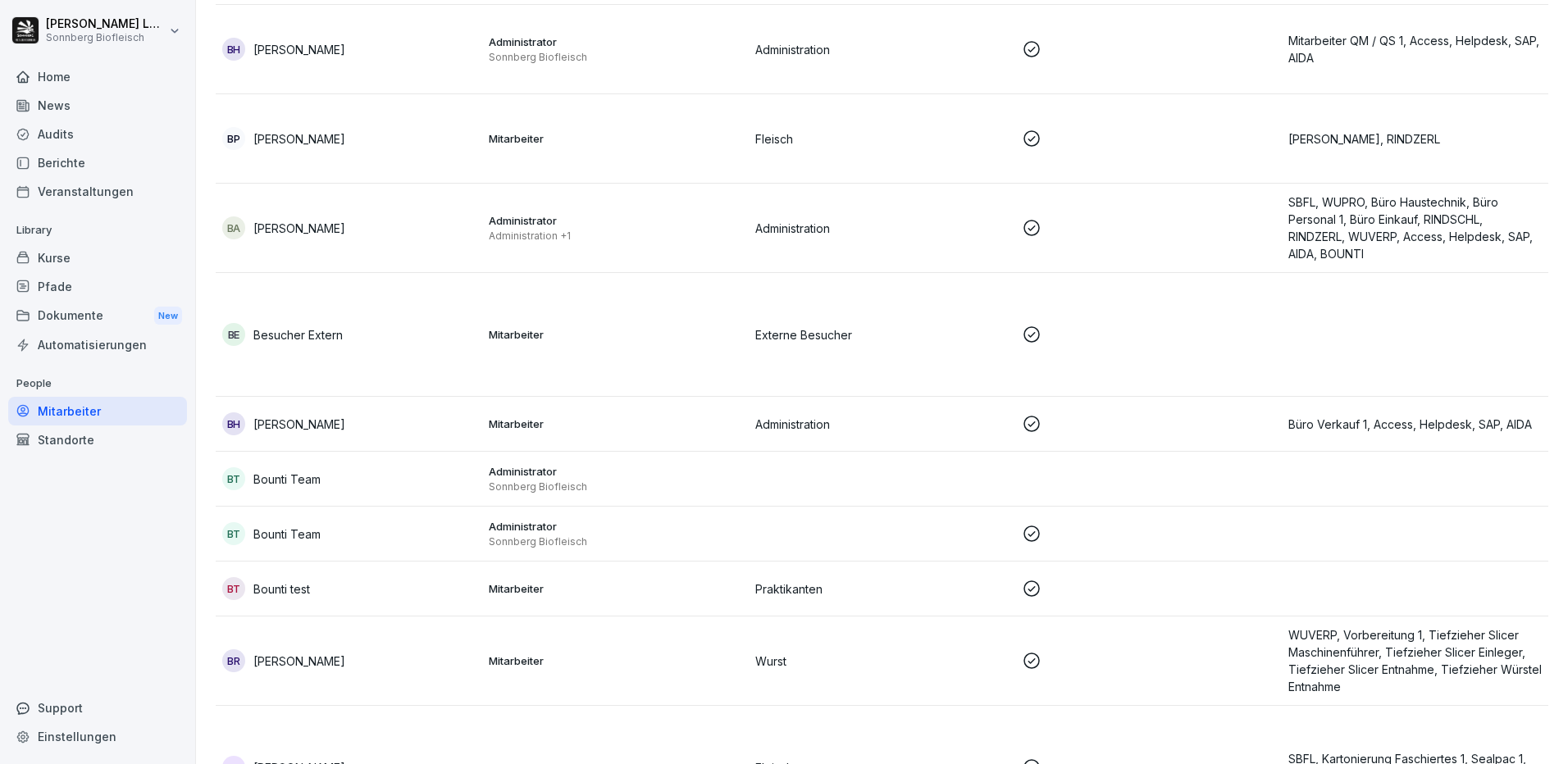
click at [73, 160] on div "Berichte" at bounding box center [98, 162] width 179 height 29
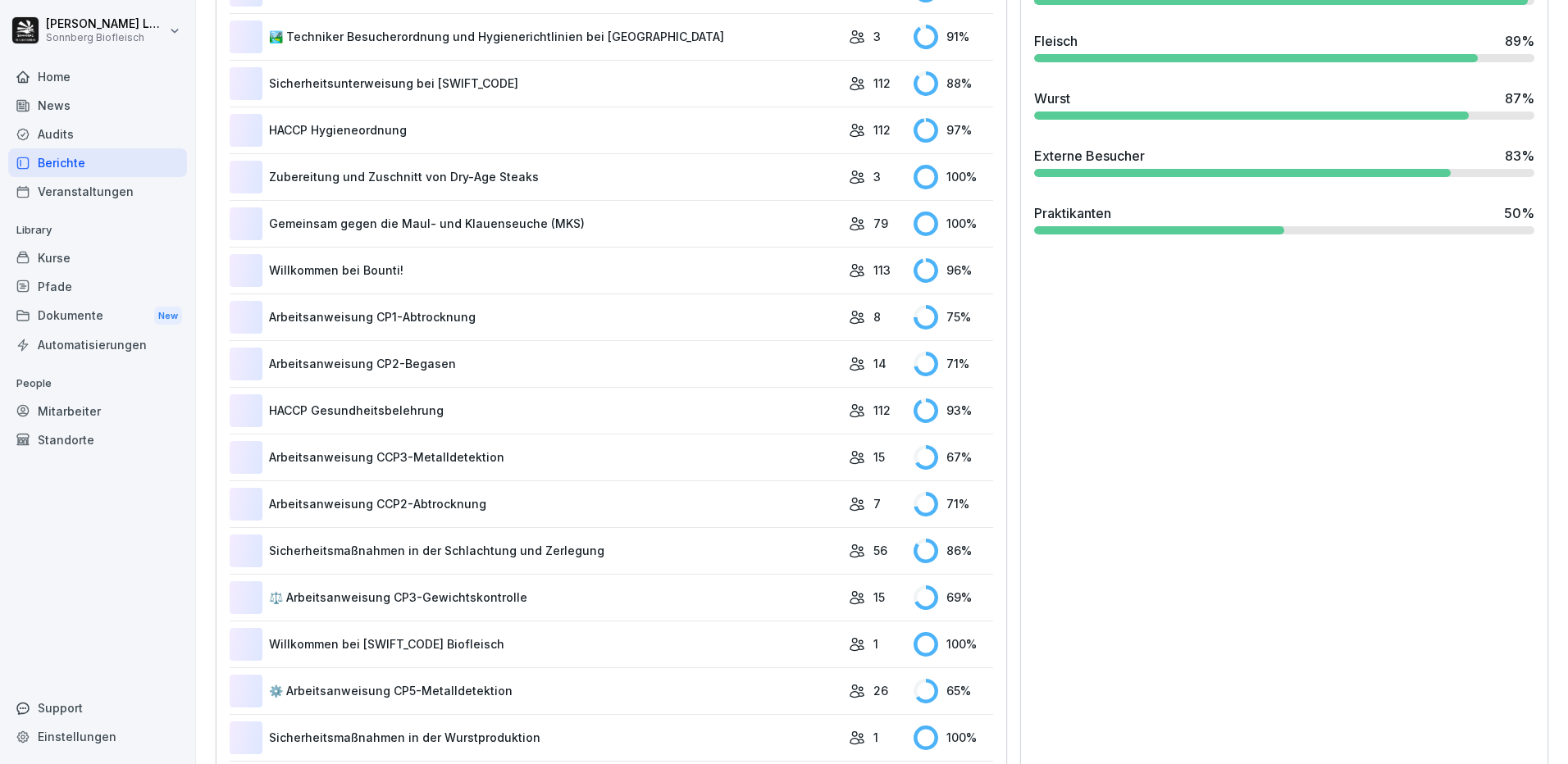
scroll to position [101, 0]
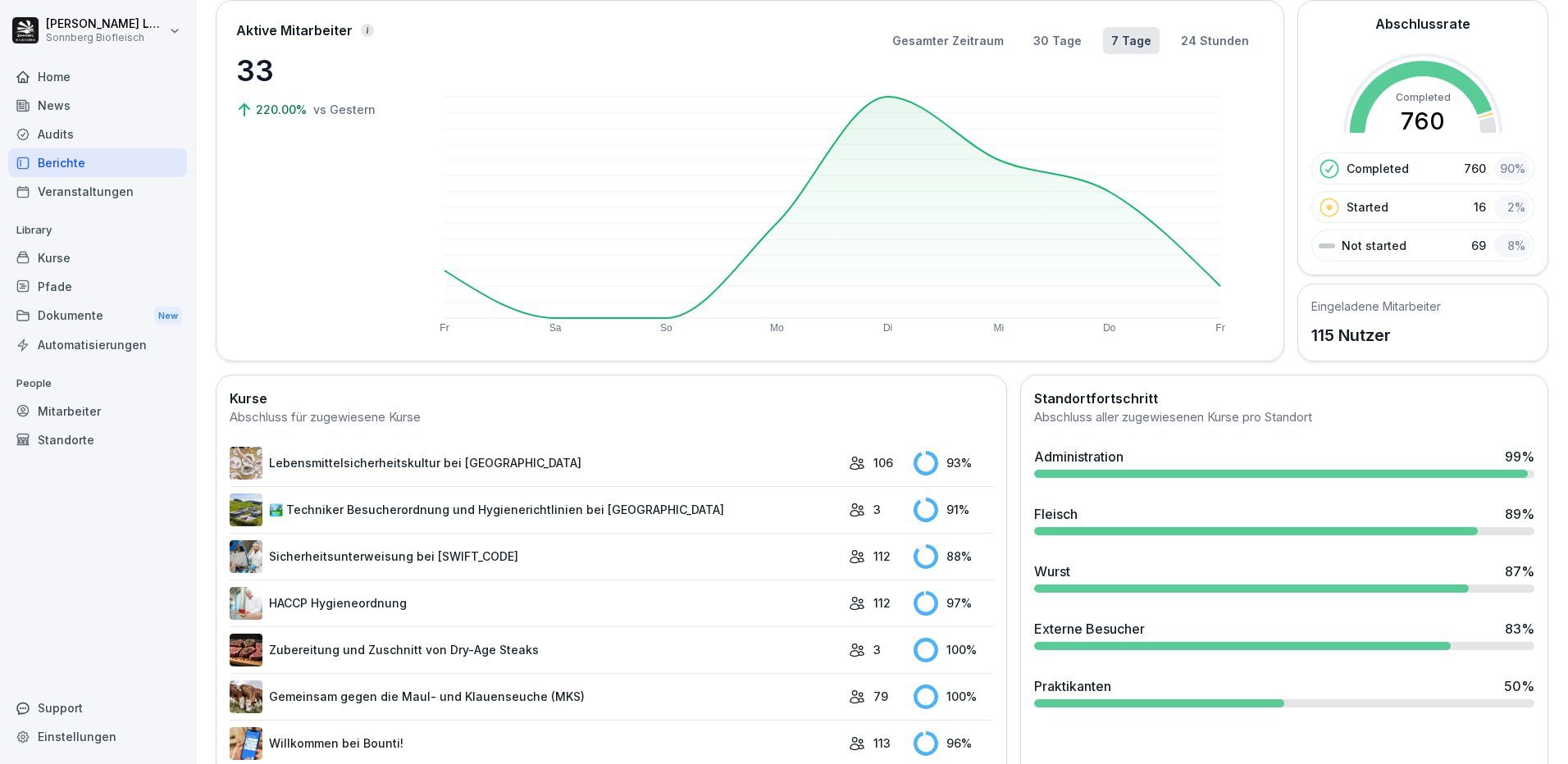
click at [1116, 693] on div "Praktikanten 50 %" at bounding box center [1284, 686] width 500 height 20
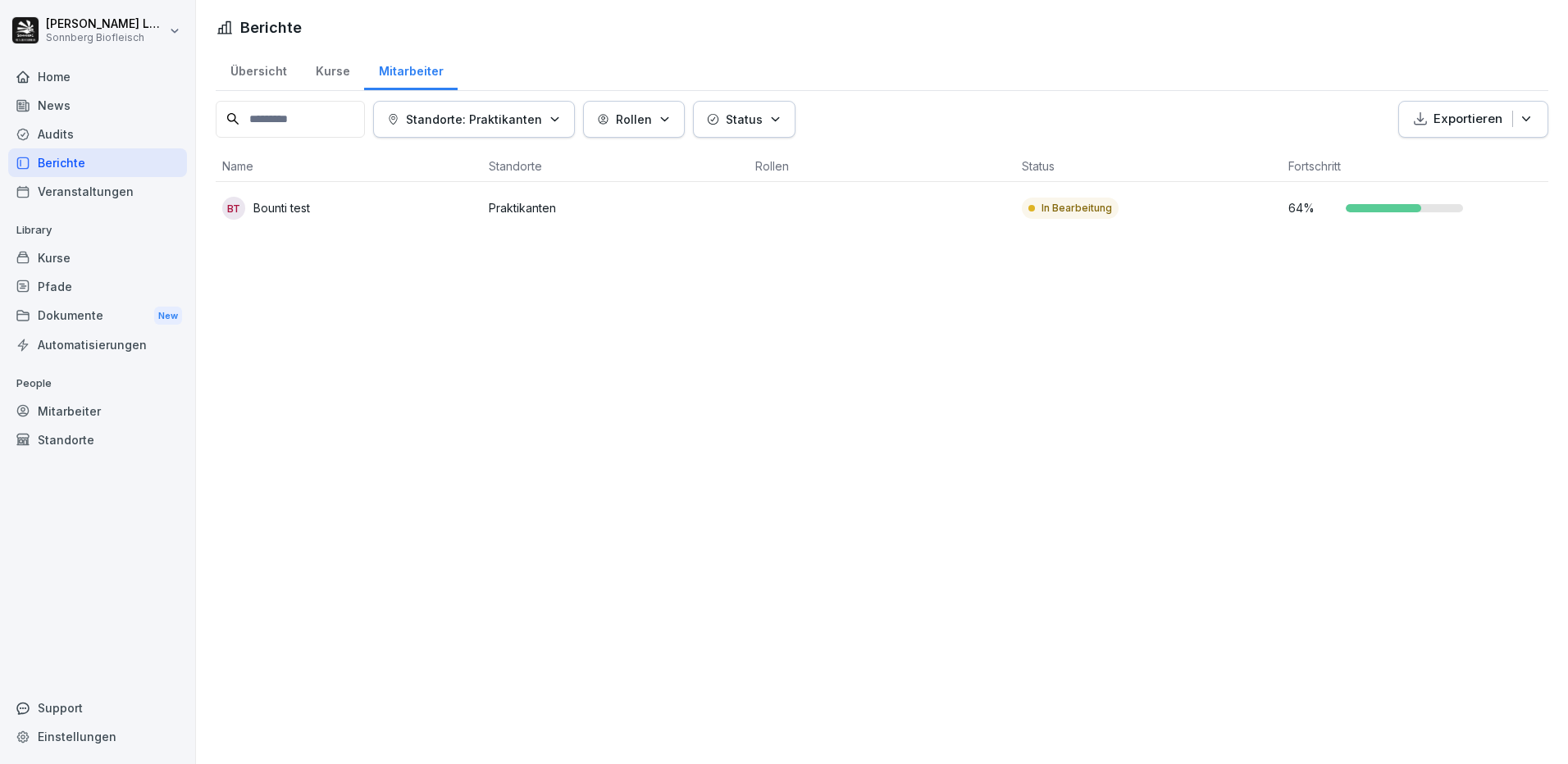
click at [93, 163] on div "Berichte" at bounding box center [98, 162] width 179 height 29
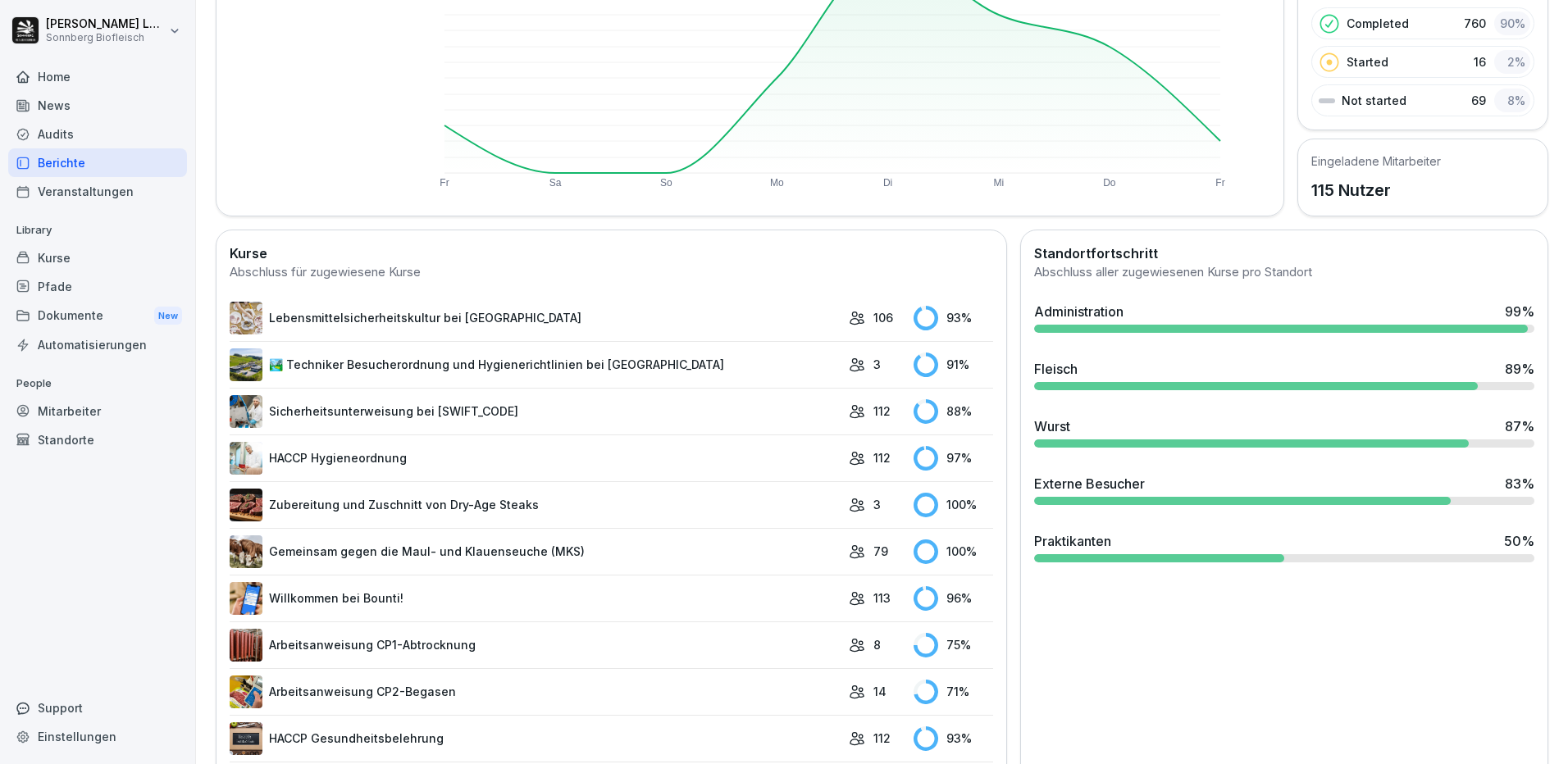
scroll to position [328, 0]
